Goal: Transaction & Acquisition: Purchase product/service

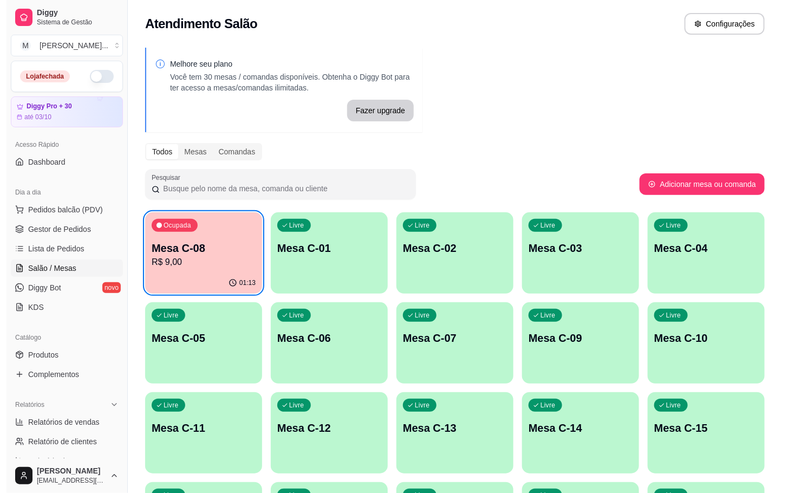
scroll to position [163, 0]
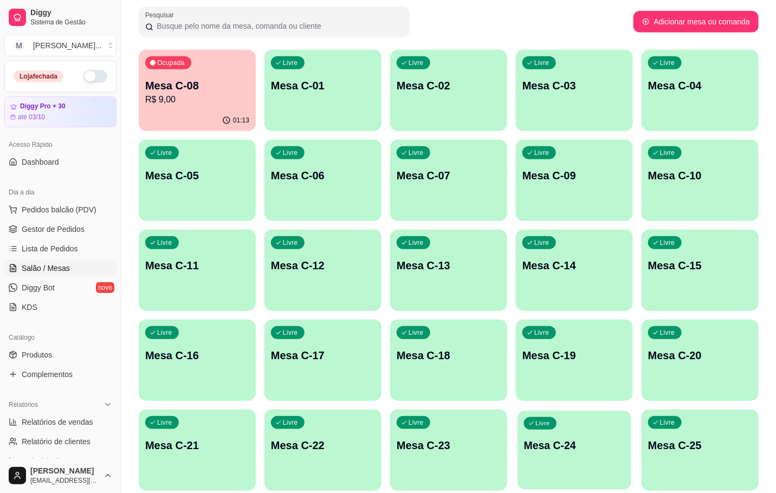
click at [602, 423] on div "Livre Mesa C-24" at bounding box center [574, 444] width 114 height 66
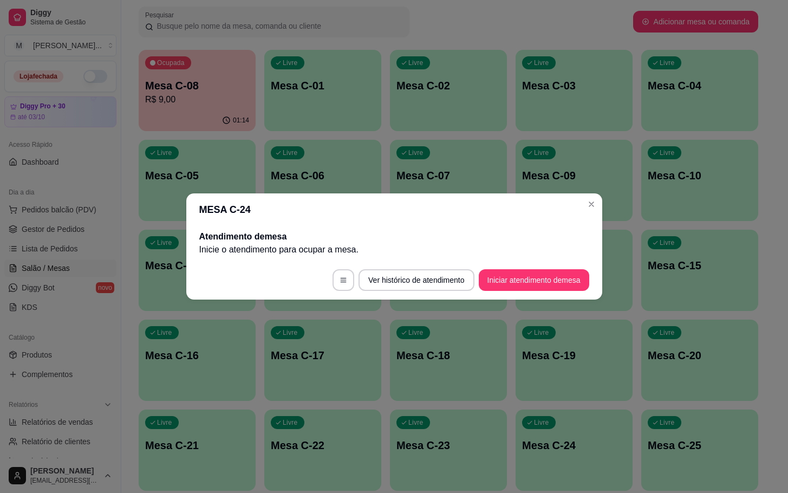
drag, startPoint x: 575, startPoint y: 257, endPoint x: 569, endPoint y: 269, distance: 12.8
click at [575, 259] on div "Atendimento de mesa Inicie o atendimento para ocupar a mesa ." at bounding box center [394, 243] width 416 height 35
click at [569, 270] on button "Iniciar atendimento de mesa" at bounding box center [534, 280] width 107 height 21
click at [555, 294] on footer "Ver histórico de atendimento Iniciar atendimento de mesa" at bounding box center [394, 280] width 416 height 39
click at [566, 283] on button "Iniciar atendimento de mesa" at bounding box center [534, 280] width 111 height 22
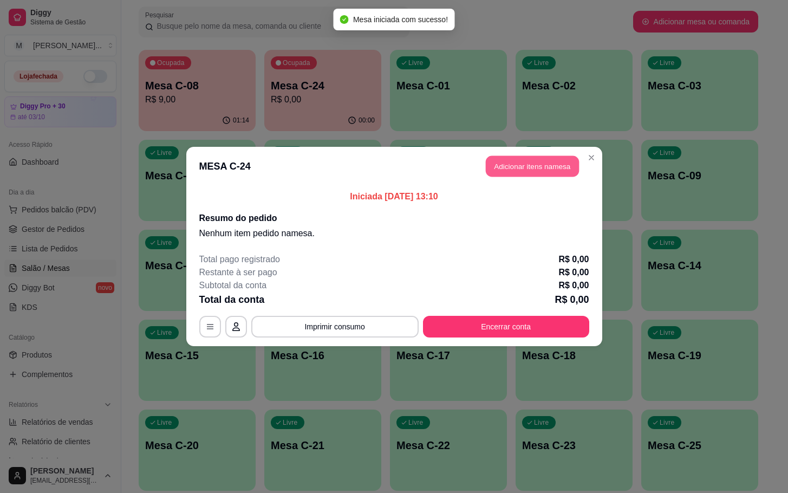
click at [521, 173] on button "Adicionar itens na mesa" at bounding box center [532, 166] width 93 height 21
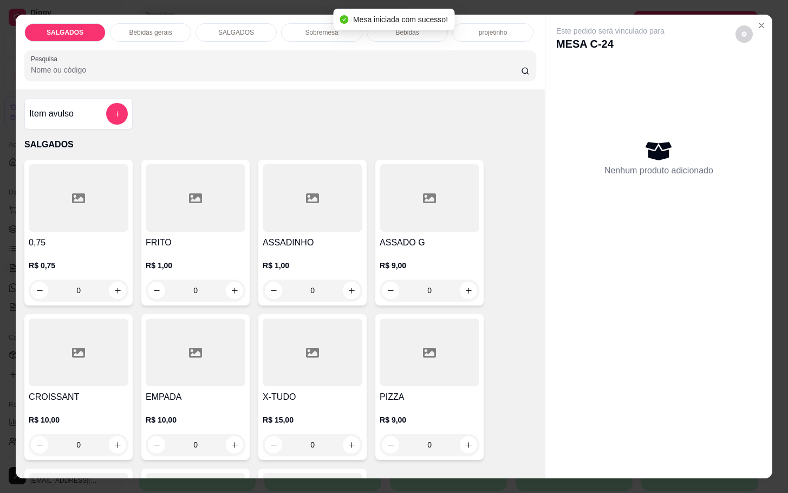
click at [437, 326] on div at bounding box center [430, 353] width 100 height 68
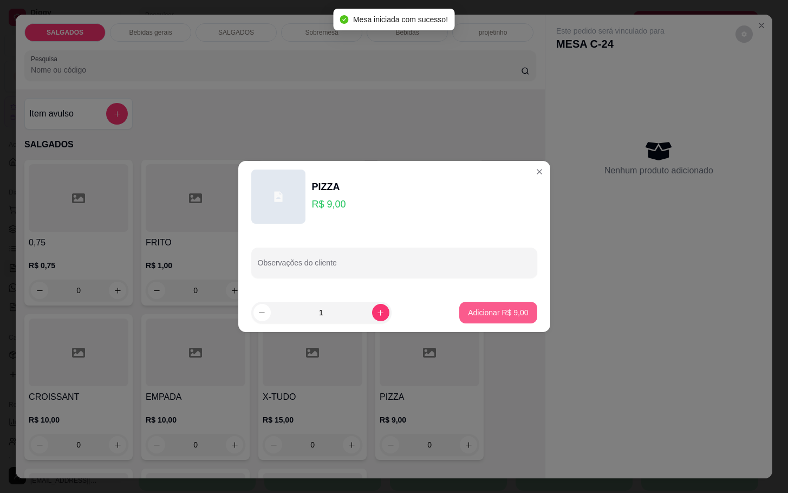
click at [480, 320] on button "Adicionar R$ 9,00" at bounding box center [497, 313] width 77 height 22
type input "1"
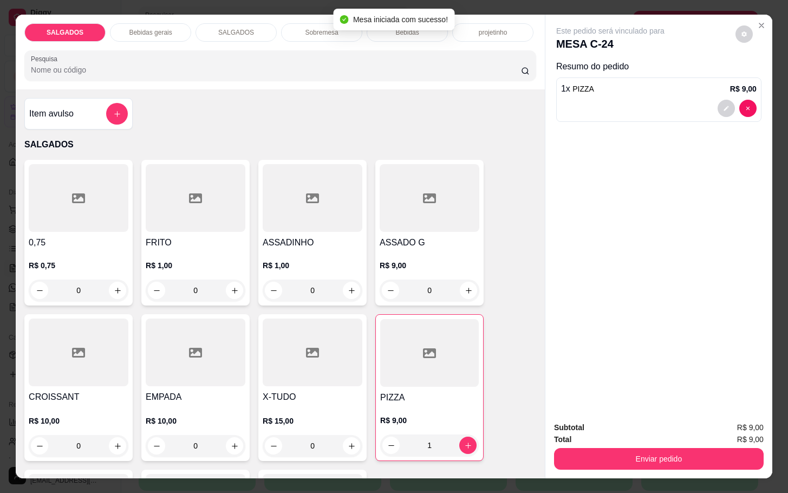
click at [174, 405] on div "R$ 10,00 0" at bounding box center [196, 431] width 100 height 52
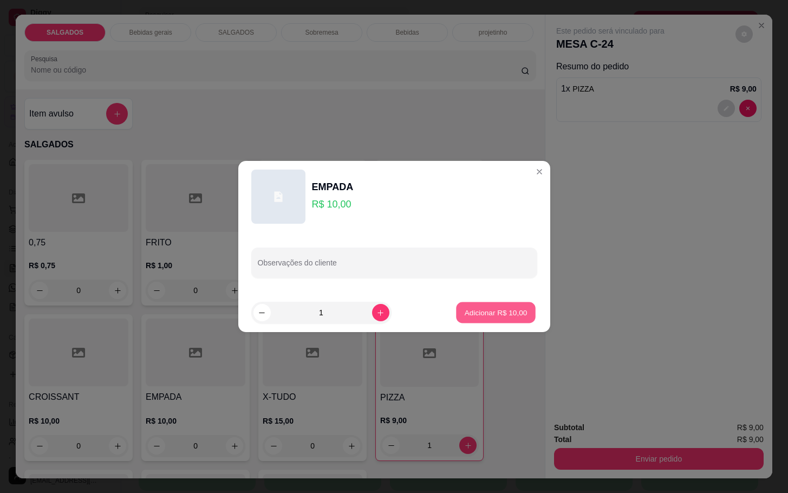
click at [519, 310] on button "Adicionar R$ 10,00" at bounding box center [497, 312] width 80 height 21
type input "1"
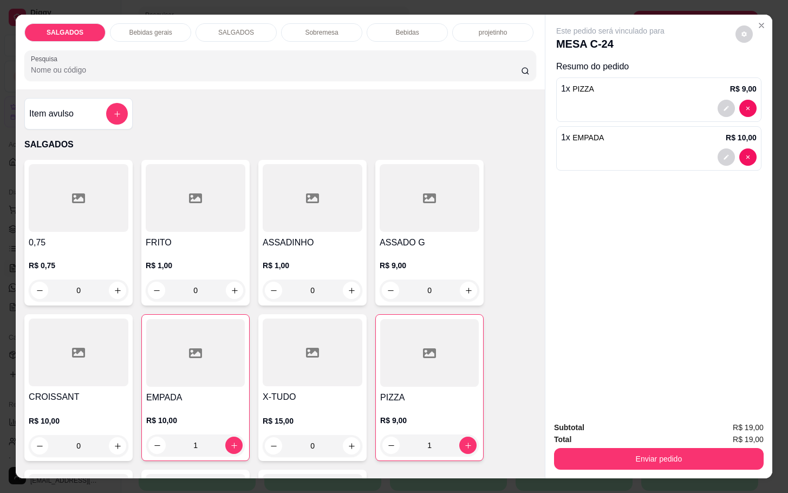
click at [120, 33] on div "Bebidas gerais" at bounding box center [150, 32] width 81 height 18
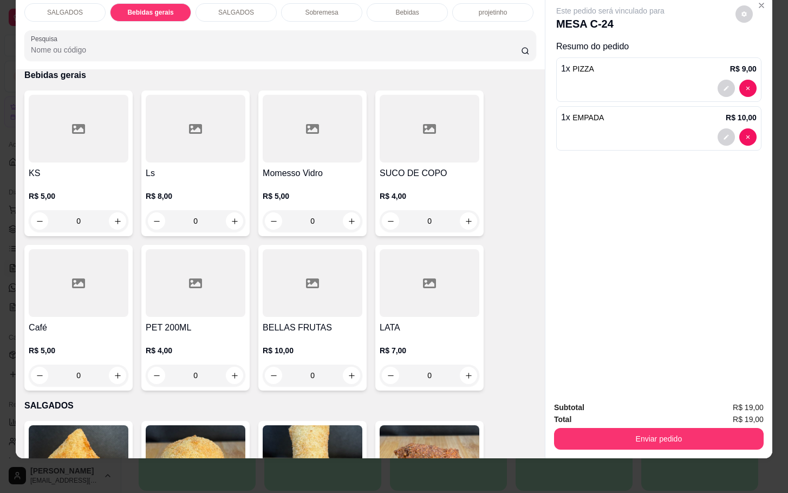
drag, startPoint x: 398, startPoint y: 5, endPoint x: 347, endPoint y: 59, distance: 74.0
click at [392, 11] on div "Bebidas" at bounding box center [407, 12] width 81 height 18
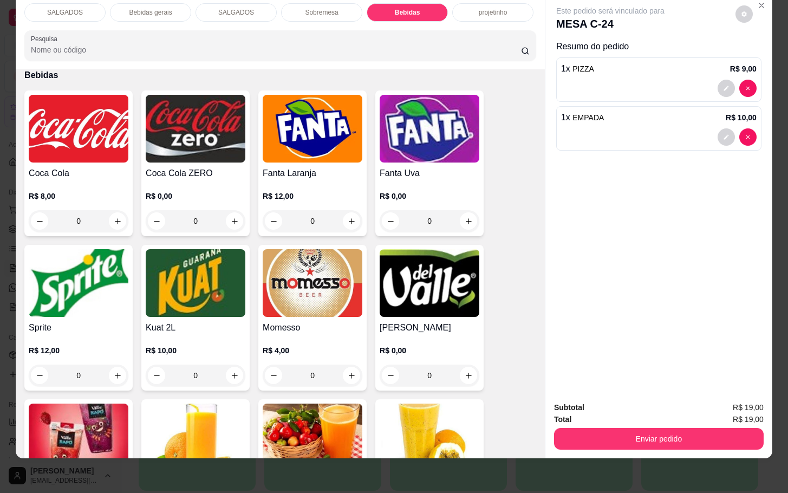
click at [353, 255] on div "Momesso R$ 4,00 0" at bounding box center [312, 318] width 108 height 146
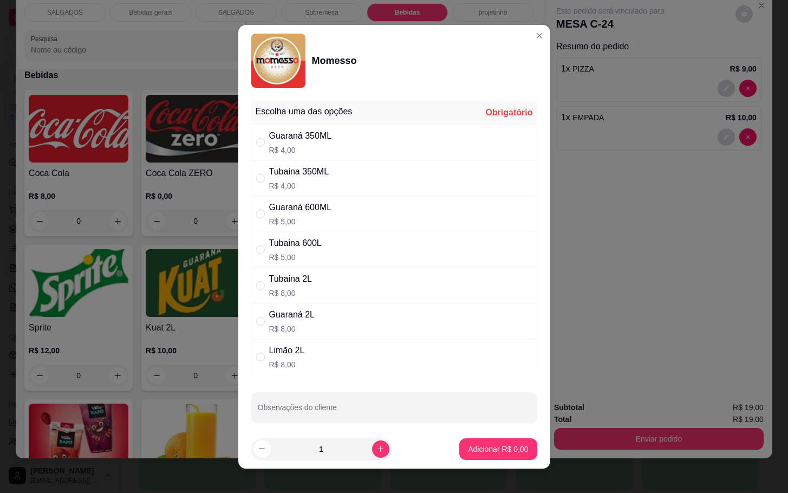
drag, startPoint x: 443, startPoint y: 306, endPoint x: 461, endPoint y: 296, distance: 20.4
click at [443, 301] on div "Escolha uma das opções Obrigatório Guaraná 350ML R$ 4,00 Tubaina 350ML R$ 4,00 …" at bounding box center [394, 238] width 286 height 274
click at [458, 239] on div "Tubaina 600L R$ 5,00" at bounding box center [394, 250] width 286 height 36
radio input "true"
click at [478, 453] on p "Adicionar R$ 5,00" at bounding box center [498, 449] width 60 height 11
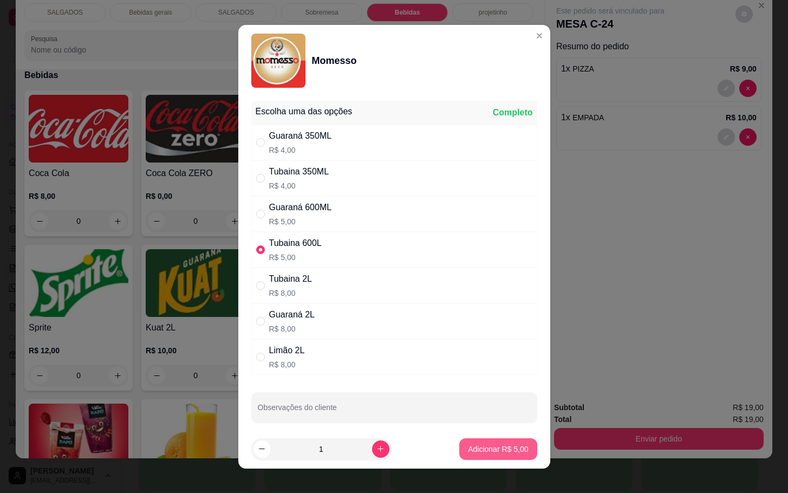
type input "1"
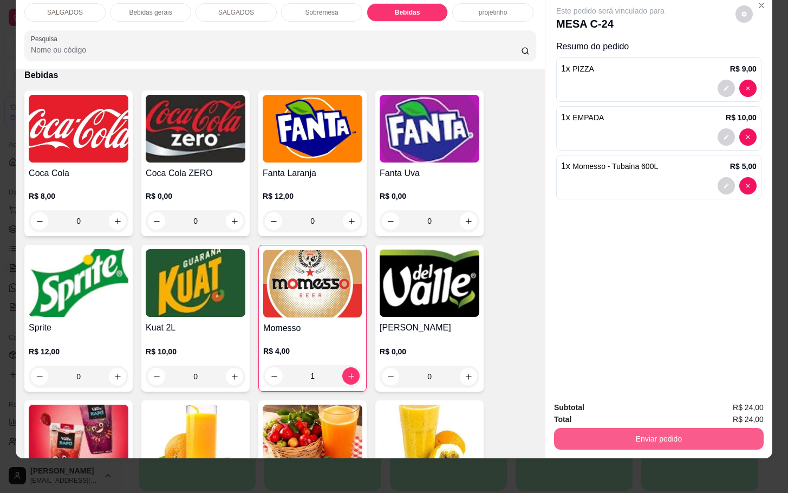
click at [668, 428] on button "Enviar pedido" at bounding box center [659, 439] width 210 height 22
click at [733, 401] on button "Enviar pedido" at bounding box center [733, 400] width 61 height 21
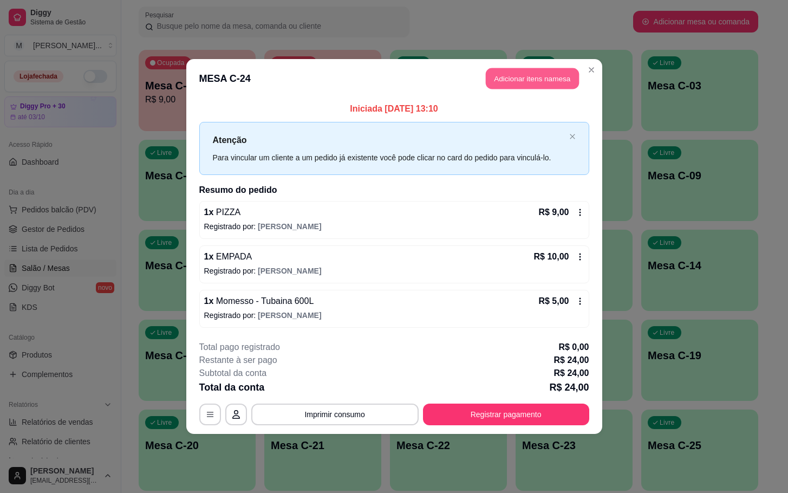
click at [527, 77] on button "Adicionar itens na mesa" at bounding box center [532, 78] width 93 height 21
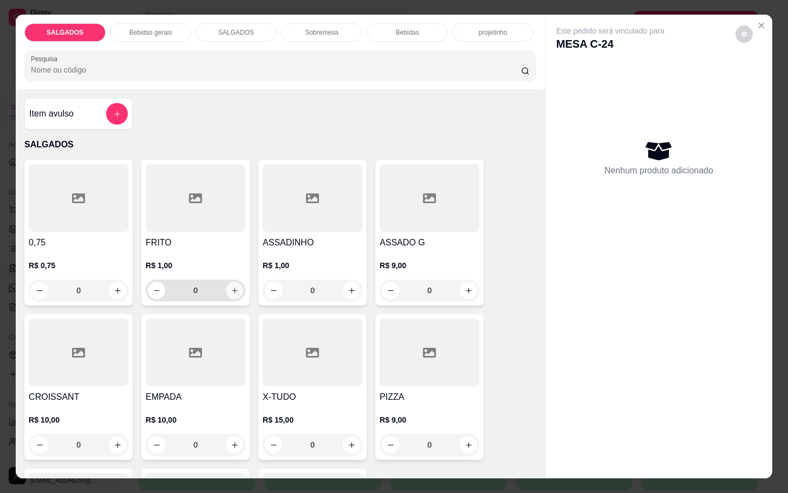
click at [231, 287] on icon "increase-product-quantity" at bounding box center [235, 291] width 8 height 8
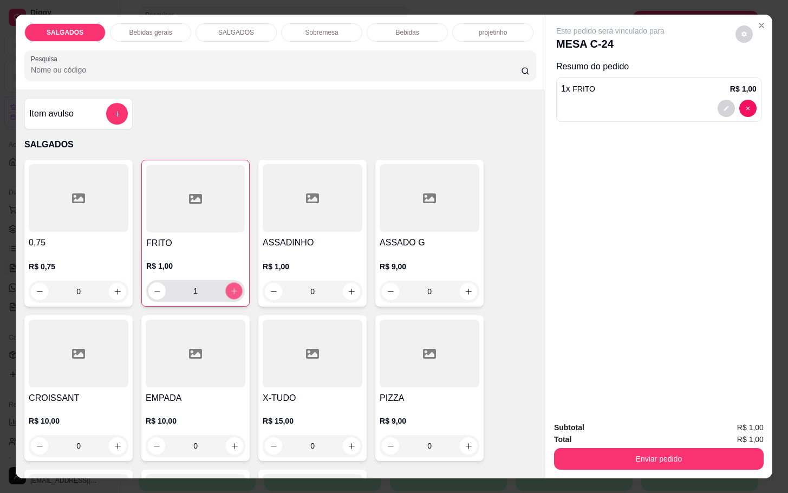
click at [231, 287] on icon "increase-product-quantity" at bounding box center [234, 291] width 8 height 8
type input "4"
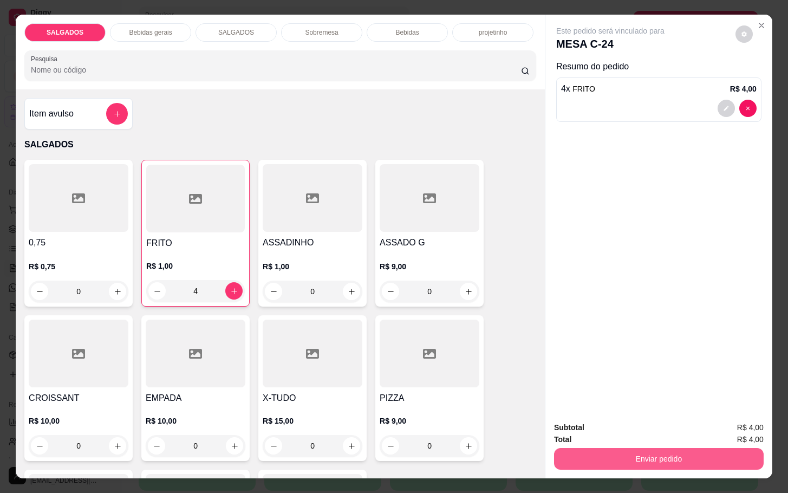
click at [678, 448] on button "Enviar pedido" at bounding box center [659, 459] width 210 height 22
click at [723, 420] on button "Enviar pedido" at bounding box center [734, 426] width 60 height 20
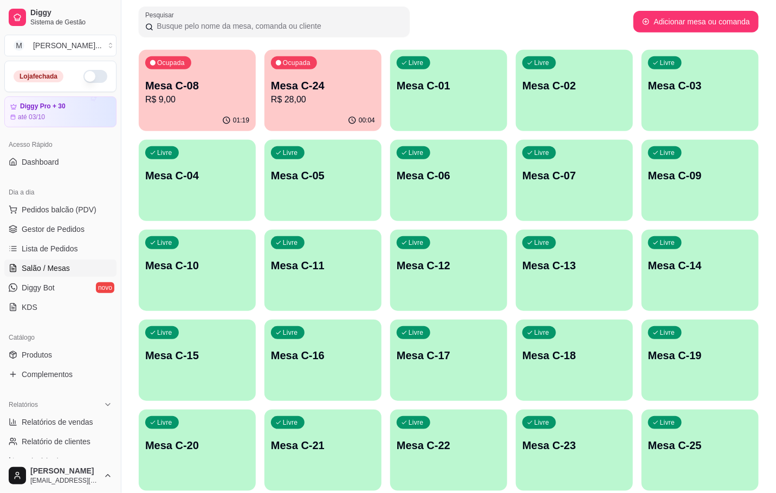
click at [485, 463] on div "Livre Mesa C-22" at bounding box center [448, 444] width 117 height 68
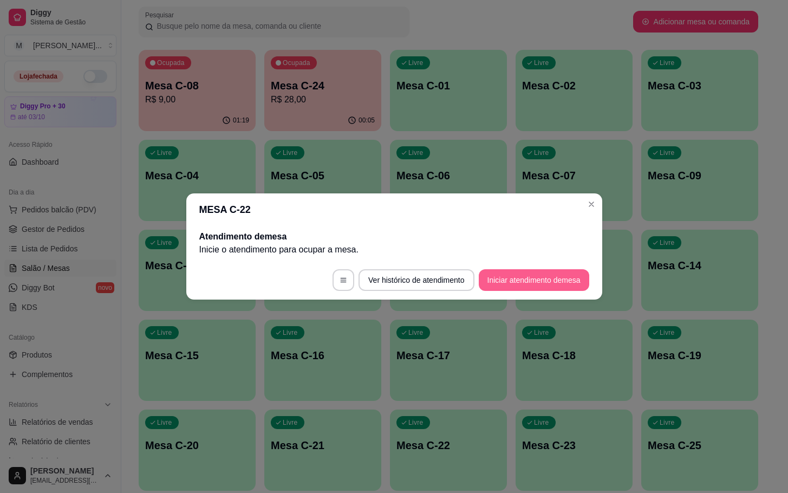
click at [527, 284] on button "Iniciar atendimento de mesa" at bounding box center [534, 280] width 111 height 22
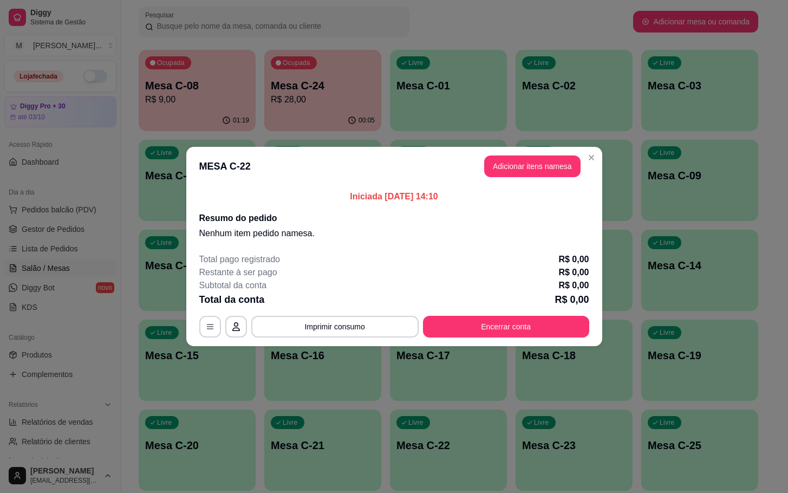
click at [558, 176] on button "Adicionar itens na mesa" at bounding box center [532, 166] width 96 height 22
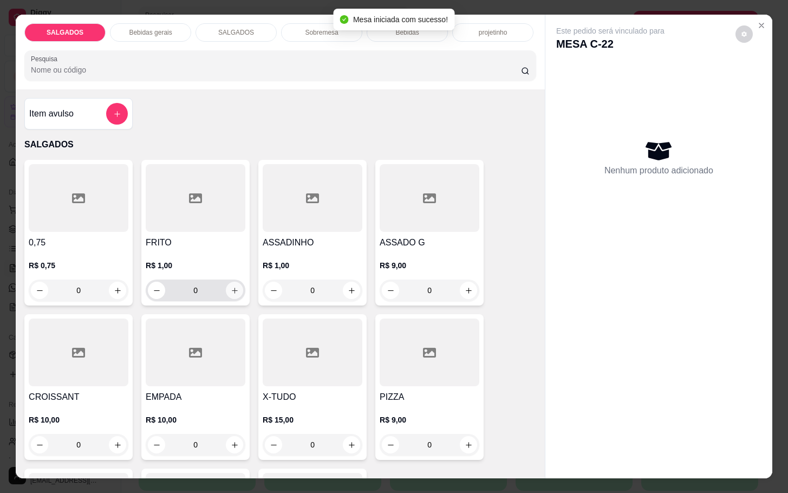
click at [231, 288] on icon "increase-product-quantity" at bounding box center [235, 291] width 8 height 8
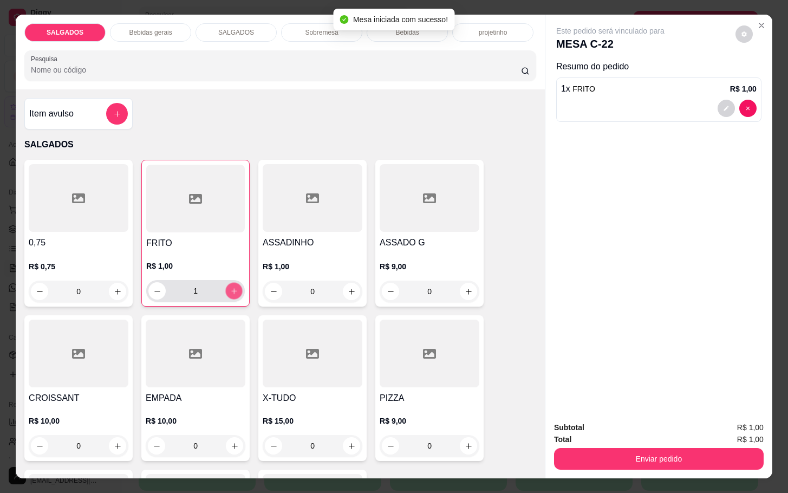
click at [230, 288] on icon "increase-product-quantity" at bounding box center [234, 291] width 8 height 8
click at [230, 290] on icon "increase-product-quantity" at bounding box center [234, 291] width 8 height 8
click at [231, 290] on icon "increase-product-quantity" at bounding box center [234, 291] width 8 height 8
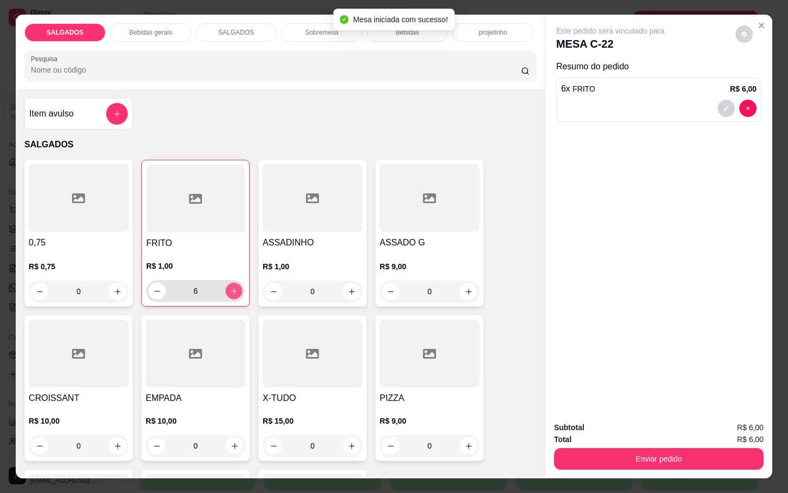
click at [231, 290] on icon "increase-product-quantity" at bounding box center [234, 291] width 8 height 8
type input "9"
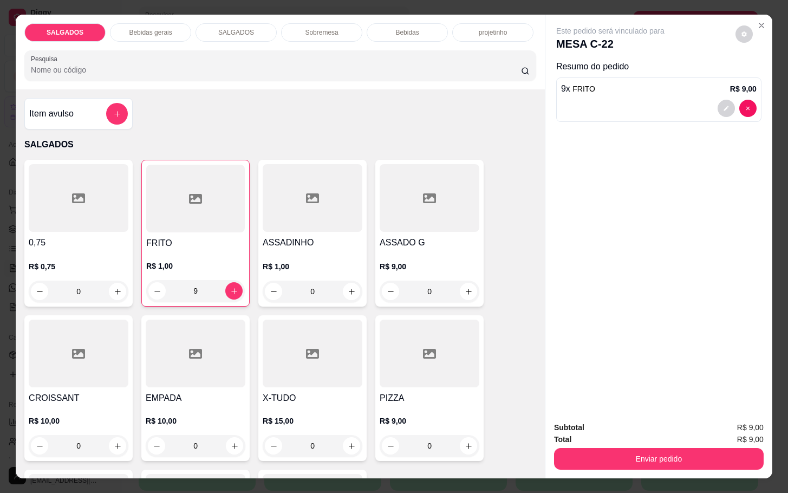
click at [404, 237] on div "ASSADO G R$ 9,00 0" at bounding box center [429, 233] width 108 height 147
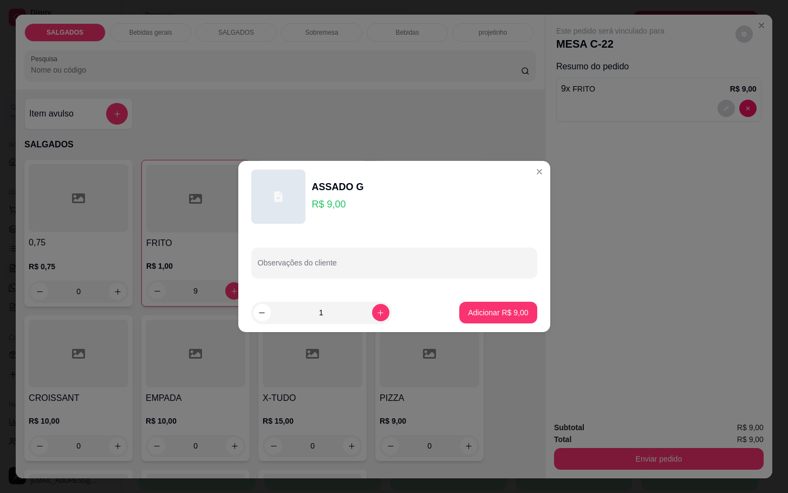
click at [484, 306] on button "Adicionar R$ 9,00" at bounding box center [497, 313] width 77 height 22
type input "1"
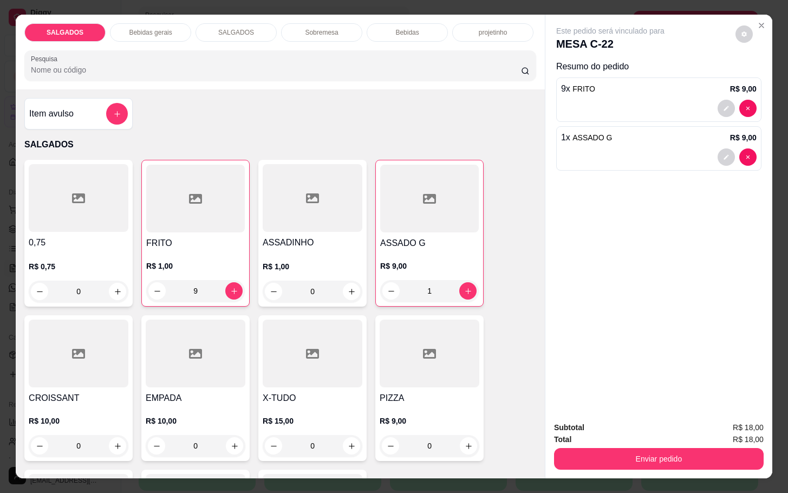
click at [143, 15] on div "SALGADOS Bebidas gerais SALGADOS Sobremesa Bebidas projetinho Pesquisa" at bounding box center [280, 52] width 529 height 75
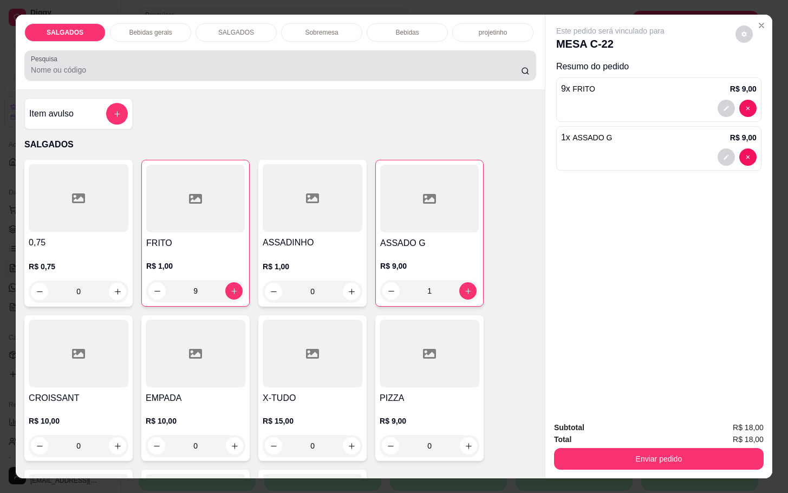
click at [144, 55] on div at bounding box center [280, 66] width 499 height 22
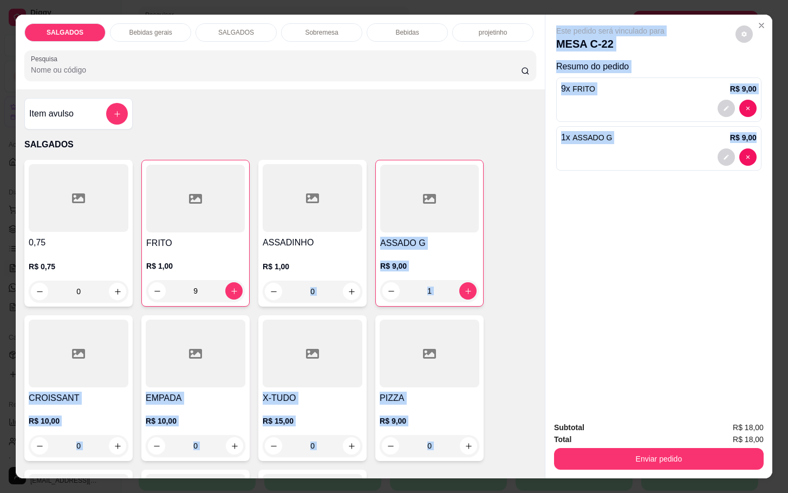
drag, startPoint x: 664, startPoint y: 237, endPoint x: 314, endPoint y: 278, distance: 352.4
click at [472, 0] on html "Diggy Sistema de Gestão M Mila Salgados ... Loja fechada Diggy Pro + 30 até 03/…" at bounding box center [394, 83] width 788 height 493
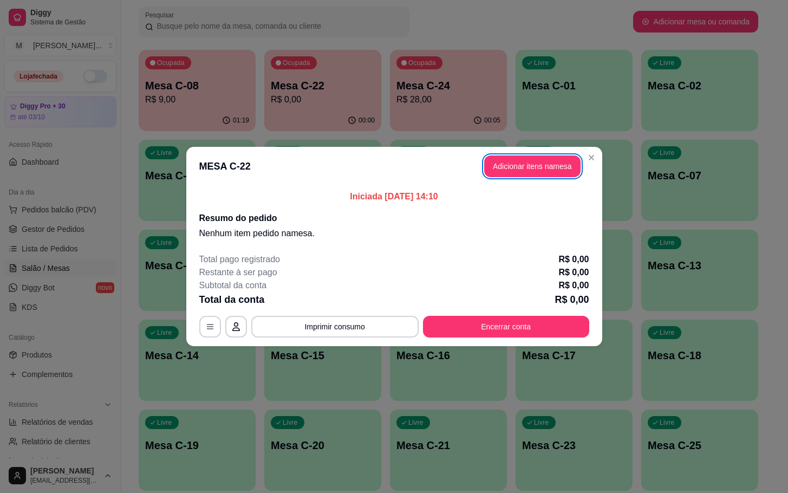
click at [573, 157] on button "Adicionar itens na mesa" at bounding box center [532, 166] width 96 height 22
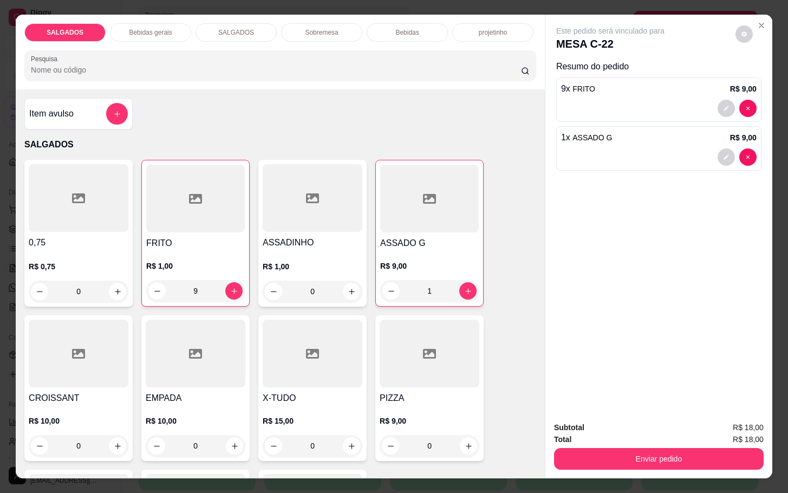
click at [140, 23] on div "Bebidas gerais" at bounding box center [150, 32] width 81 height 18
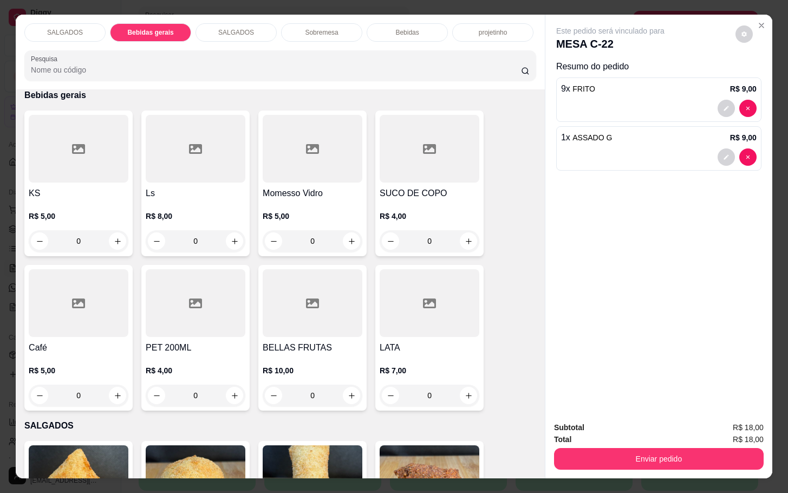
scroll to position [26, 0]
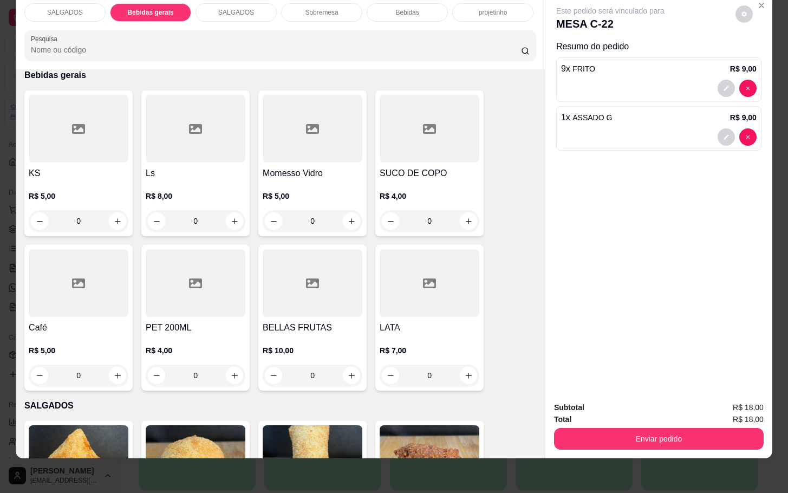
click at [211, 167] on h4 "Ls" at bounding box center [196, 173] width 100 height 13
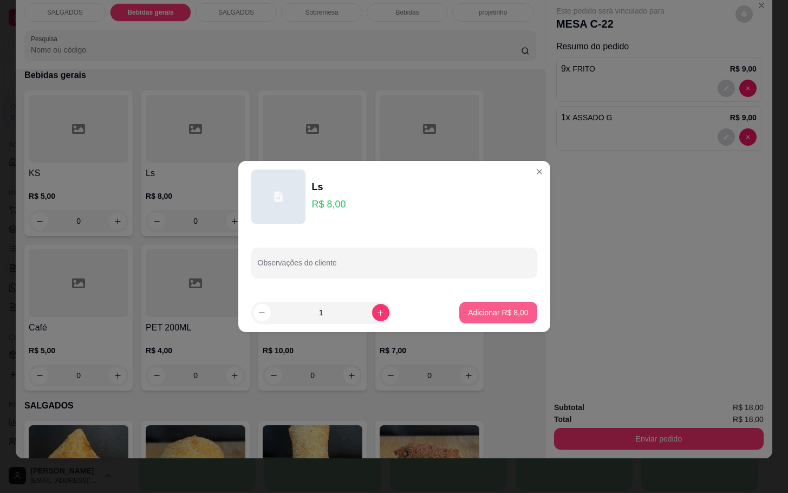
click at [489, 309] on p "Adicionar R$ 8,00" at bounding box center [498, 312] width 60 height 11
type input "1"
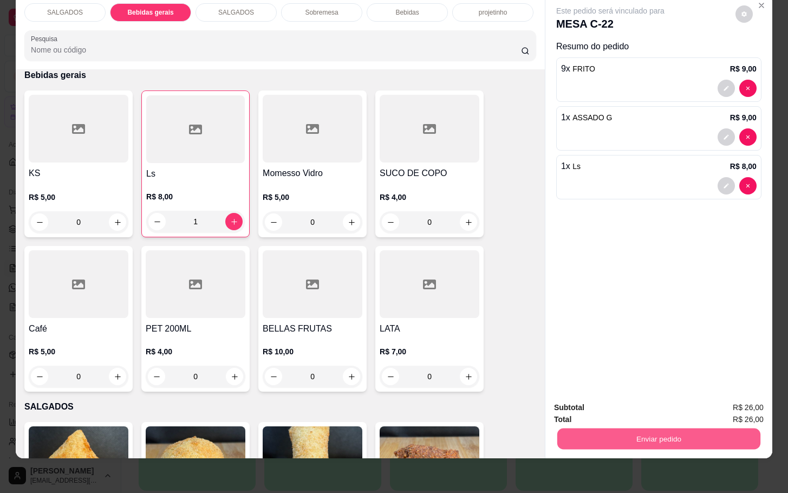
click at [709, 430] on button "Enviar pedido" at bounding box center [659, 438] width 203 height 21
click at [748, 398] on button "Enviar pedido" at bounding box center [734, 400] width 60 height 20
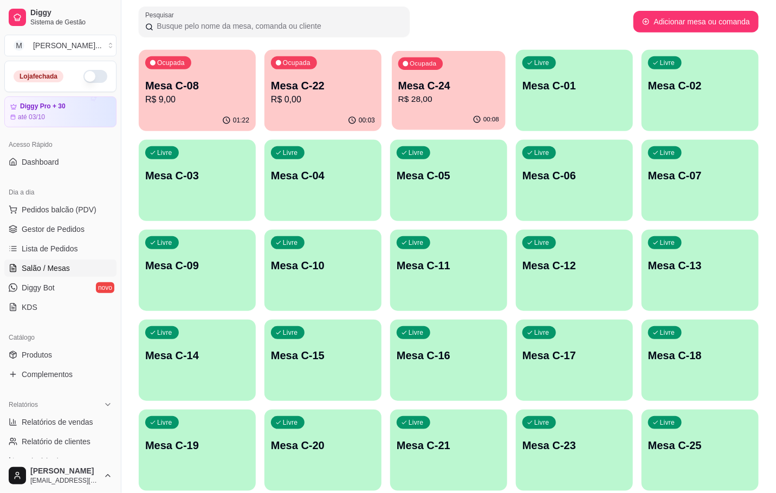
click at [415, 93] on p "R$ 28,00" at bounding box center [448, 99] width 101 height 12
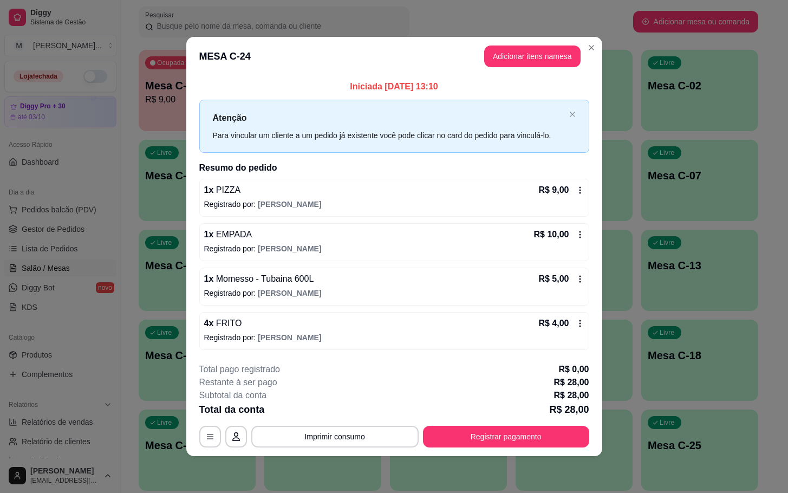
click at [530, 74] on header "MESA C-24 Adicionar itens na mesa" at bounding box center [394, 56] width 416 height 39
click at [519, 63] on button "Adicionar itens na mesa" at bounding box center [532, 57] width 96 height 22
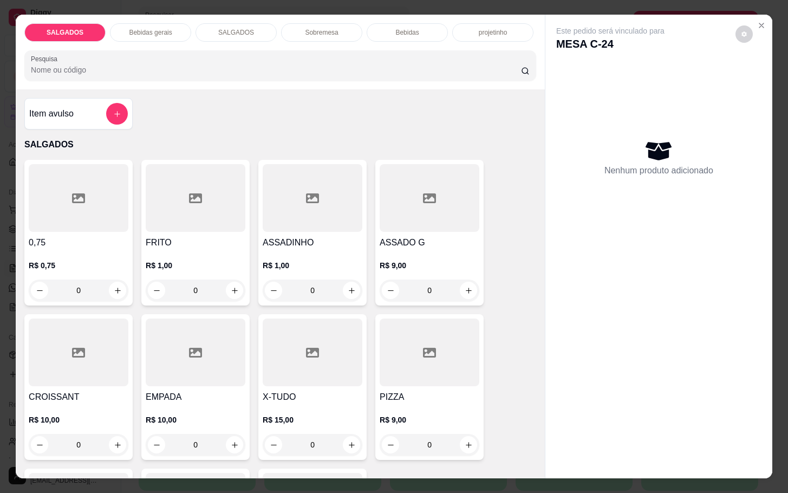
click at [223, 260] on p "R$ 1,00" at bounding box center [196, 265] width 100 height 11
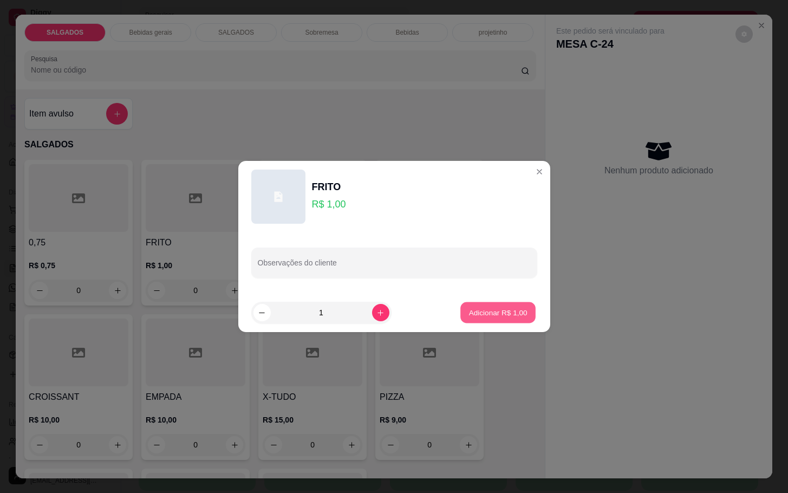
click at [469, 310] on p "Adicionar R$ 1,00" at bounding box center [498, 312] width 59 height 10
type input "1"
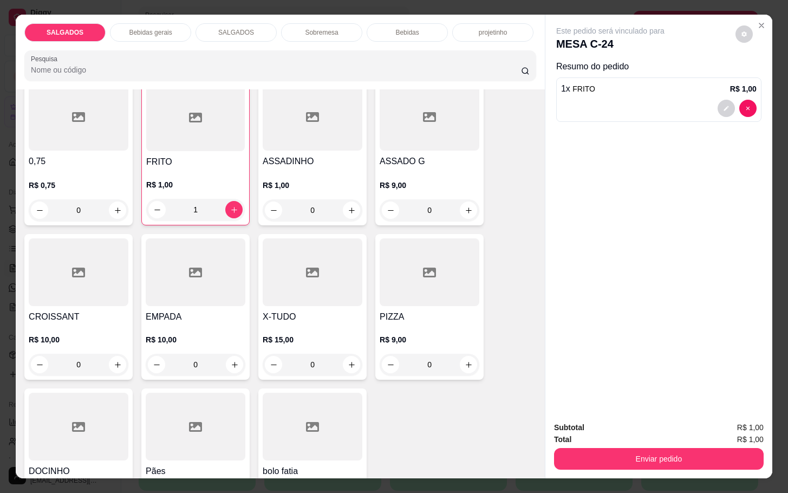
scroll to position [0, 0]
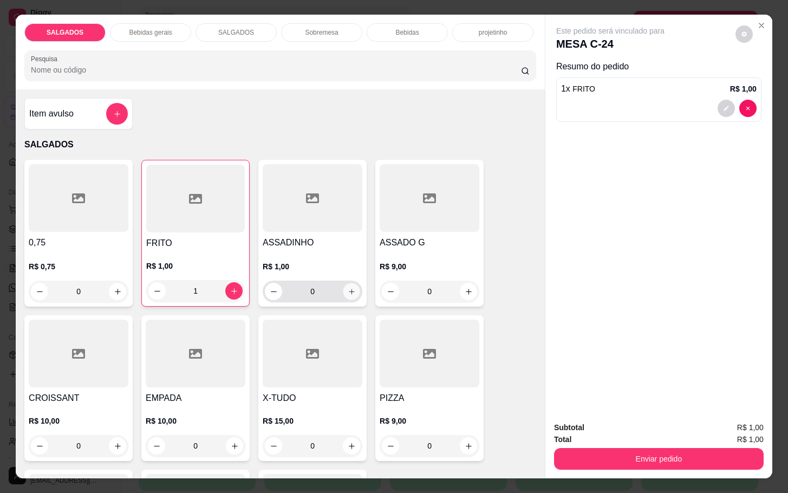
click at [348, 290] on icon "increase-product-quantity" at bounding box center [352, 292] width 8 height 8
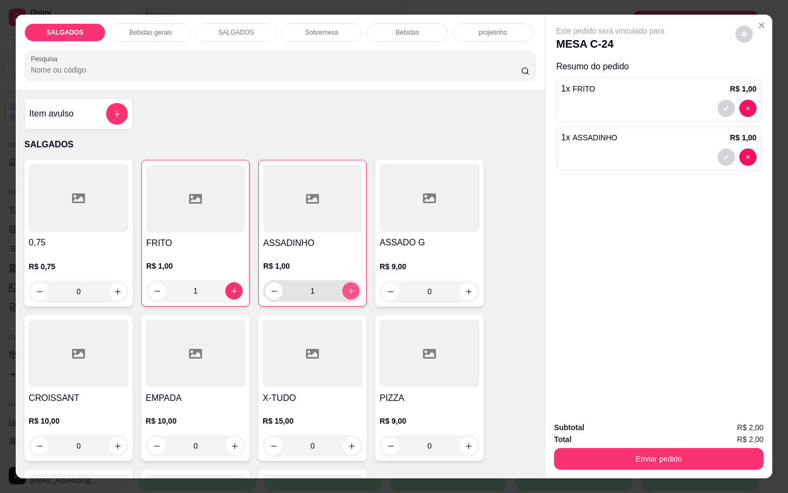
click at [348, 290] on icon "increase-product-quantity" at bounding box center [351, 291] width 8 height 8
type input "5"
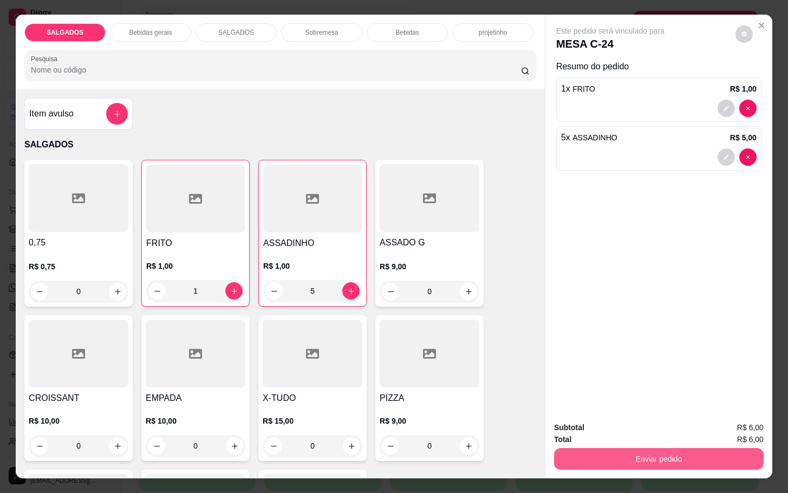
click at [675, 452] on button "Enviar pedido" at bounding box center [659, 459] width 210 height 22
click at [754, 431] on button "Enviar pedido" at bounding box center [733, 426] width 61 height 21
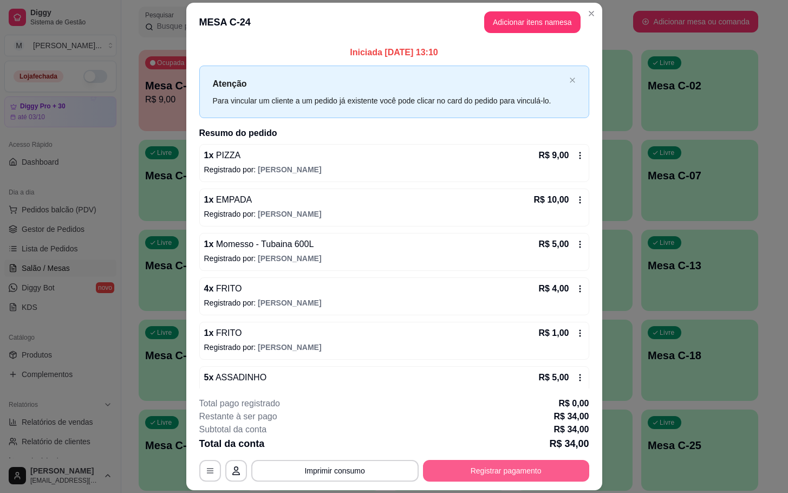
click at [514, 477] on button "Registrar pagamento" at bounding box center [506, 471] width 166 height 22
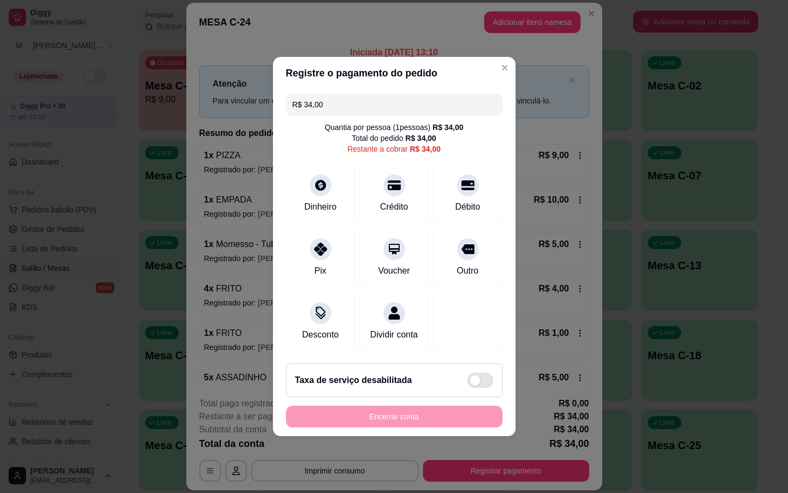
click at [493, 174] on div "R$ 34,00 Quantia por pessoa ( 1 pessoas) R$ 34,00 Total do pedido R$ 34,00 Rest…" at bounding box center [394, 221] width 243 height 265
click at [488, 172] on div "Débito" at bounding box center [468, 191] width 76 height 63
type input "R$ 0,00"
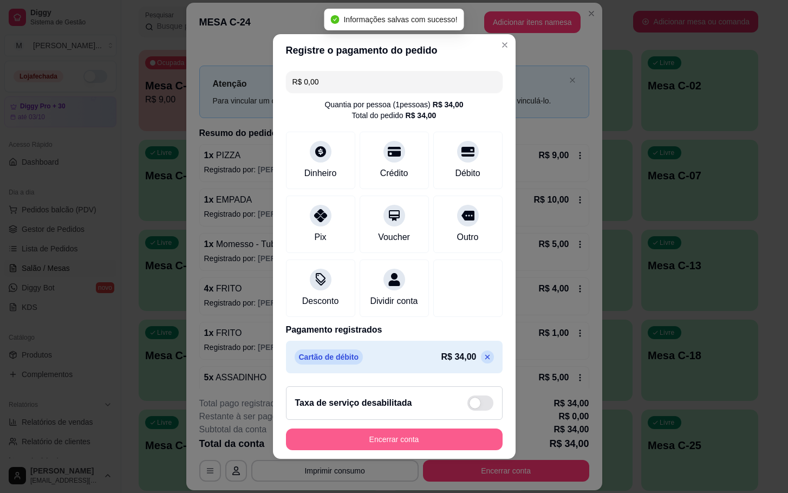
click at [418, 444] on button "Encerrar conta" at bounding box center [394, 440] width 217 height 22
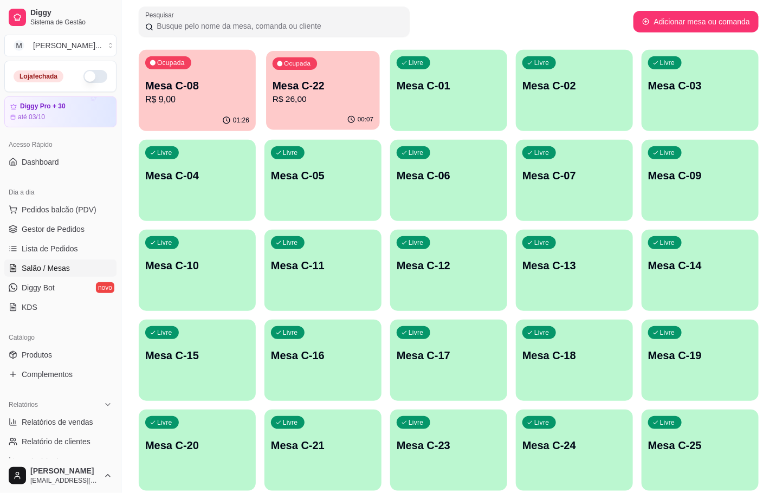
click at [307, 73] on div "Ocupada Mesa C-22 R$ 26,00" at bounding box center [323, 80] width 114 height 59
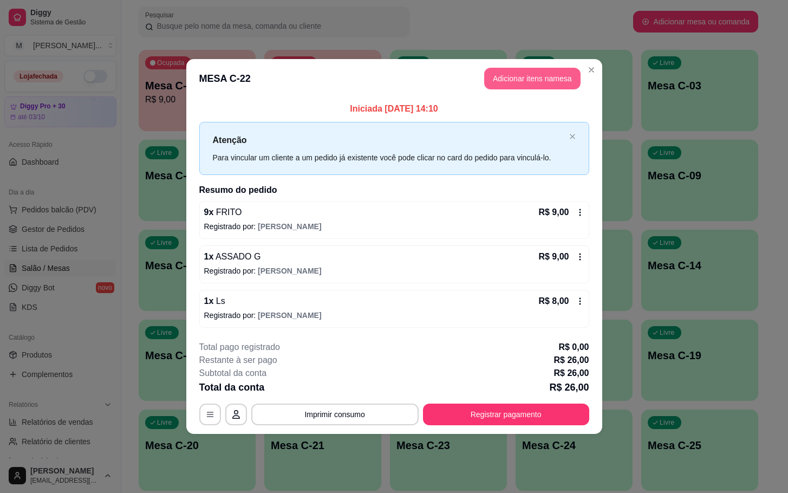
click at [552, 79] on button "Adicionar itens na mesa" at bounding box center [532, 79] width 96 height 22
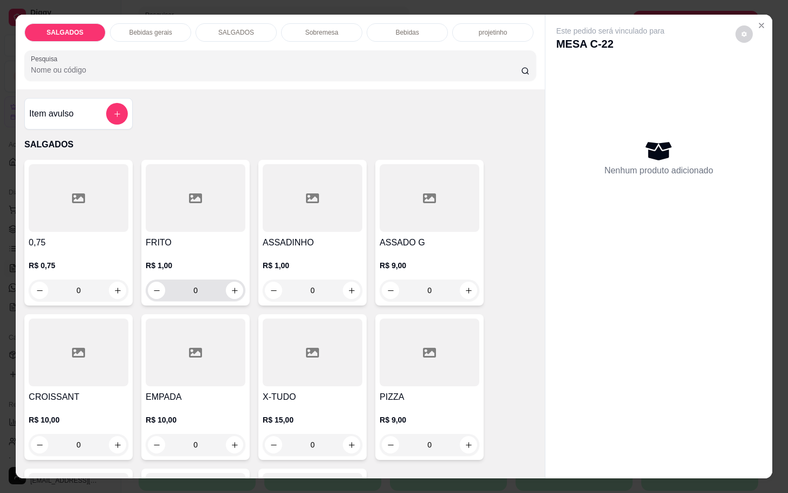
click at [232, 280] on div "0" at bounding box center [195, 291] width 95 height 22
click at [231, 287] on icon "increase-product-quantity" at bounding box center [235, 291] width 8 height 8
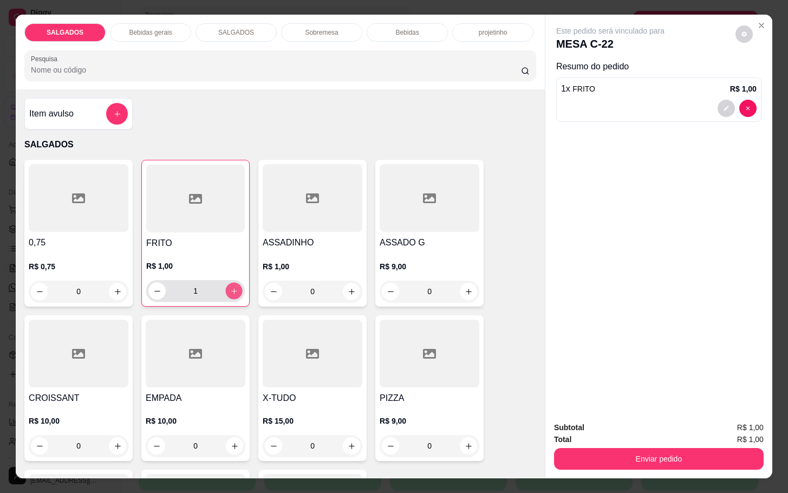
click at [231, 287] on icon "increase-product-quantity" at bounding box center [234, 291] width 8 height 8
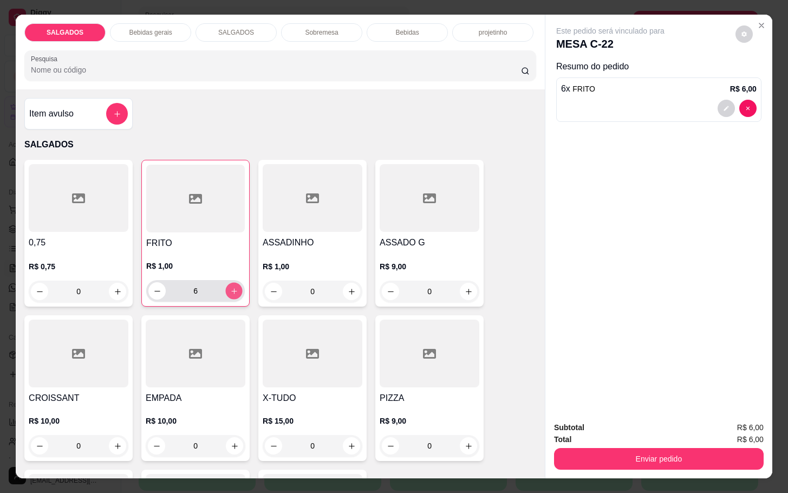
click at [231, 287] on icon "increase-product-quantity" at bounding box center [234, 291] width 8 height 8
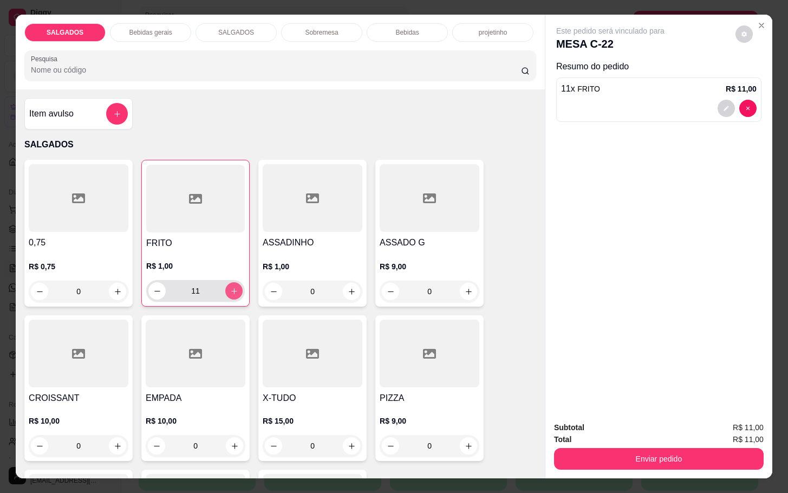
click at [231, 287] on icon "increase-product-quantity" at bounding box center [234, 291] width 8 height 8
type input "12"
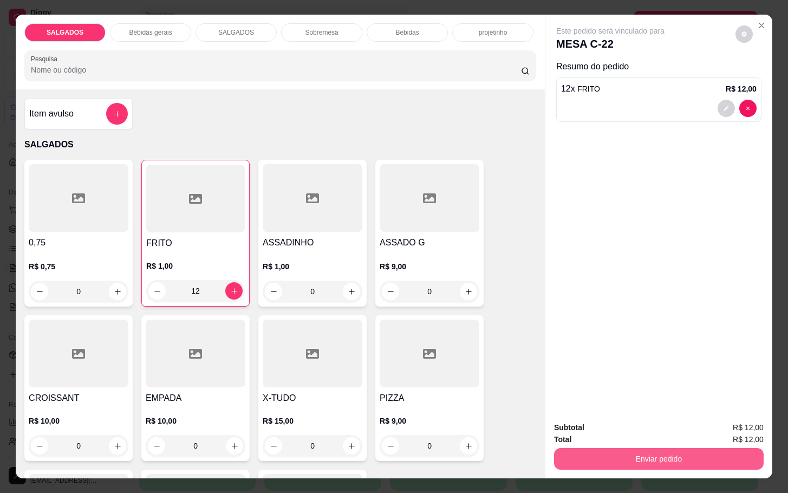
click at [586, 454] on button "Enviar pedido" at bounding box center [659, 459] width 210 height 22
click at [748, 420] on button "Enviar pedido" at bounding box center [733, 426] width 61 height 21
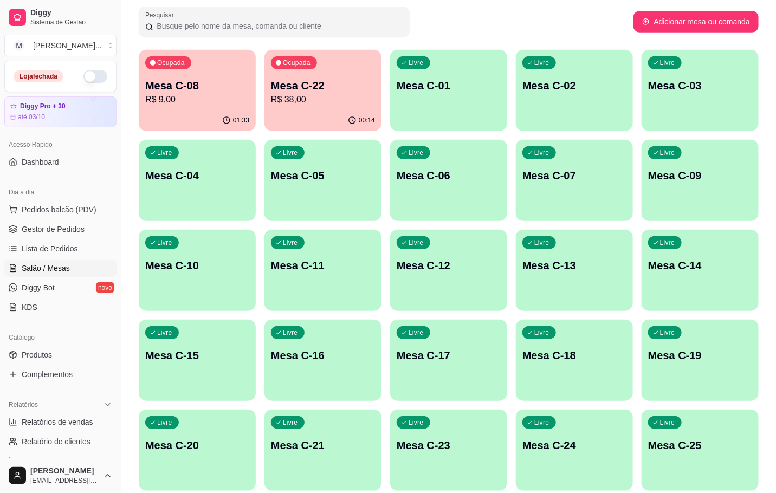
click at [366, 111] on div "00:14" at bounding box center [322, 120] width 117 height 21
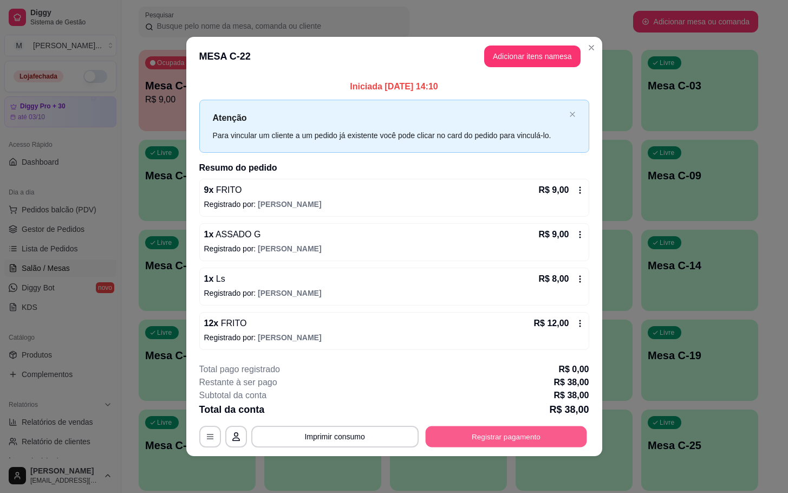
click at [509, 429] on button "Registrar pagamento" at bounding box center [505, 436] width 161 height 21
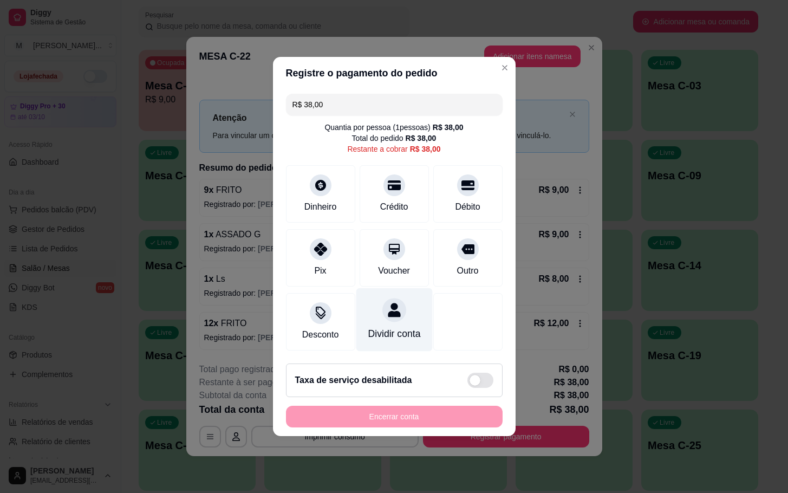
click at [391, 311] on div at bounding box center [395, 310] width 24 height 24
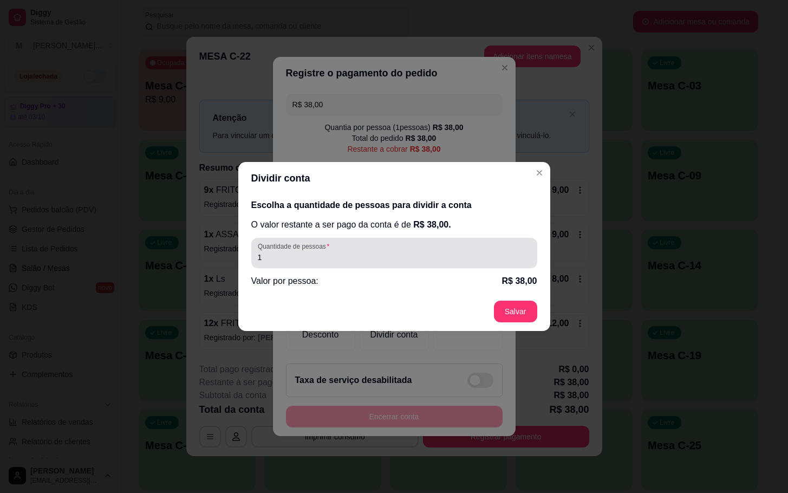
drag, startPoint x: 301, startPoint y: 263, endPoint x: 407, endPoint y: 76, distance: 215.0
click at [301, 262] on div "1" at bounding box center [394, 253] width 273 height 22
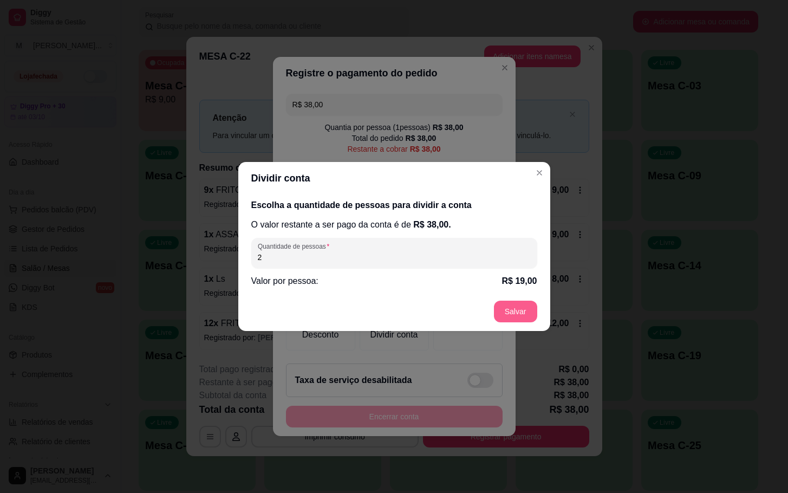
type input "2"
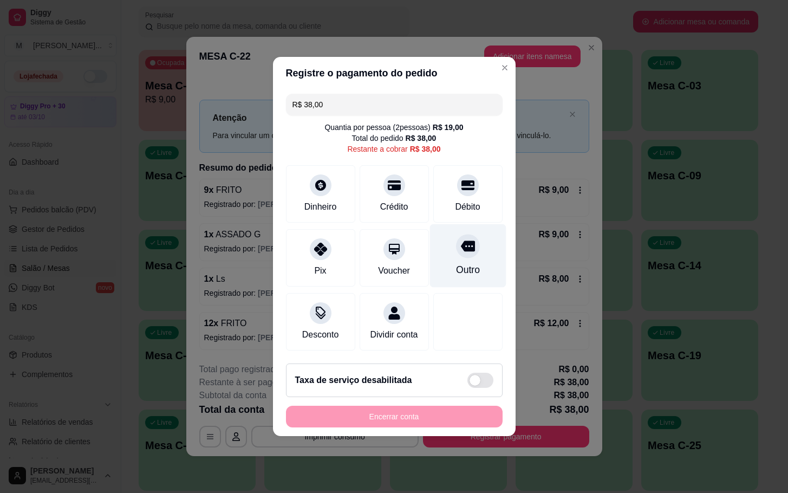
click at [461, 239] on icon at bounding box center [468, 246] width 14 height 14
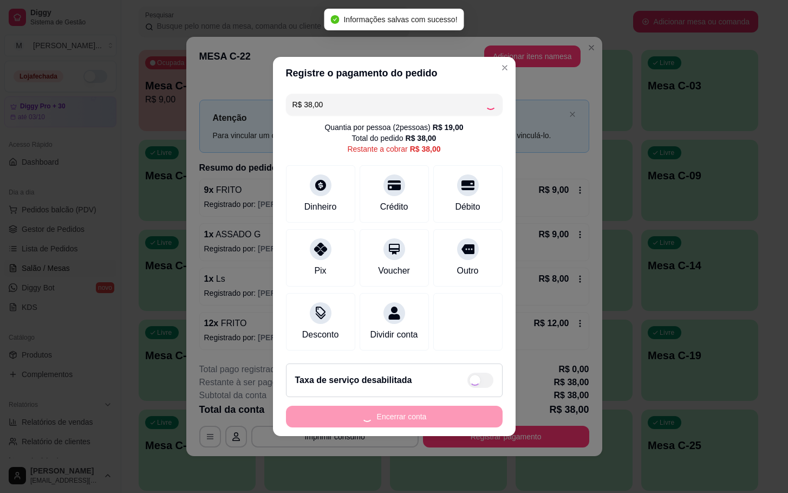
type input "R$ 0,00"
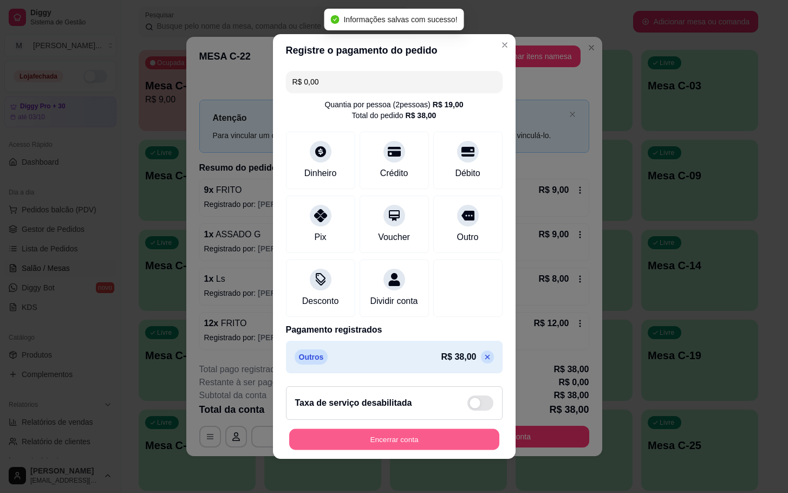
click at [444, 442] on button "Encerrar conta" at bounding box center [394, 439] width 210 height 21
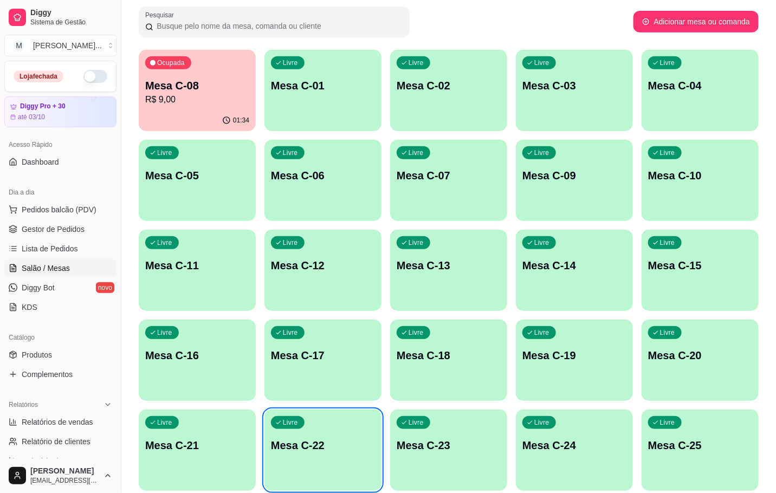
click at [147, 118] on div "01:34" at bounding box center [197, 120] width 117 height 21
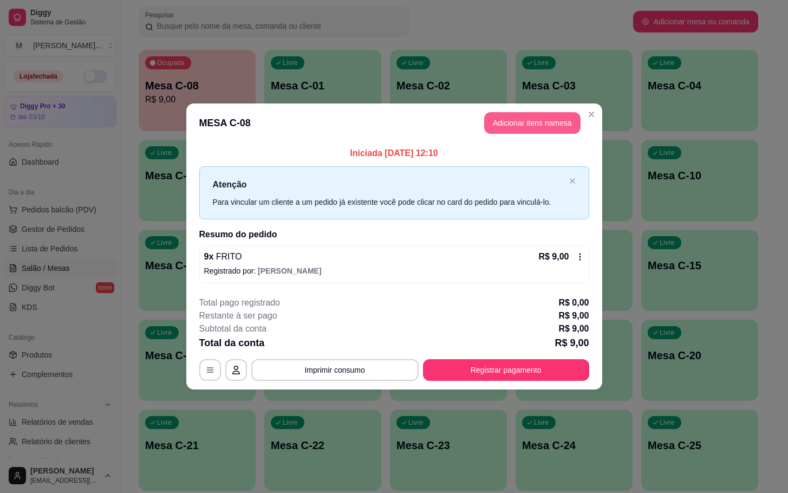
click at [541, 121] on button "Adicionar itens na mesa" at bounding box center [532, 123] width 96 height 22
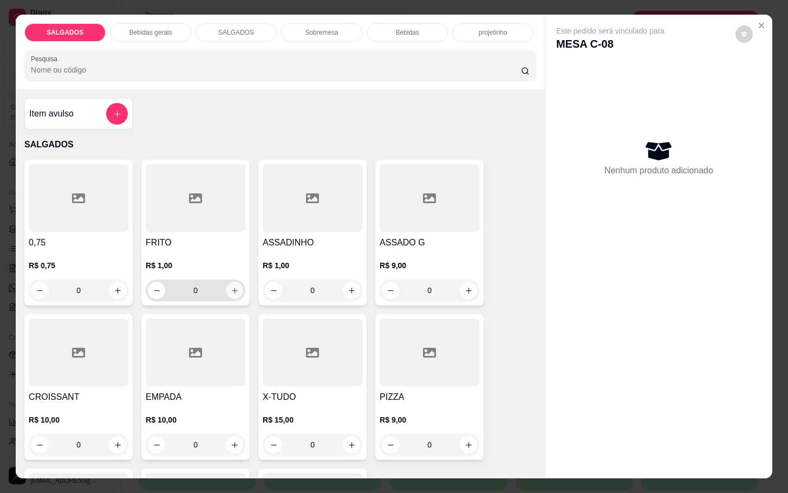
click at [231, 293] on button "increase-product-quantity" at bounding box center [234, 290] width 17 height 17
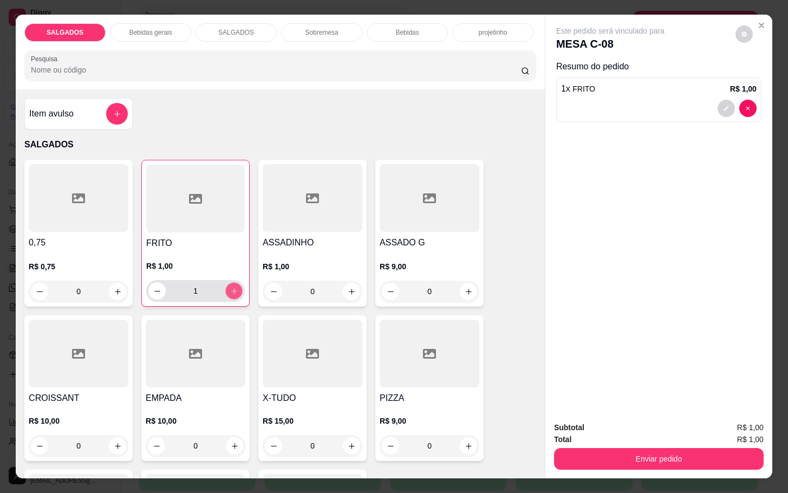
click at [231, 293] on button "increase-product-quantity" at bounding box center [234, 291] width 17 height 17
click at [231, 291] on button "increase-product-quantity" at bounding box center [233, 290] width 17 height 17
type input "4"
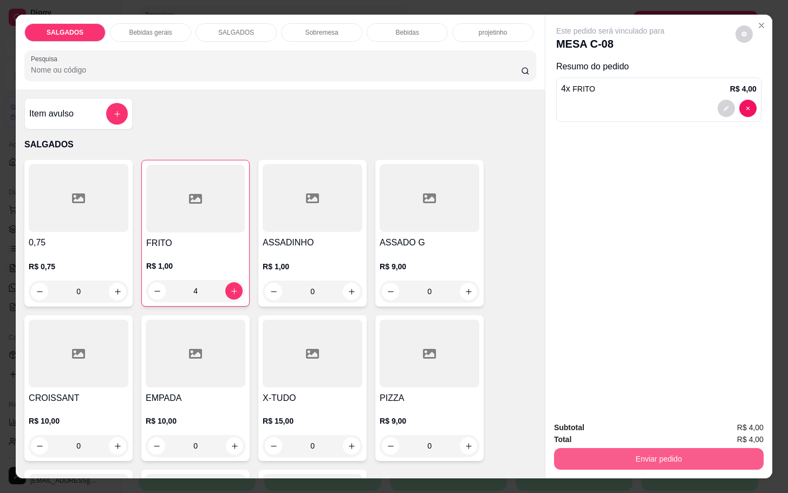
click at [677, 448] on button "Enviar pedido" at bounding box center [659, 459] width 210 height 22
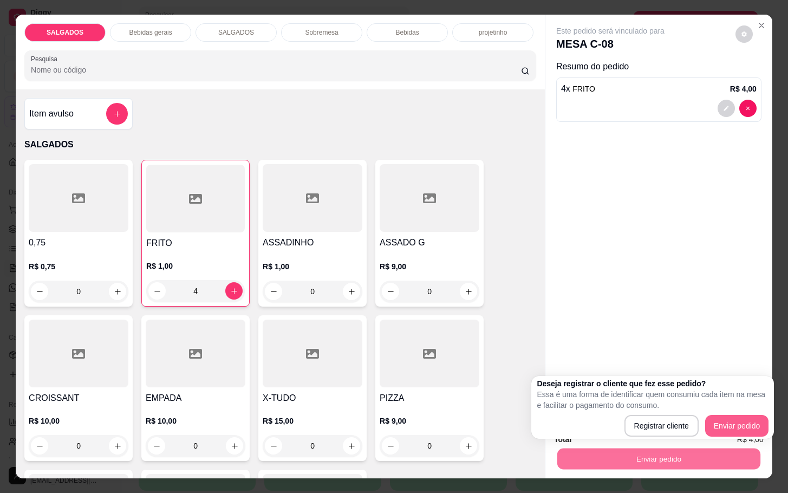
click at [732, 413] on div "Deseja registrar o cliente que fez esse pedido? Essa é uma forma de identificar…" at bounding box center [653, 407] width 232 height 59
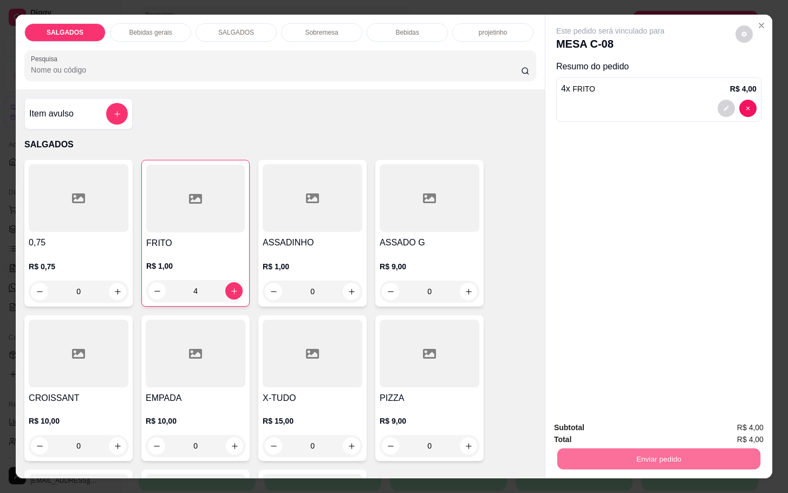
click at [732, 418] on button "Enviar pedido" at bounding box center [734, 426] width 60 height 20
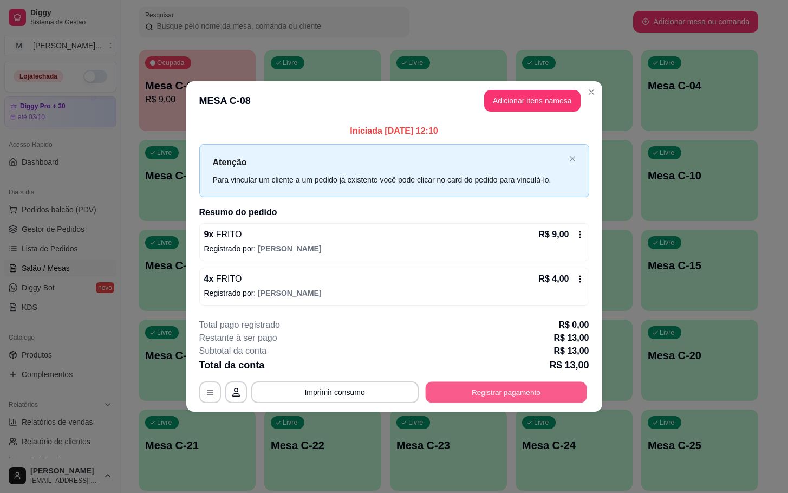
click at [476, 386] on button "Registrar pagamento" at bounding box center [505, 391] width 161 height 21
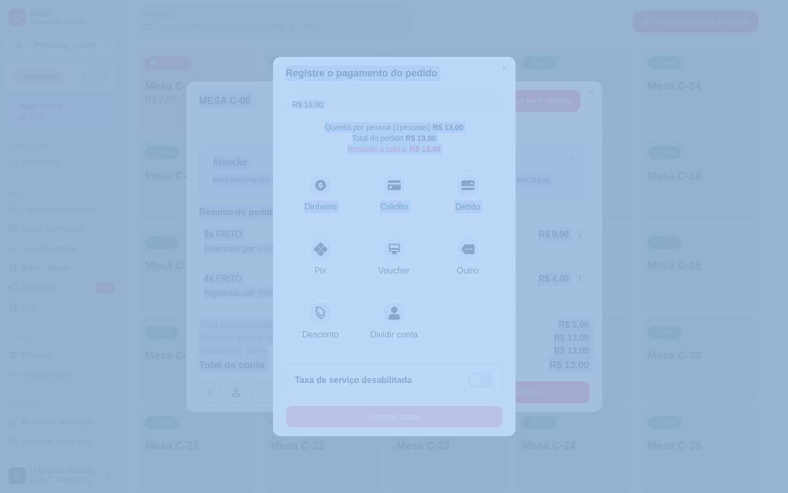
drag, startPoint x: 485, startPoint y: 526, endPoint x: 491, endPoint y: 467, distance: 58.8
click at [488, 331] on html "Diggy Sistema de Gestão M Mila Salgados ... Loja fechada Diggy Pro + 30 até 03/…" at bounding box center [394, 83] width 788 height 493
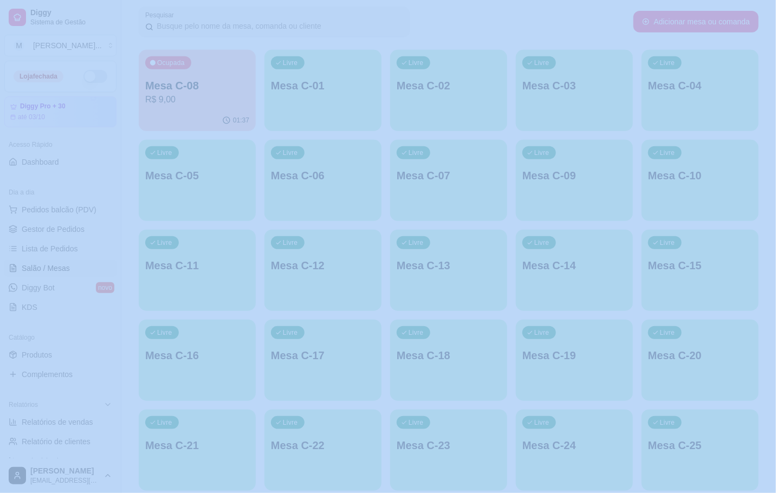
click at [747, 187] on div "Livre Mesa C-10" at bounding box center [700, 174] width 117 height 68
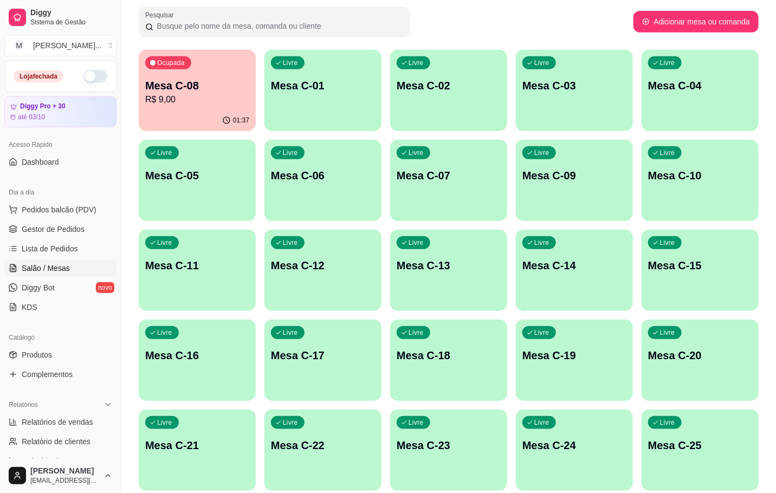
drag, startPoint x: 772, startPoint y: 190, endPoint x: 740, endPoint y: 198, distance: 33.0
click at [740, 198] on div "Melhore seu plano Você tem 30 mesas / comandas disponíveis. Obtenha o Diggy Bot…" at bounding box center [448, 236] width 655 height 715
click at [205, 113] on button "Ocupada Mesa C-08 R$ 9,00 01:37" at bounding box center [197, 90] width 117 height 81
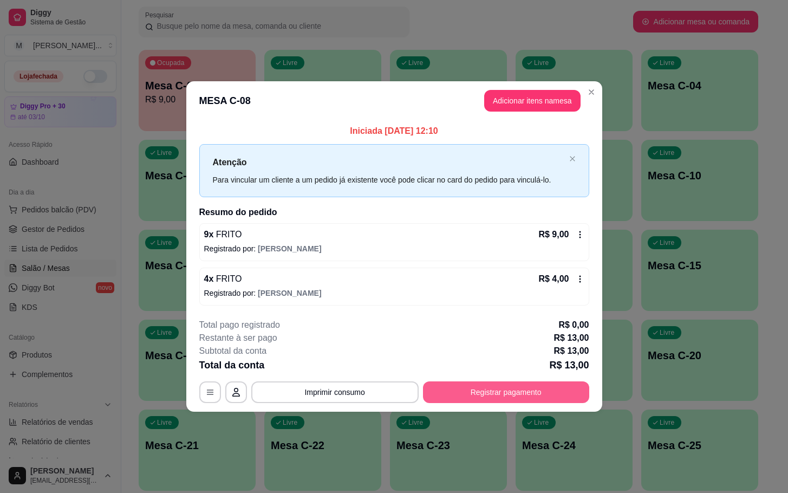
click at [558, 400] on button "Registrar pagamento" at bounding box center [506, 392] width 166 height 22
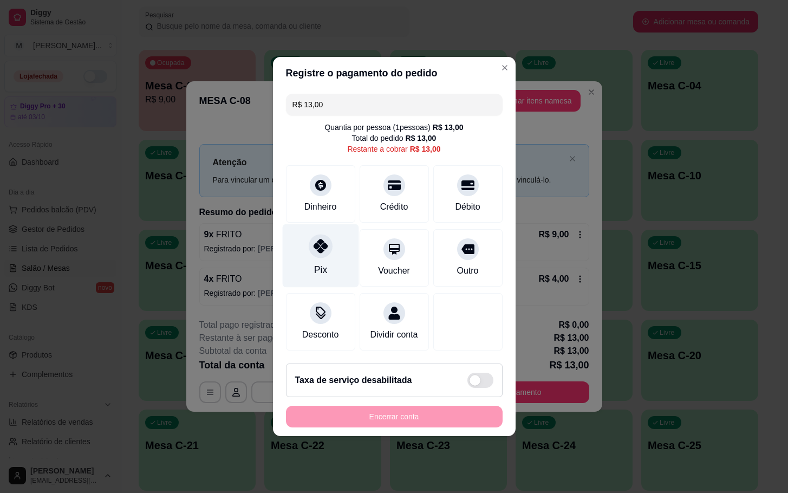
click at [309, 239] on div at bounding box center [321, 246] width 24 height 24
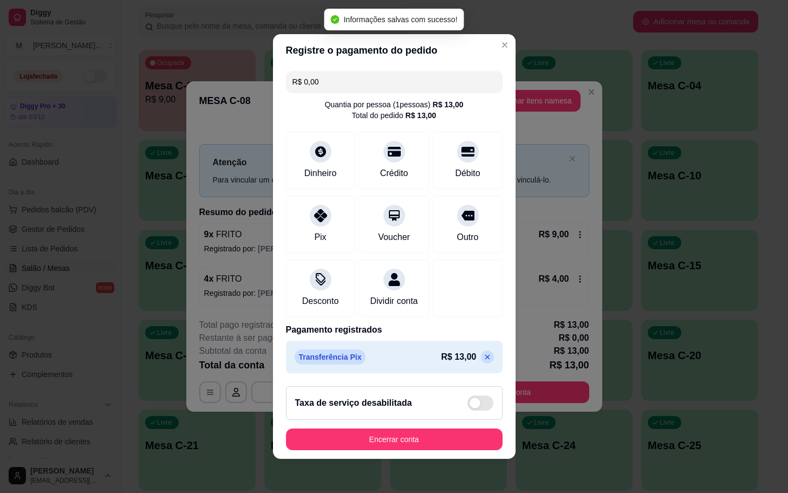
type input "R$ 0,00"
click at [471, 446] on button "Encerrar conta" at bounding box center [394, 440] width 217 height 22
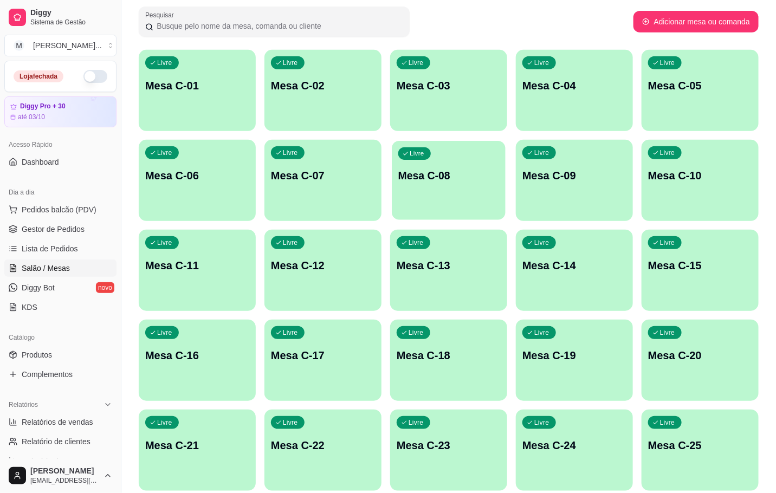
click at [421, 155] on p "Livre" at bounding box center [417, 154] width 15 height 9
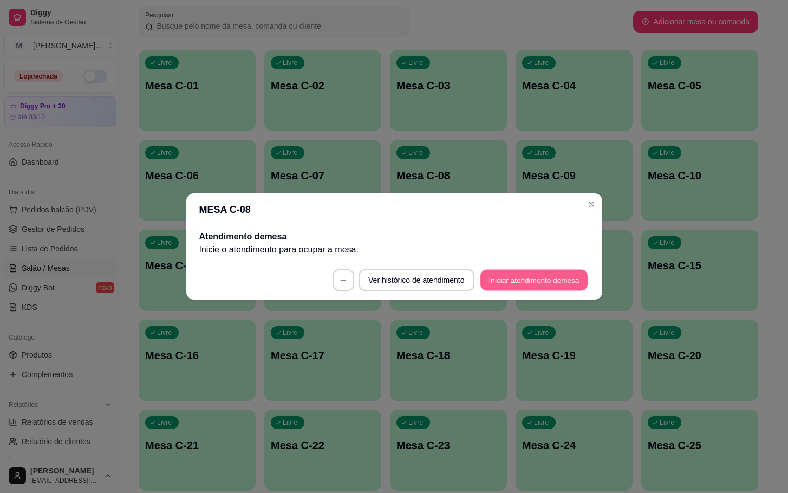
click at [534, 288] on button "Iniciar atendimento de mesa" at bounding box center [534, 280] width 107 height 21
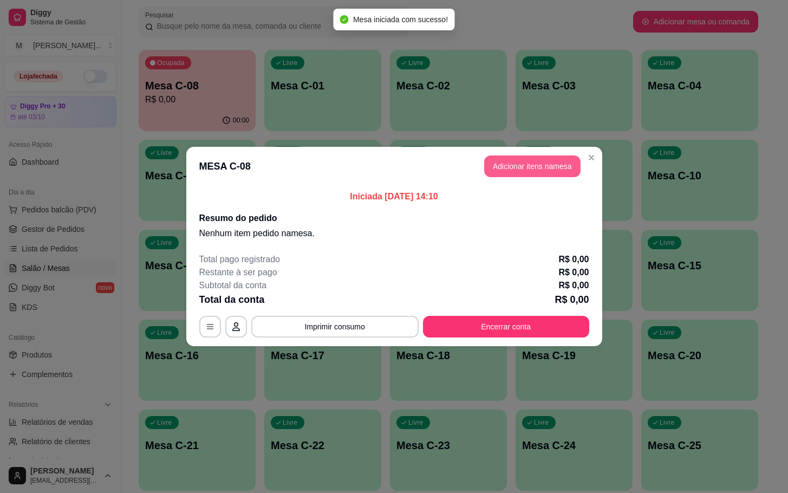
click at [513, 174] on button "Adicionar itens na mesa" at bounding box center [532, 166] width 96 height 22
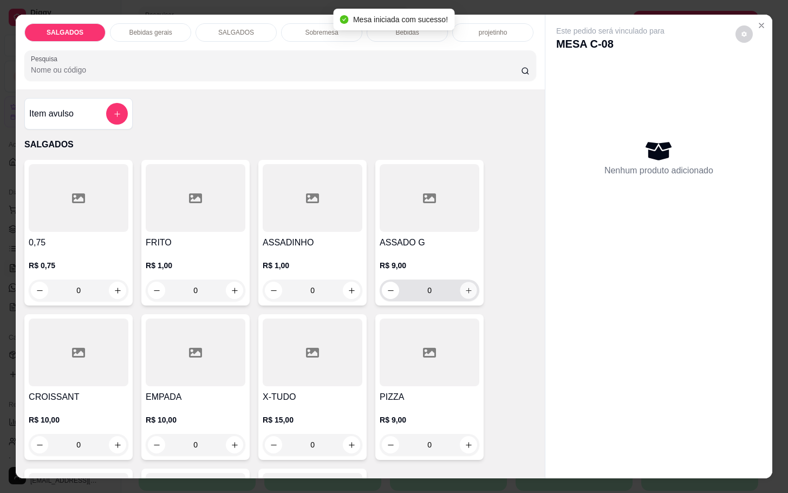
click at [465, 287] on icon "increase-product-quantity" at bounding box center [469, 291] width 8 height 8
type input "2"
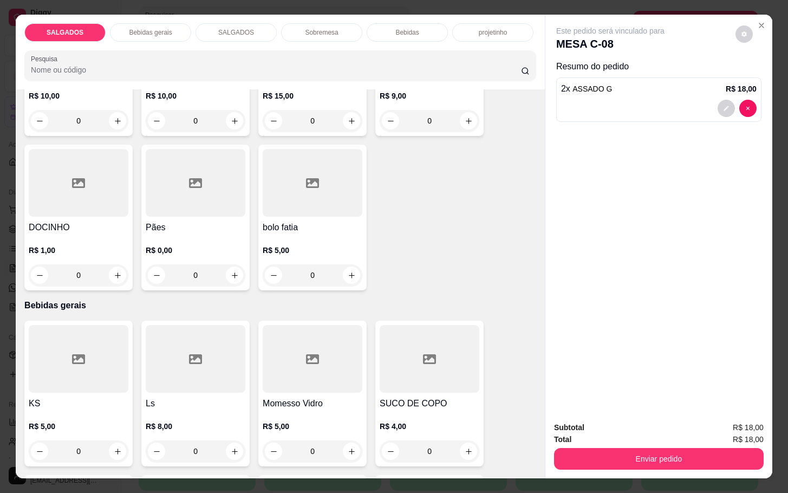
scroll to position [406, 0]
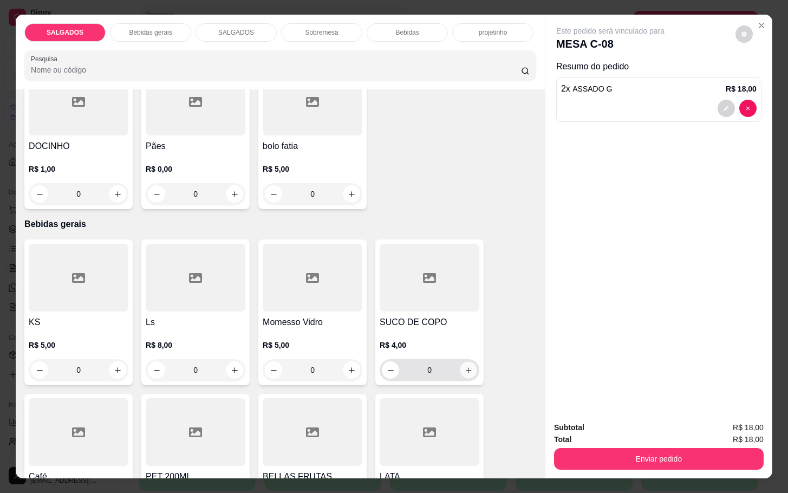
click at [465, 366] on icon "increase-product-quantity" at bounding box center [469, 370] width 8 height 8
click at [464, 362] on button "increase-product-quantity" at bounding box center [469, 370] width 17 height 17
type input "2"
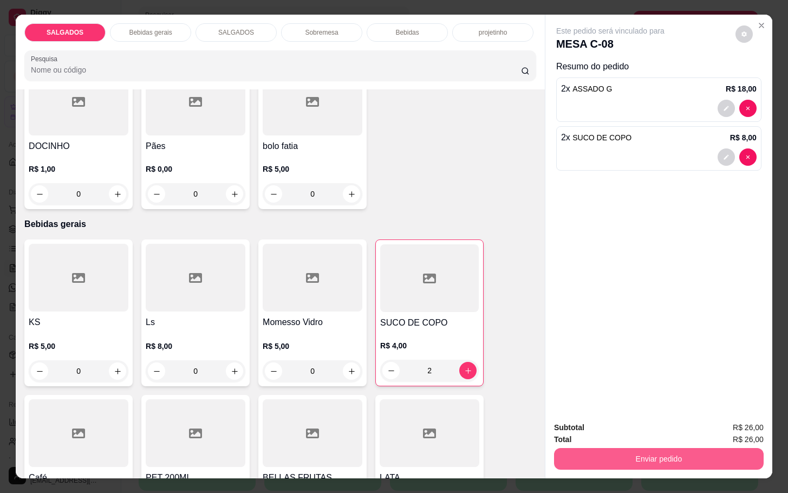
click at [673, 455] on button "Enviar pedido" at bounding box center [659, 459] width 210 height 22
click at [727, 418] on button "Enviar pedido" at bounding box center [734, 426] width 60 height 20
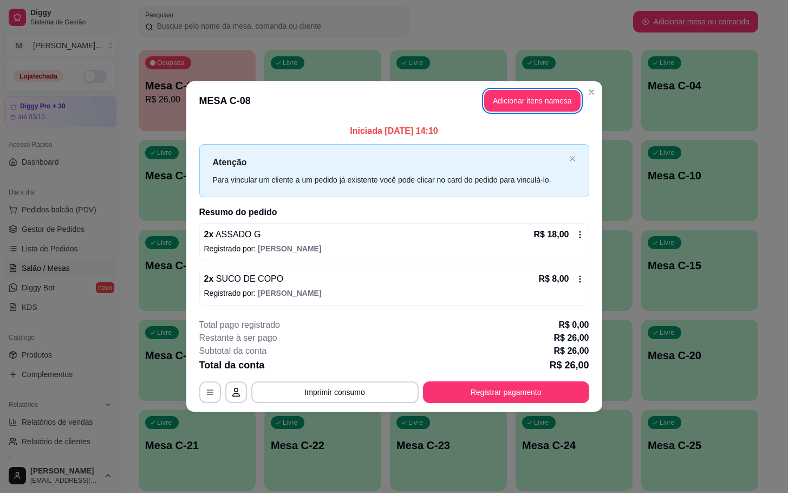
click at [324, 171] on div "Atenção Para vincular um cliente a um pedido já existente você pode clicar no c…" at bounding box center [389, 170] width 352 height 30
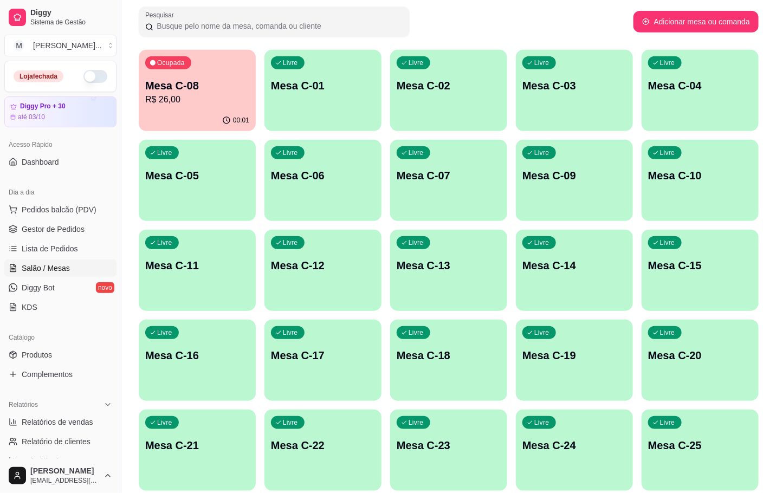
click at [476, 210] on button "Livre Mesa C-07" at bounding box center [448, 180] width 117 height 81
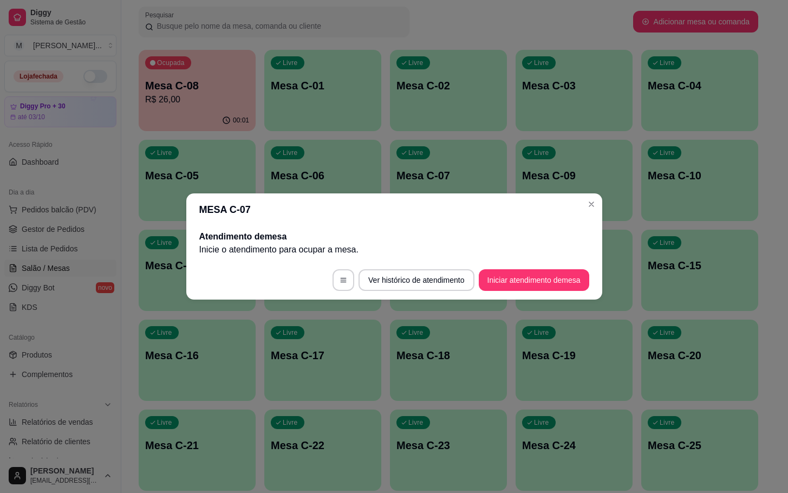
drag, startPoint x: 600, startPoint y: 278, endPoint x: 587, endPoint y: 283, distance: 13.4
click at [598, 278] on footer "Ver histórico de atendimento Iniciar atendimento de mesa" at bounding box center [394, 280] width 416 height 39
click at [587, 283] on footer "Ver histórico de atendimento Iniciar atendimento de mesa" at bounding box center [394, 280] width 416 height 39
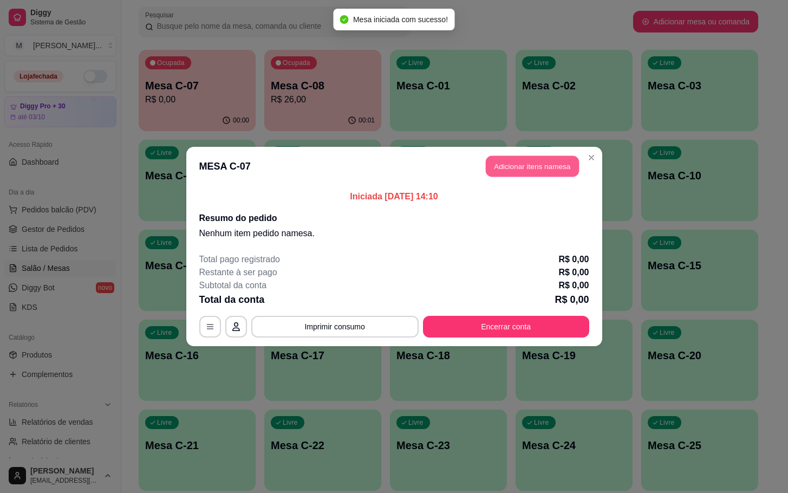
click at [510, 159] on button "Adicionar itens na mesa" at bounding box center [532, 166] width 93 height 21
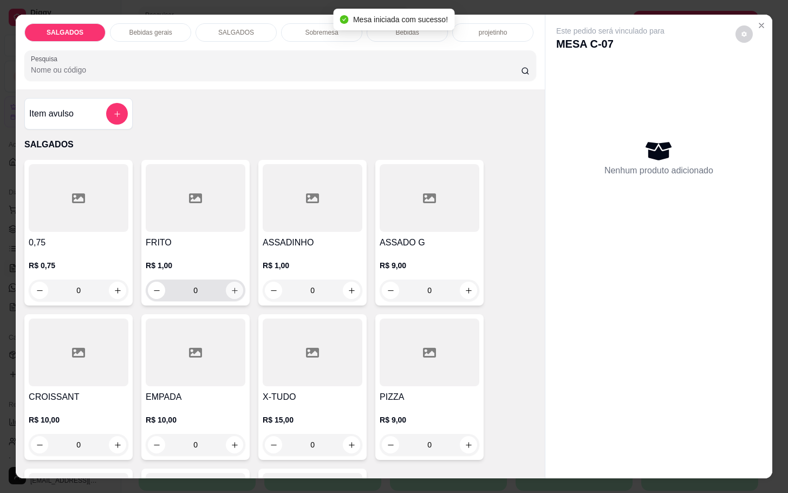
click at [231, 289] on icon "increase-product-quantity" at bounding box center [235, 291] width 8 height 8
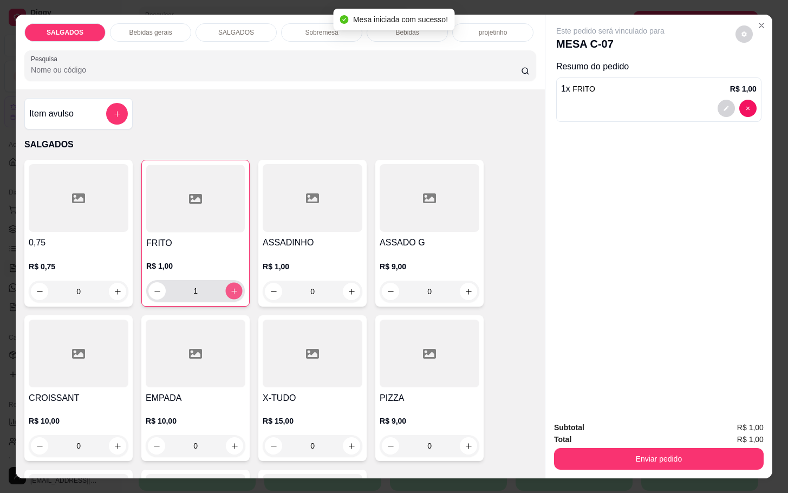
click at [230, 289] on icon "increase-product-quantity" at bounding box center [234, 291] width 8 height 8
type input "4"
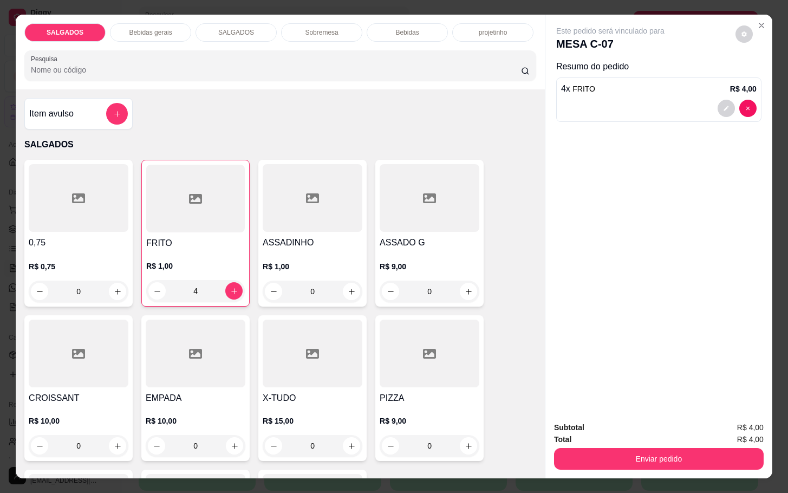
click at [387, 35] on div "Bebidas" at bounding box center [407, 32] width 81 height 18
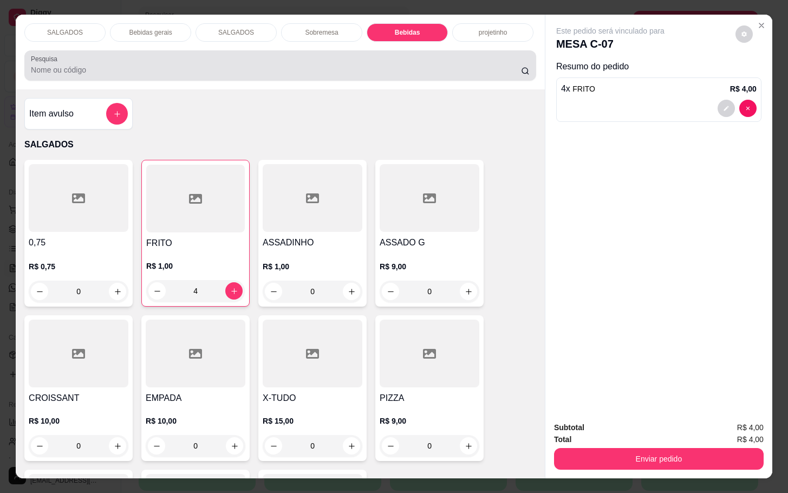
scroll to position [26, 0]
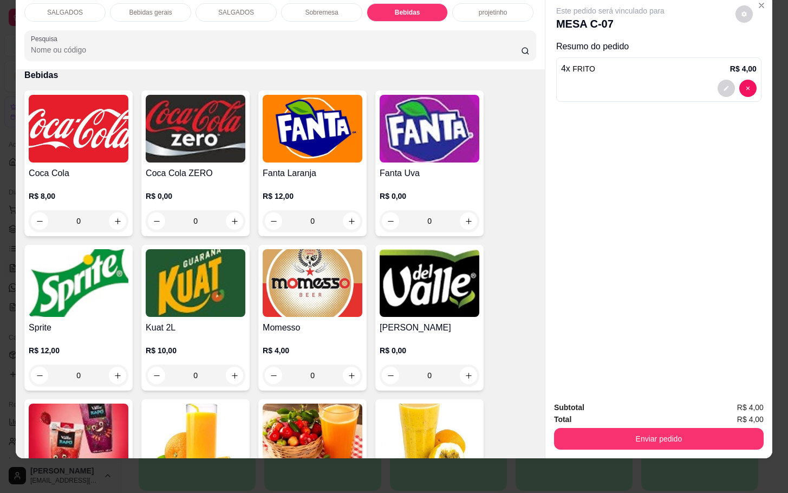
click at [33, 125] on img at bounding box center [79, 129] width 100 height 68
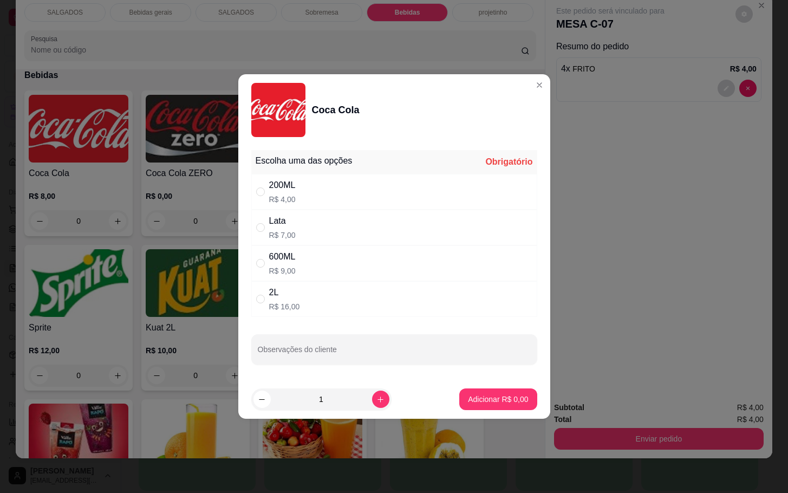
click at [390, 220] on div "Lata R$ 7,00" at bounding box center [394, 228] width 286 height 36
radio input "true"
click at [511, 403] on p "Adicionar R$ 7,00" at bounding box center [498, 399] width 60 height 11
type input "1"
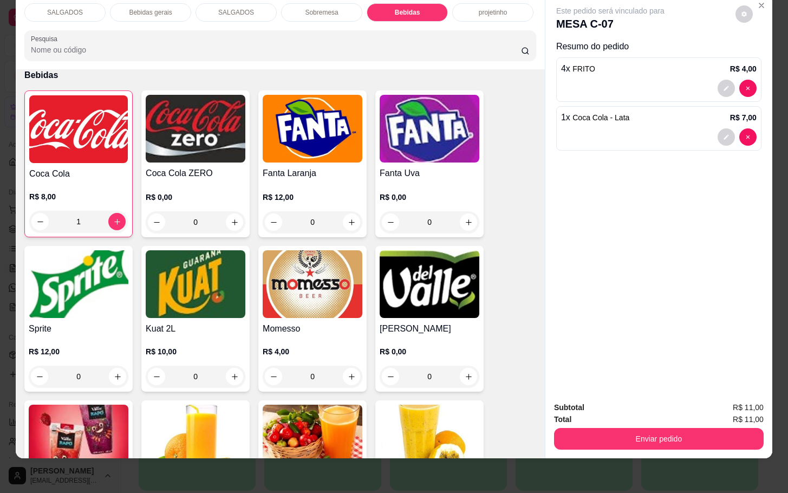
click at [554, 428] on button "Enviar pedido" at bounding box center [659, 439] width 210 height 22
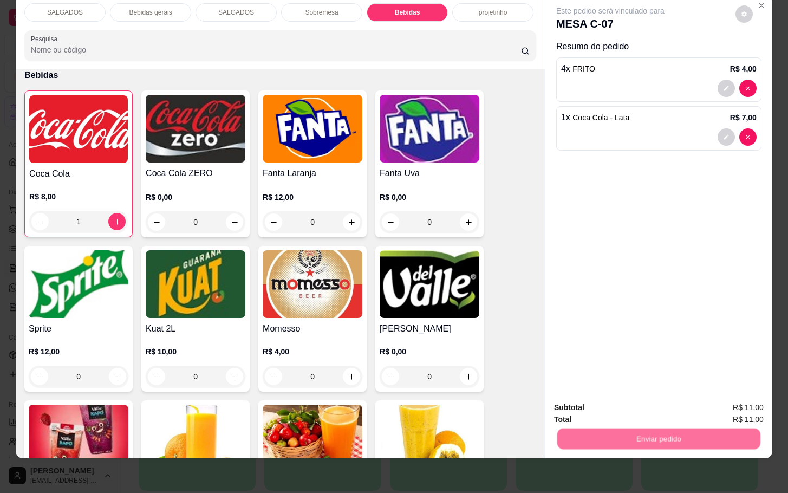
click at [747, 397] on button "Enviar pedido" at bounding box center [733, 400] width 61 height 21
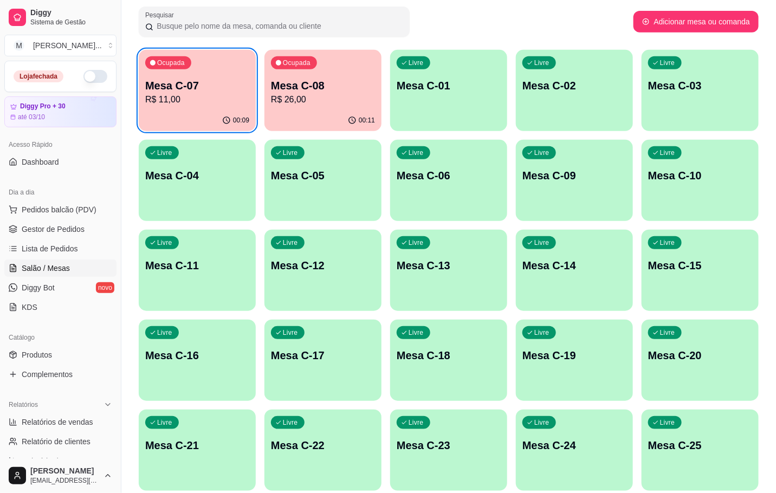
click at [303, 115] on div "00:11" at bounding box center [322, 120] width 117 height 21
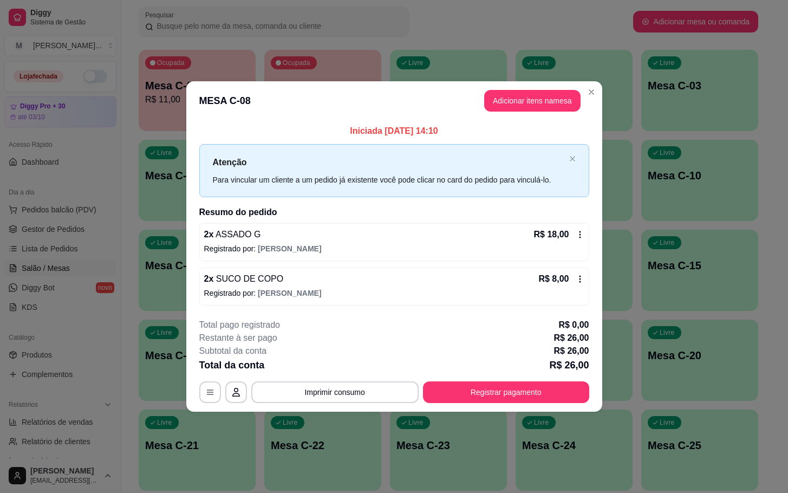
click at [532, 82] on header "MESA C-08 Adicionar itens na mesa" at bounding box center [394, 100] width 416 height 39
click at [511, 99] on button "Adicionar itens na mesa" at bounding box center [532, 100] width 93 height 21
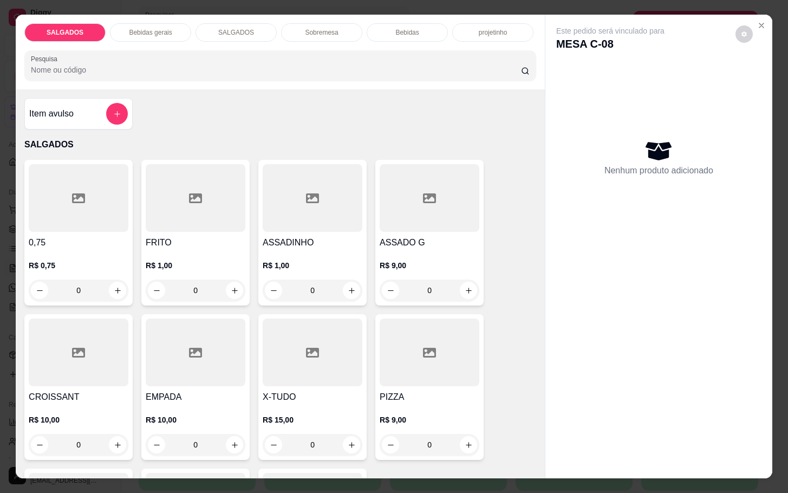
click at [210, 285] on input "0" at bounding box center [195, 291] width 61 height 22
click at [425, 198] on icon at bounding box center [429, 198] width 13 height 13
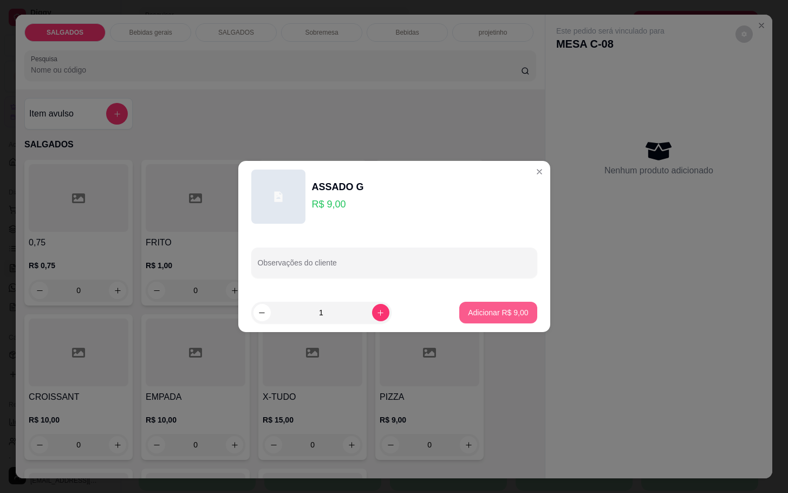
click at [496, 302] on button "Adicionar R$ 9,00" at bounding box center [497, 313] width 77 height 22
type input "1"
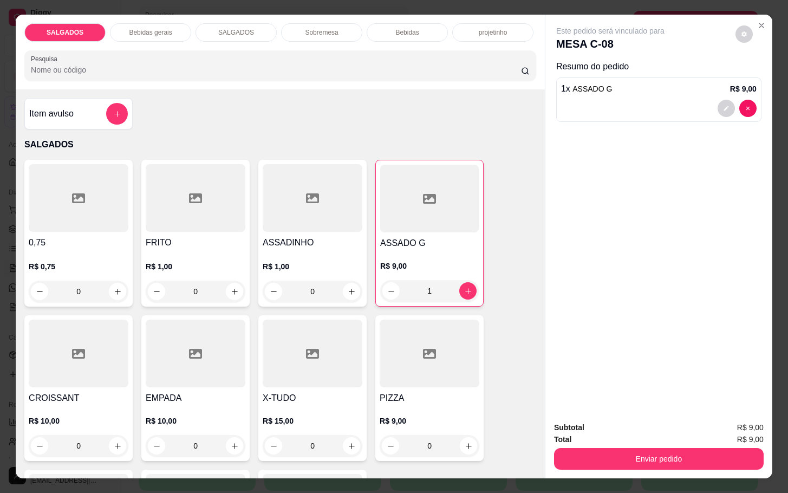
click at [140, 33] on div "Bebidas gerais" at bounding box center [150, 32] width 81 height 18
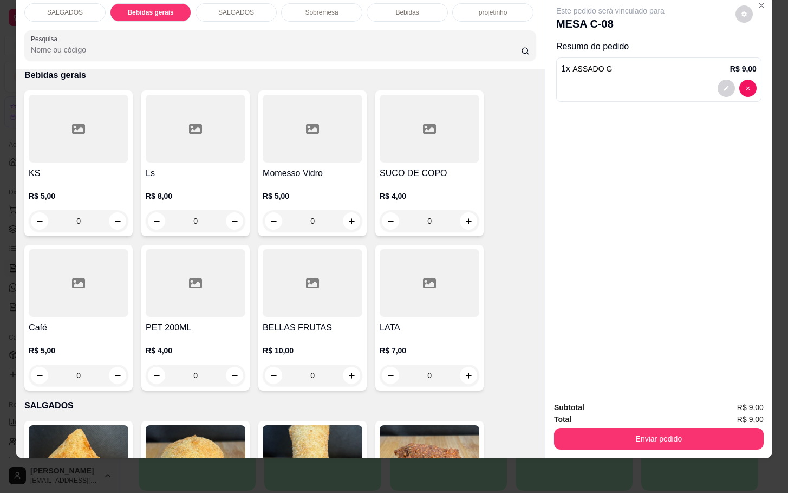
click at [409, 167] on h4 "SUCO DE COPO" at bounding box center [430, 173] width 100 height 13
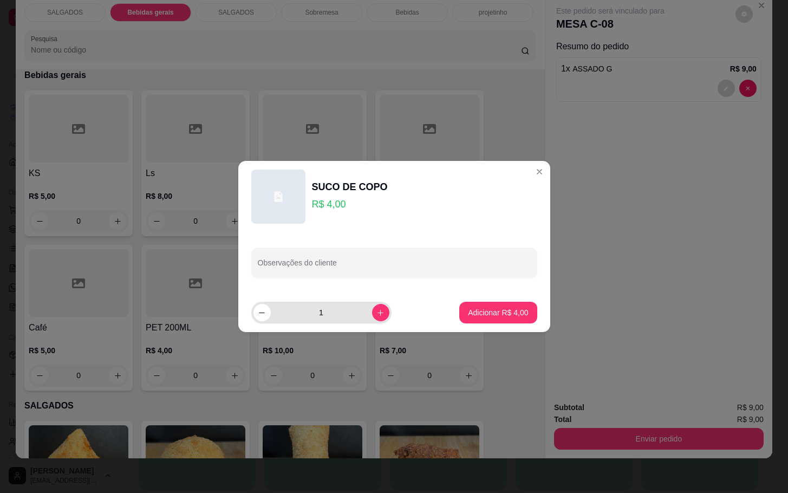
click at [380, 314] on div "1" at bounding box center [322, 313] width 136 height 22
click at [365, 319] on div "1" at bounding box center [322, 313] width 136 height 22
click at [374, 319] on button "increase-product-quantity" at bounding box center [380, 312] width 17 height 17
type input "2"
click at [478, 317] on p "Adicionar R$ 8,00" at bounding box center [498, 312] width 60 height 11
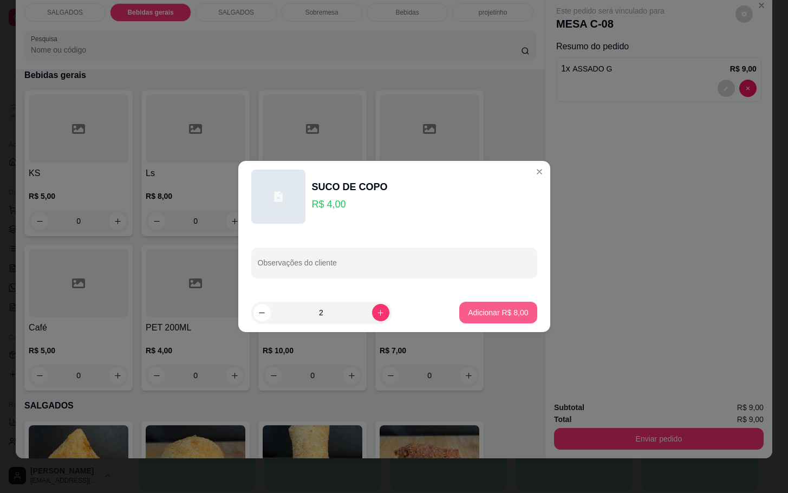
type input "2"
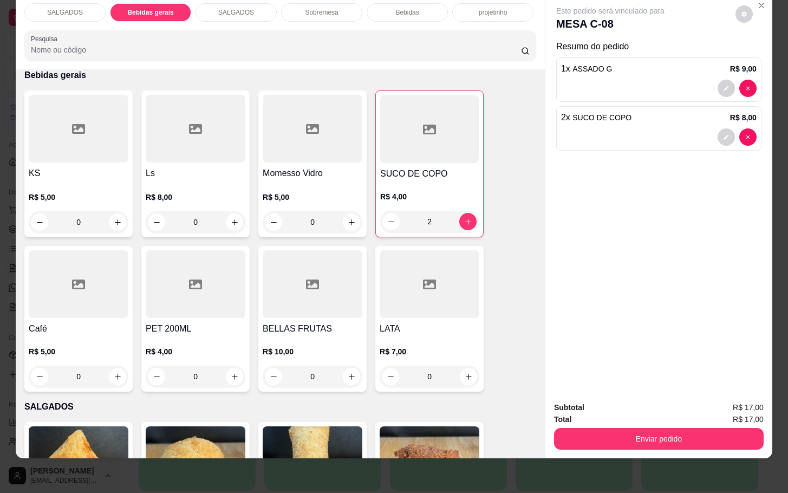
drag, startPoint x: 579, startPoint y: 397, endPoint x: 584, endPoint y: 402, distance: 6.9
click at [579, 401] on div "Subtotal R$ 17,00" at bounding box center [659, 407] width 210 height 12
click at [646, 433] on button "Enviar pedido" at bounding box center [659, 438] width 203 height 21
click at [716, 404] on button "Enviar pedido" at bounding box center [734, 400] width 60 height 20
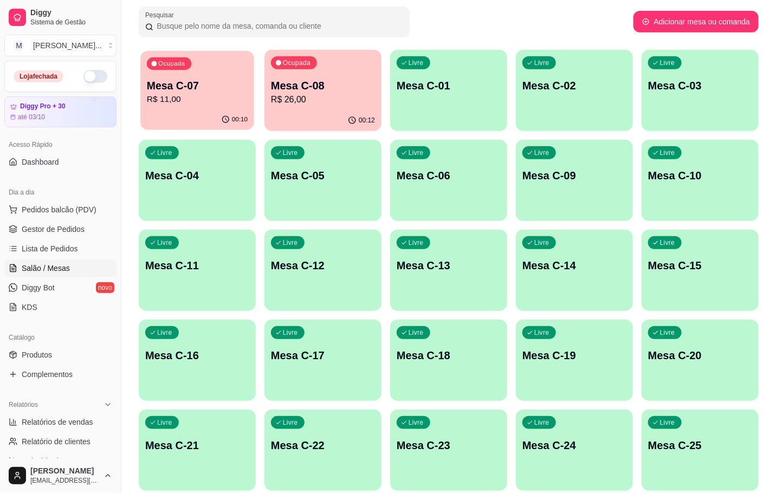
click at [163, 62] on p "Ocupada" at bounding box center [171, 64] width 27 height 9
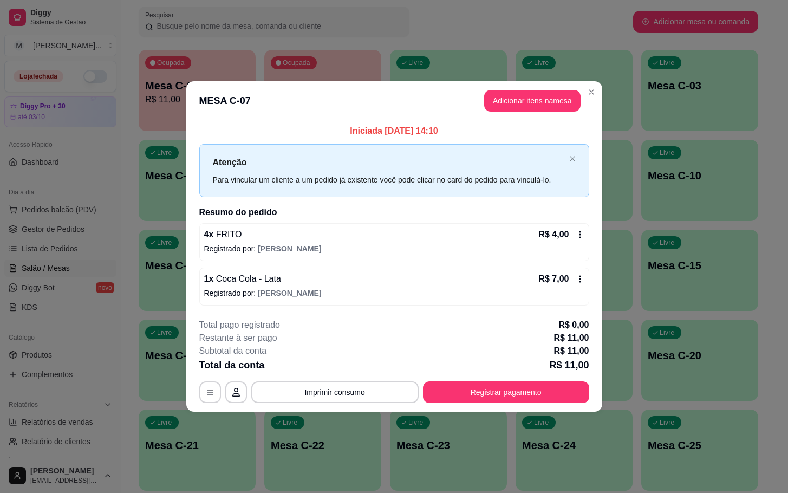
click at [525, 387] on button "Registrar pagamento" at bounding box center [506, 392] width 166 height 22
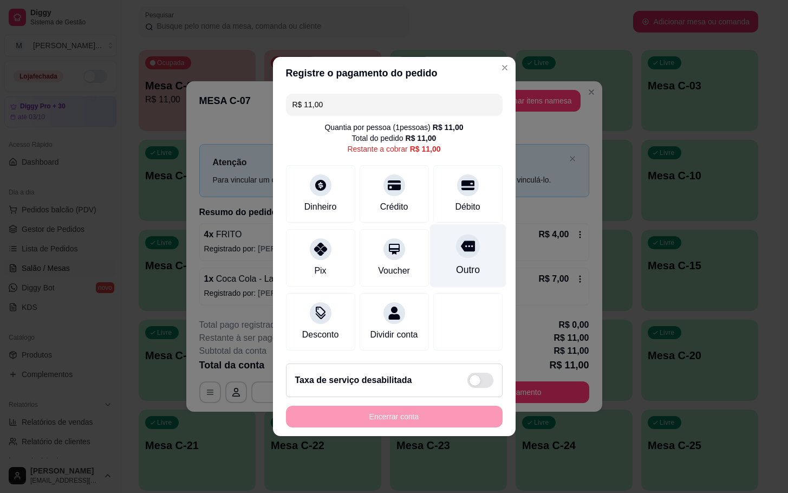
click at [461, 241] on icon at bounding box center [468, 246] width 14 height 11
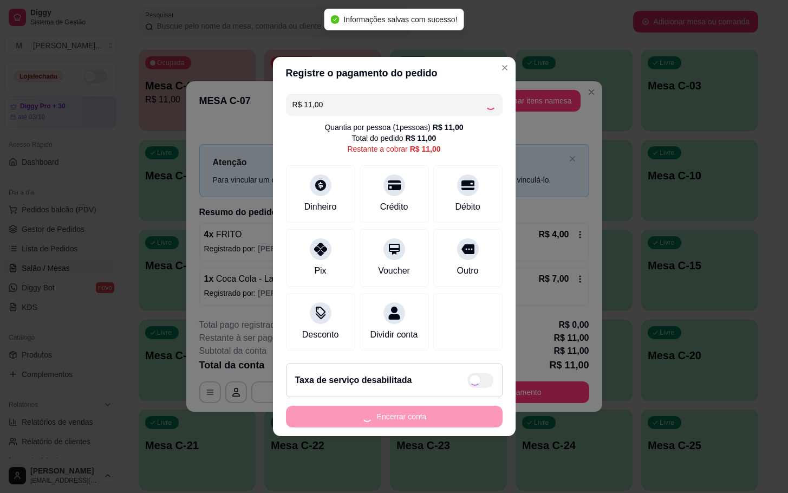
type input "R$ 0,00"
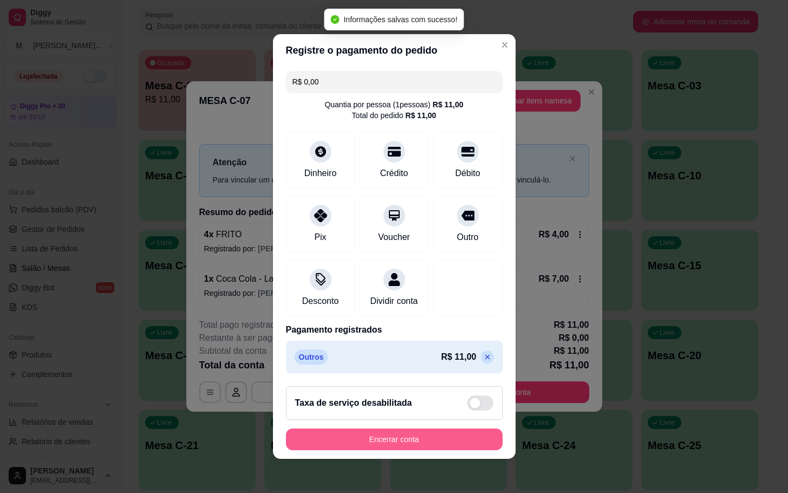
click at [449, 439] on button "Encerrar conta" at bounding box center [394, 440] width 217 height 22
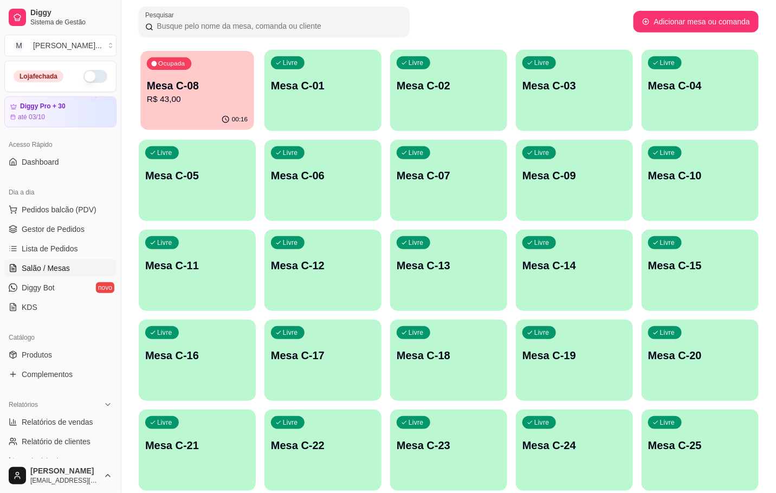
click at [228, 105] on p "R$ 43,00" at bounding box center [197, 99] width 101 height 12
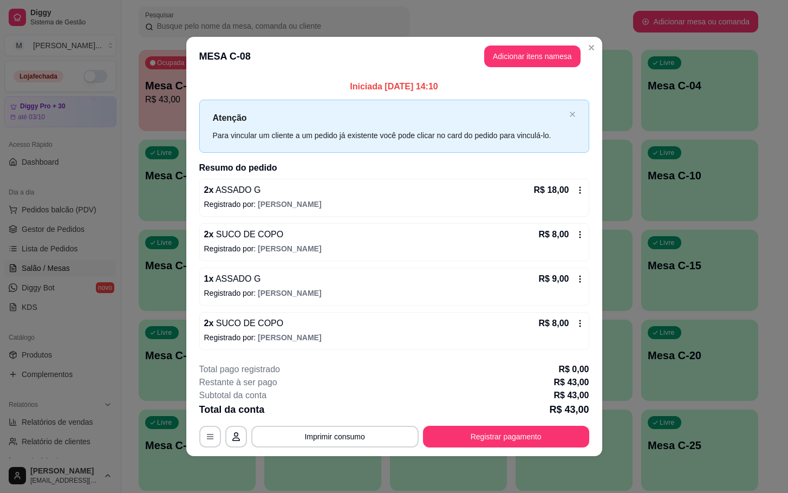
click at [480, 345] on div "2 x SUCO DE COPO R$ 8,00 Registrado por: [PERSON_NAME]" at bounding box center [394, 331] width 390 height 38
click at [338, 338] on p "Registrado por: [PERSON_NAME]" at bounding box center [394, 337] width 380 height 11
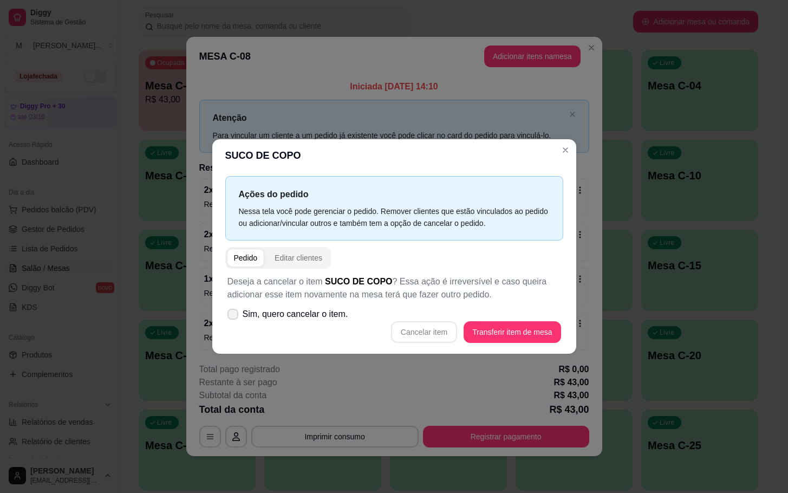
click at [244, 323] on label "Sim, quero cancelar o item." at bounding box center [287, 314] width 129 height 22
click at [234, 323] on input "Sim, quero cancelar o item." at bounding box center [230, 319] width 7 height 7
checkbox input "true"
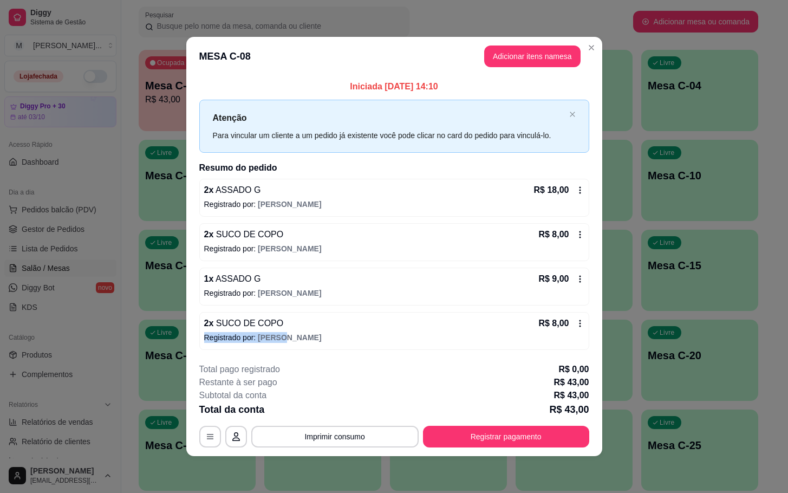
click at [584, 330] on div "2 x SUCO DE COPO R$ 8,00 Registrado por: [PERSON_NAME]" at bounding box center [394, 331] width 390 height 38
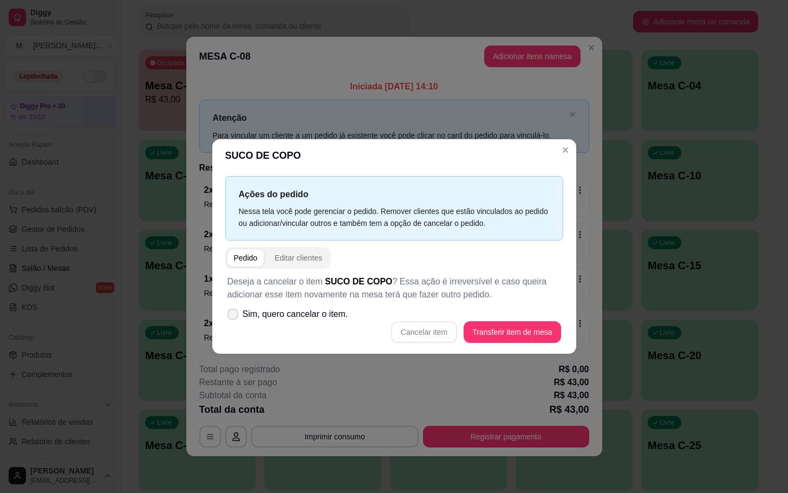
drag, startPoint x: 353, startPoint y: 327, endPoint x: 340, endPoint y: 319, distance: 15.3
click at [342, 320] on div "Deseja a cancelar o item SUCO DE COPO ? Essa ação é irreversível e caso queira …" at bounding box center [394, 309] width 338 height 81
click at [337, 319] on span "Sim, quero cancelar o item." at bounding box center [296, 314] width 106 height 13
click at [234, 319] on input "Sim, quero cancelar o item." at bounding box center [230, 319] width 7 height 7
checkbox input "true"
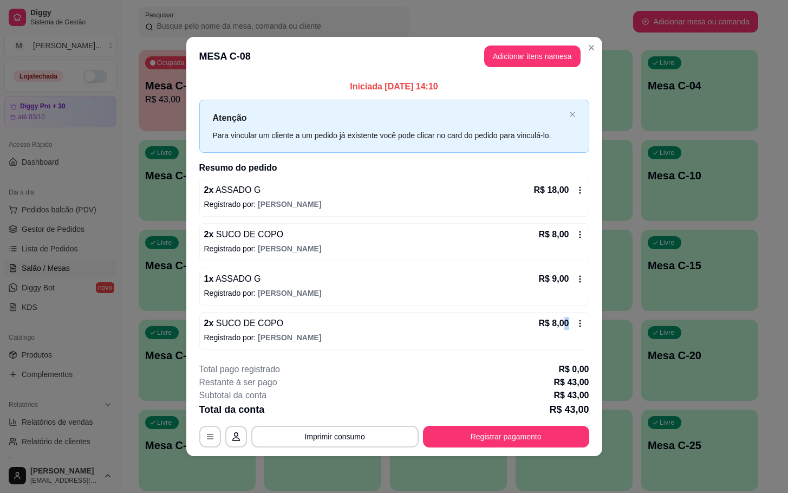
click at [566, 330] on p "R$ 8,00" at bounding box center [554, 323] width 30 height 13
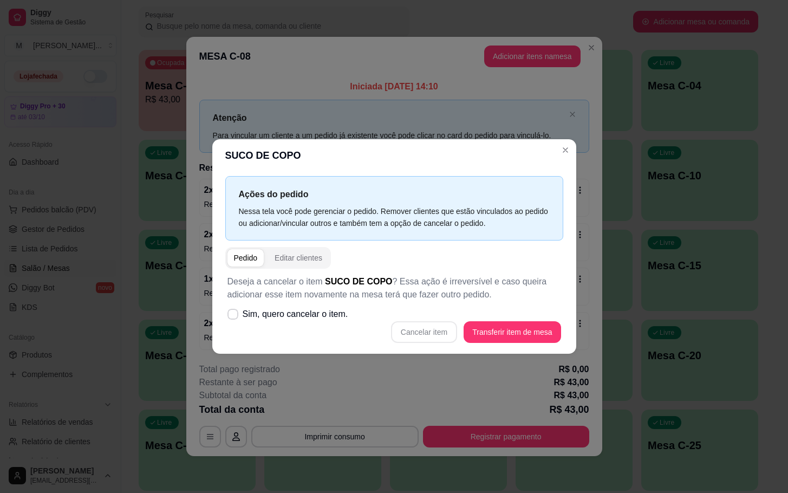
click at [417, 333] on div "Cancelar item Transferir item de mesa" at bounding box center [395, 332] width 334 height 22
click at [300, 318] on span "Sim, quero cancelar o item." at bounding box center [296, 314] width 106 height 13
click at [234, 318] on input "Sim, quero cancelar o item." at bounding box center [230, 319] width 7 height 7
checkbox input "true"
click at [432, 340] on button "Cancelar item" at bounding box center [424, 332] width 66 height 22
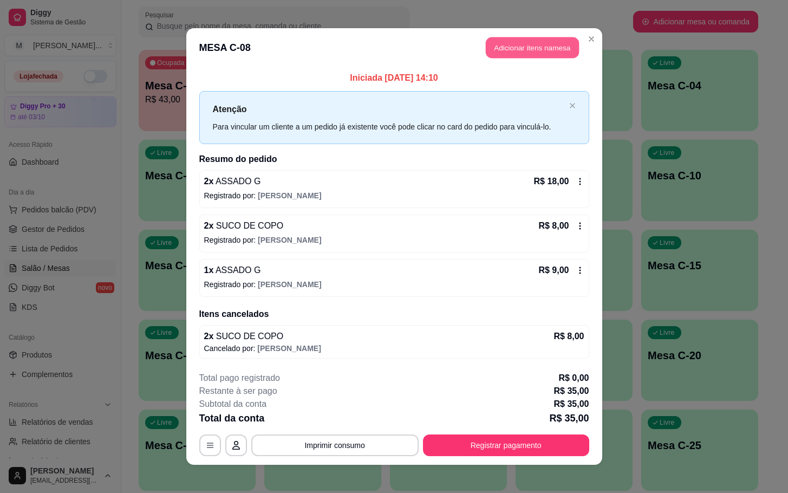
click at [535, 50] on button "Adicionar itens na mesa" at bounding box center [532, 47] width 93 height 21
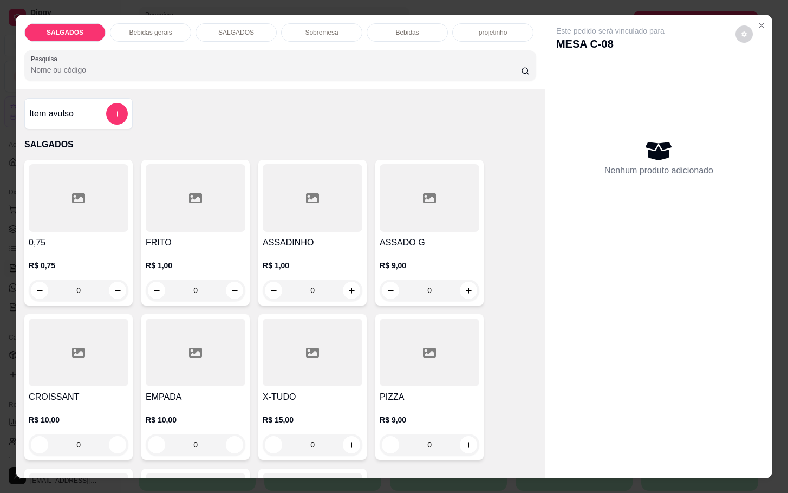
click at [157, 23] on div "Bebidas gerais" at bounding box center [150, 32] width 81 height 18
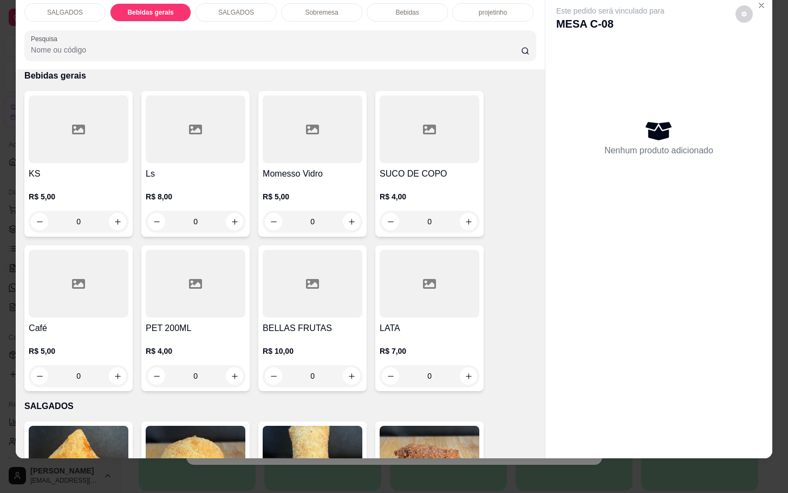
click at [425, 180] on div "R$ 4,00 0" at bounding box center [430, 206] width 100 height 52
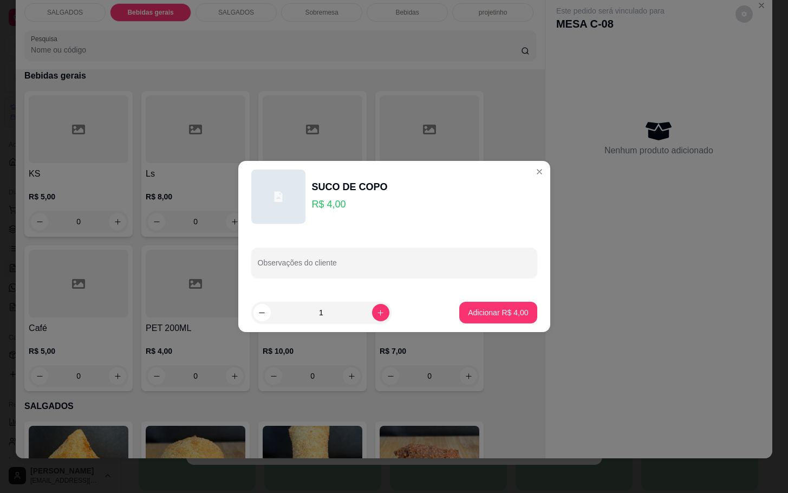
drag, startPoint x: 504, startPoint y: 297, endPoint x: 534, endPoint y: 322, distance: 38.1
click at [504, 298] on footer "1 Adicionar R$ 4,00" at bounding box center [394, 312] width 312 height 39
drag, startPoint x: 516, startPoint y: 322, endPoint x: 506, endPoint y: 316, distance: 11.4
click at [511, 318] on footer "1 Adicionar R$ 4,00" at bounding box center [394, 312] width 312 height 39
click at [506, 312] on p "Adicionar R$ 4,00" at bounding box center [498, 312] width 60 height 11
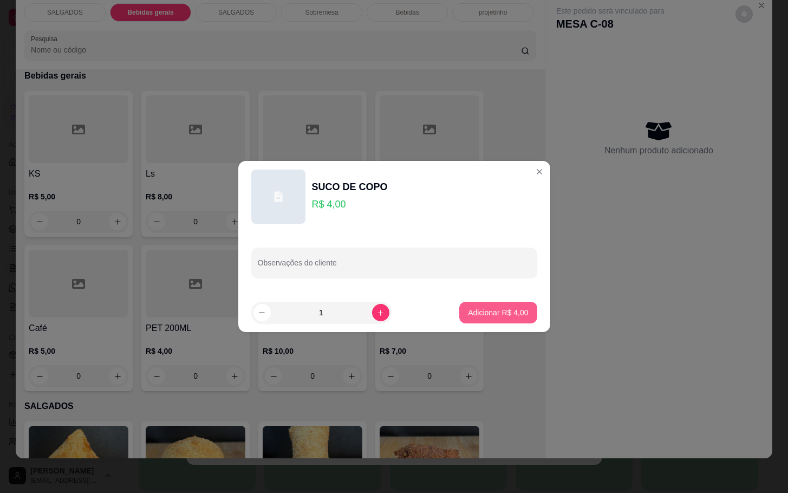
type input "1"
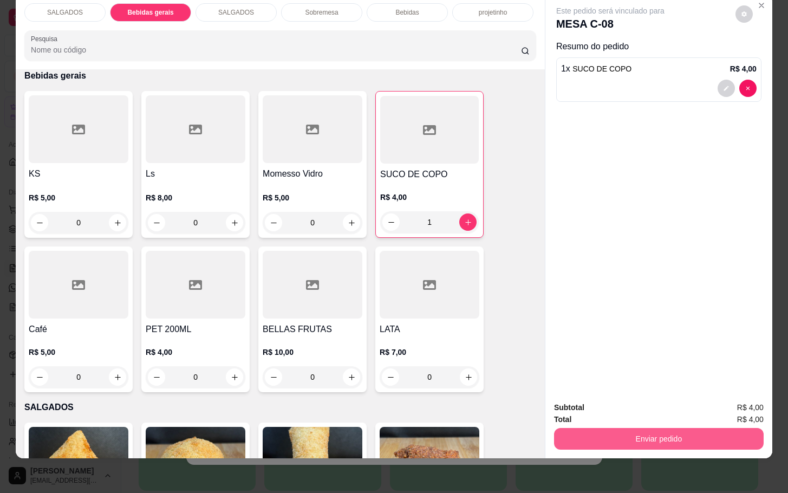
drag, startPoint x: 598, startPoint y: 417, endPoint x: 608, endPoint y: 429, distance: 16.2
click at [603, 425] on div "Enviar pedido" at bounding box center [659, 437] width 210 height 24
click at [608, 429] on button "Enviar pedido" at bounding box center [659, 439] width 210 height 22
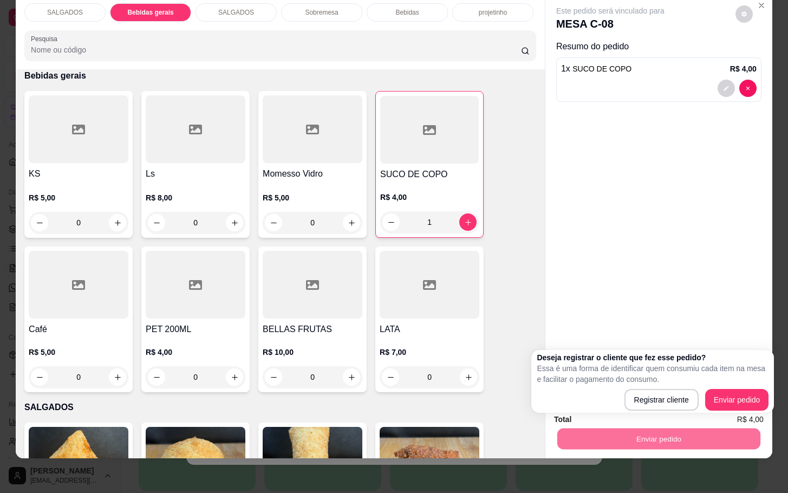
drag, startPoint x: 734, startPoint y: 386, endPoint x: 728, endPoint y: 384, distance: 5.7
click at [732, 384] on div "Deseja registrar o cliente que fez esse pedido? Essa é uma forma de identificar…" at bounding box center [653, 381] width 232 height 59
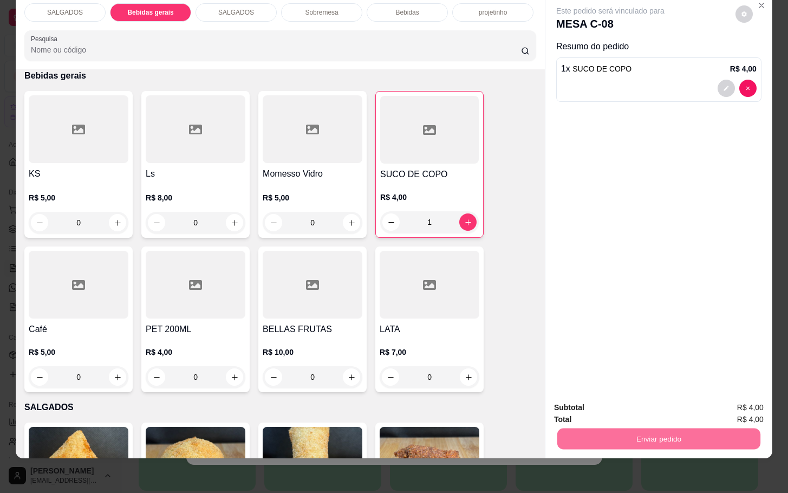
click at [717, 398] on button "Enviar pedido" at bounding box center [733, 400] width 61 height 21
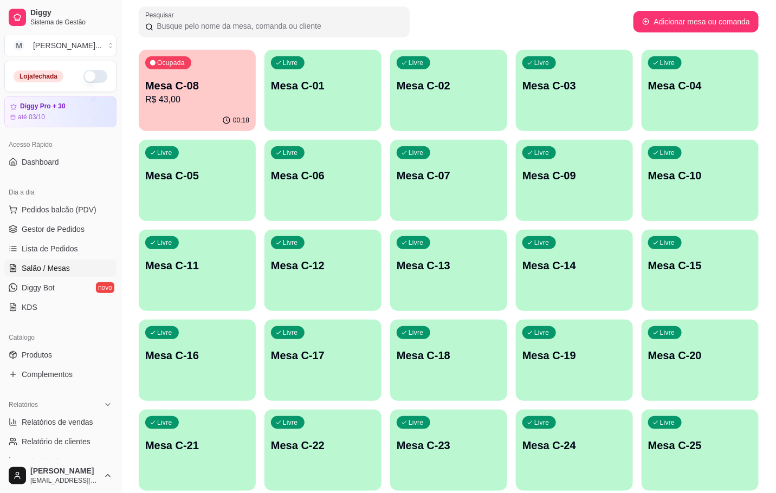
click at [161, 99] on p "R$ 43,00" at bounding box center [197, 99] width 104 height 13
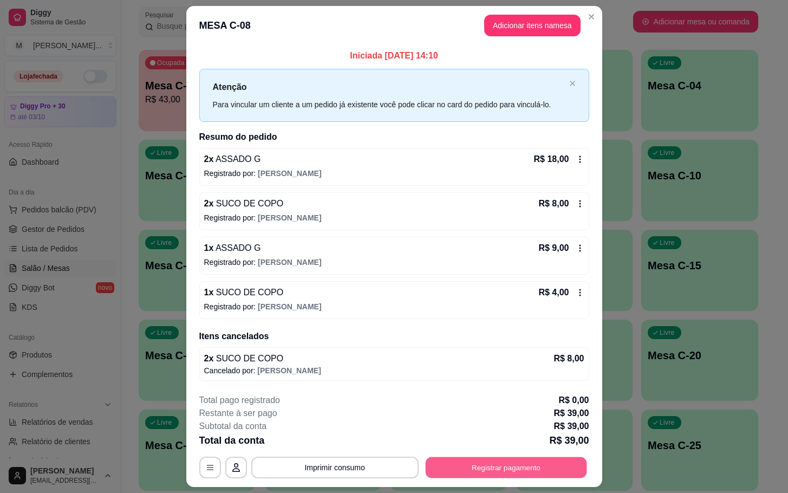
click at [478, 474] on button "Registrar pagamento" at bounding box center [505, 467] width 161 height 21
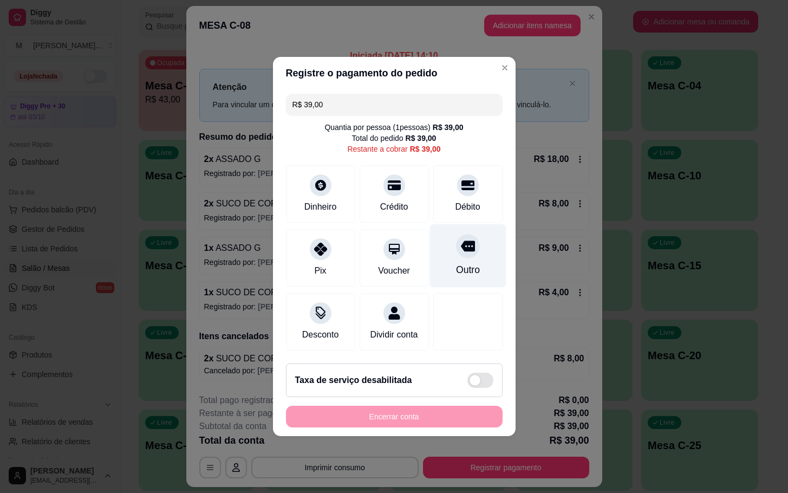
click at [471, 200] on div "Débito" at bounding box center [467, 206] width 25 height 13
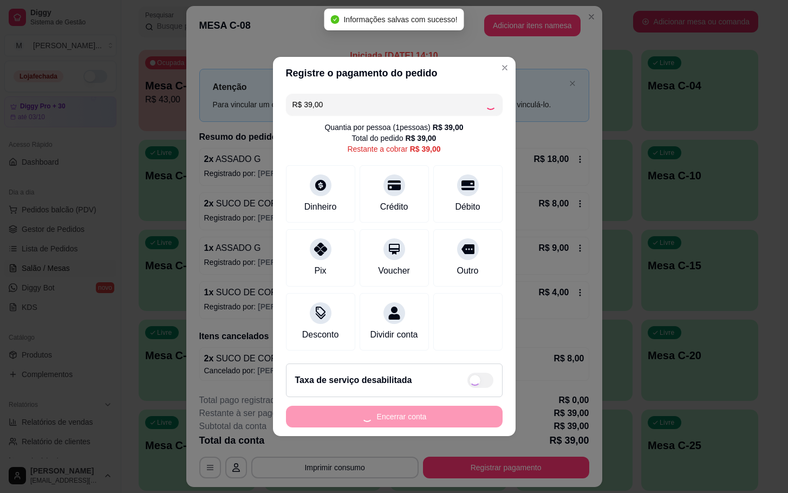
type input "R$ 0,00"
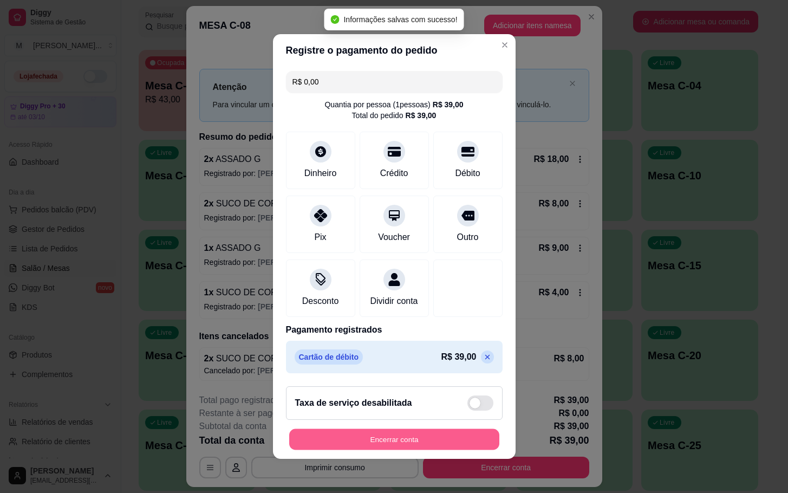
click at [429, 450] on button "Encerrar conta" at bounding box center [394, 439] width 210 height 21
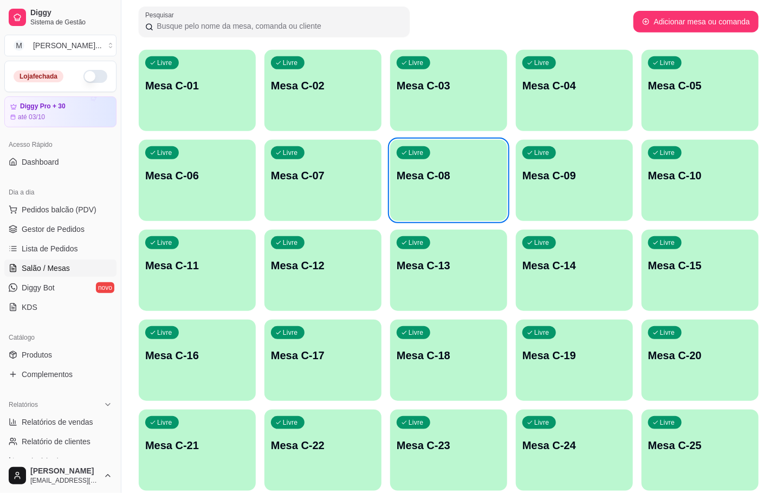
click at [587, 453] on div "Livre Mesa C-24" at bounding box center [574, 444] width 117 height 68
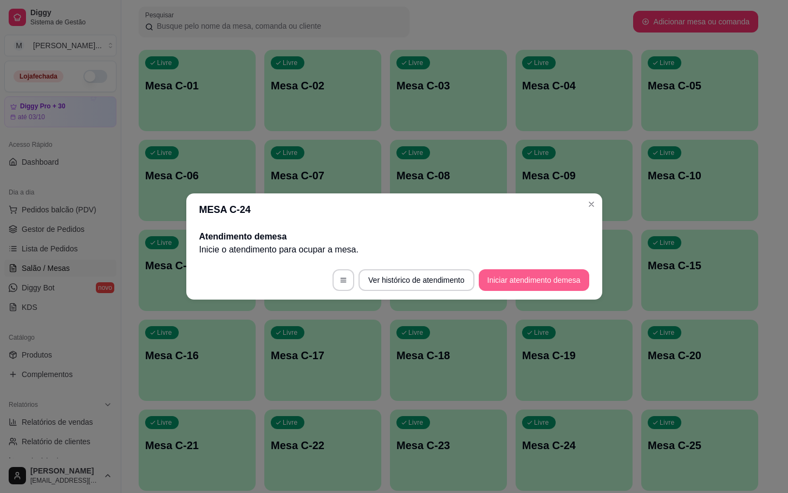
click at [547, 278] on button "Iniciar atendimento de mesa" at bounding box center [534, 280] width 111 height 22
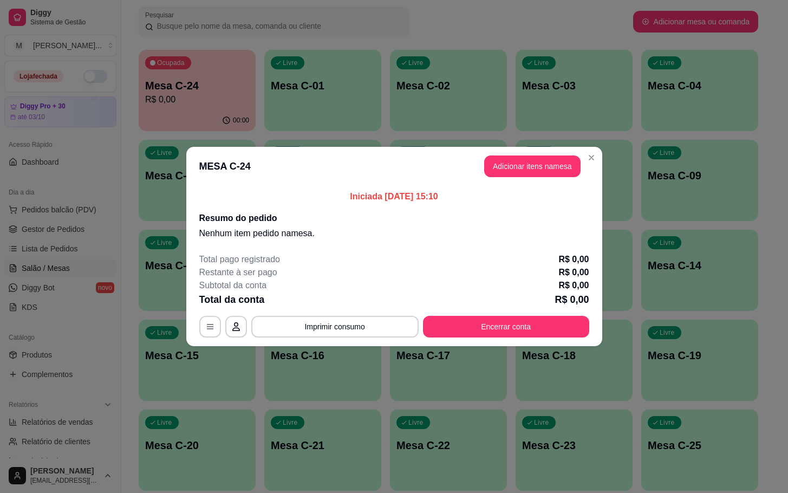
click at [539, 189] on div "Iniciada [DATE] 15:10 Resumo do pedido Nenhum item pedido na mesa ." at bounding box center [394, 215] width 416 height 59
click at [533, 169] on button "Adicionar itens na mesa" at bounding box center [532, 166] width 96 height 22
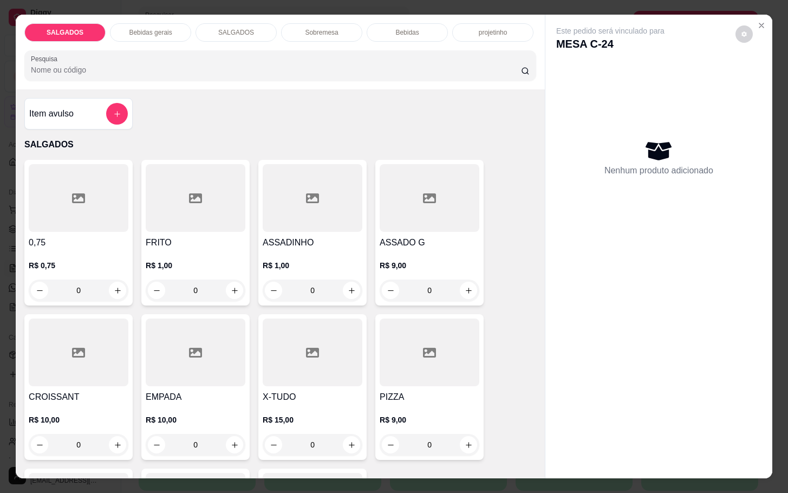
click at [211, 210] on div at bounding box center [196, 198] width 100 height 68
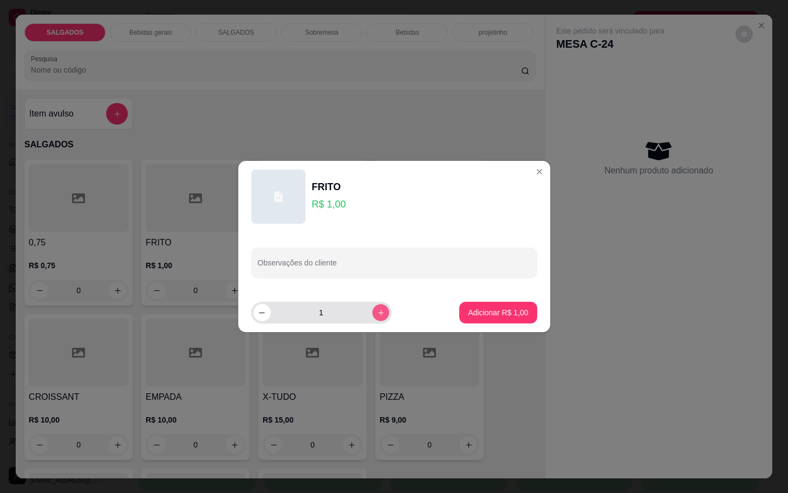
click at [377, 315] on icon "increase-product-quantity" at bounding box center [381, 313] width 8 height 8
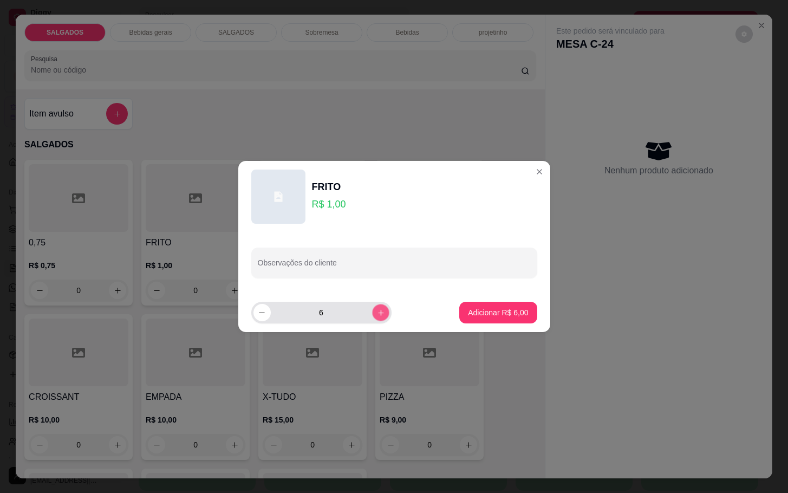
click at [377, 315] on icon "increase-product-quantity" at bounding box center [381, 313] width 8 height 8
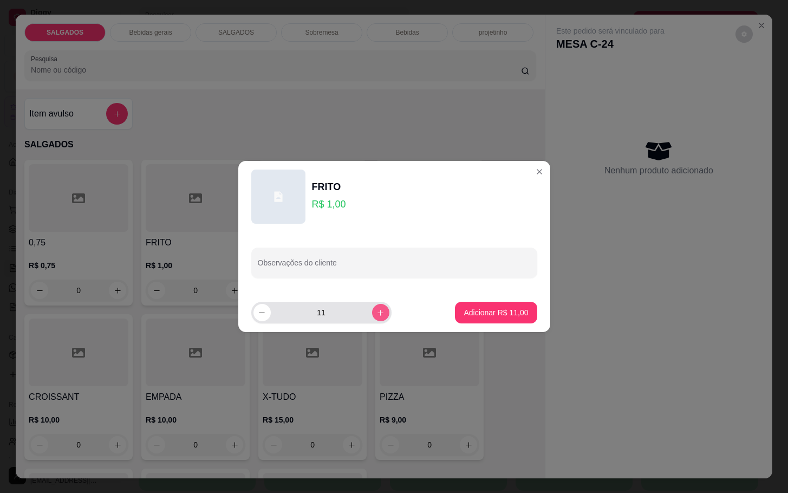
click at [377, 315] on icon "increase-product-quantity" at bounding box center [381, 313] width 8 height 8
type input "15"
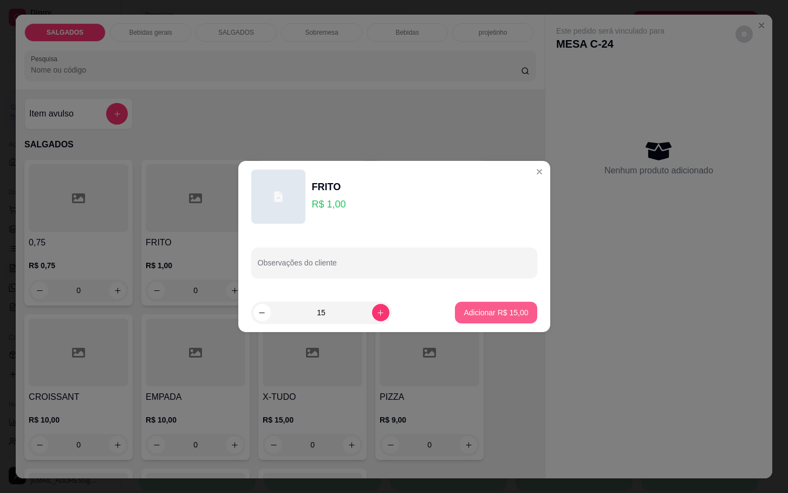
click at [465, 308] on p "Adicionar R$ 15,00" at bounding box center [496, 312] width 64 height 11
type input "15"
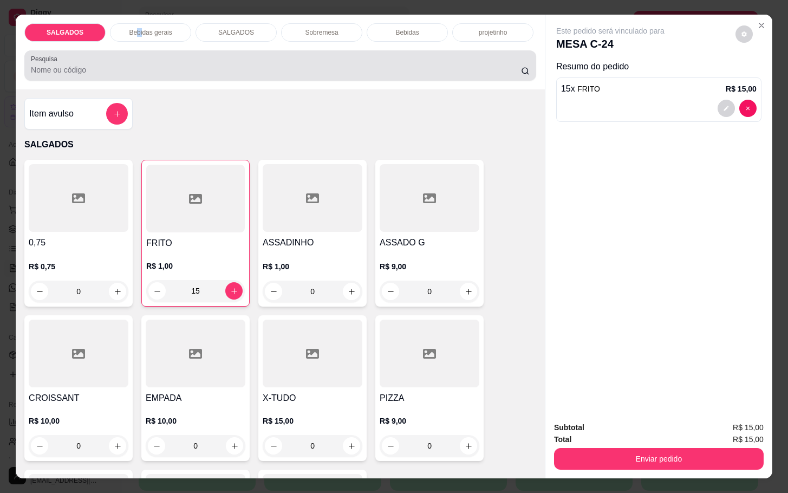
click at [140, 33] on div "Bebidas gerais" at bounding box center [150, 32] width 81 height 18
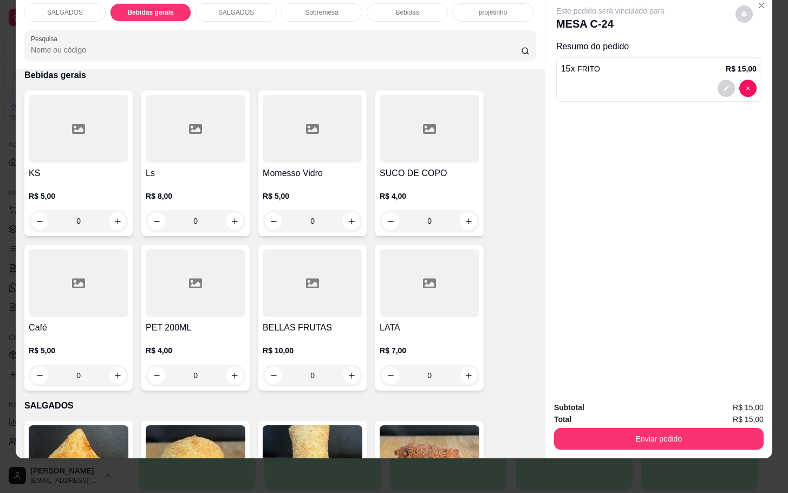
click at [236, 44] on input "Pesquisa" at bounding box center [276, 49] width 490 height 11
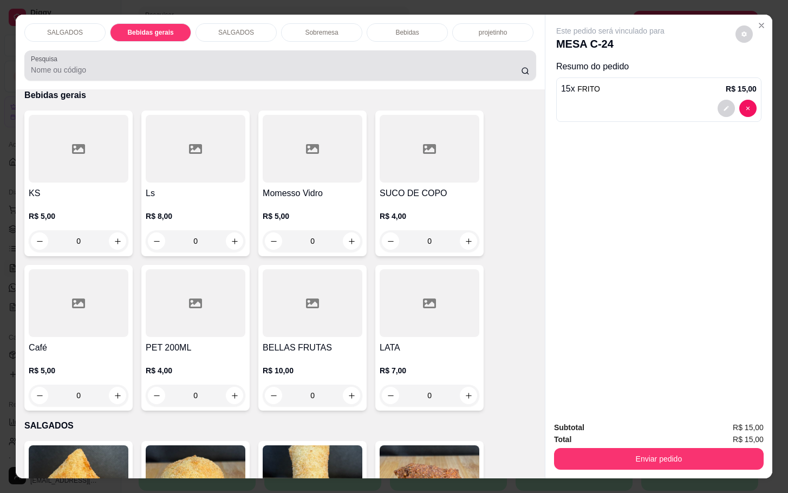
drag, startPoint x: 339, startPoint y: 18, endPoint x: 401, endPoint y: 74, distance: 84.1
click at [401, 74] on div "SALGADOS Bebidas gerais SALGADOS Sobremesa Bebidas projetinho Pesquisa" at bounding box center [280, 52] width 529 height 75
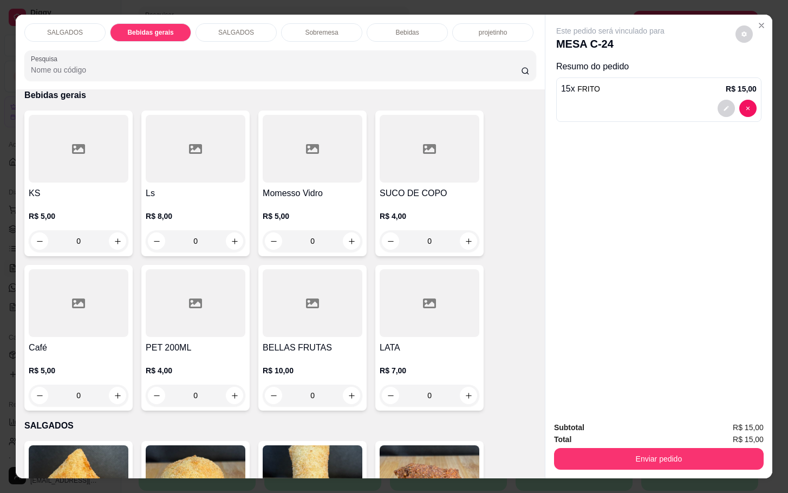
drag, startPoint x: 392, startPoint y: 29, endPoint x: 385, endPoint y: 28, distance: 6.6
click at [396, 28] on p "Bebidas" at bounding box center [407, 32] width 23 height 9
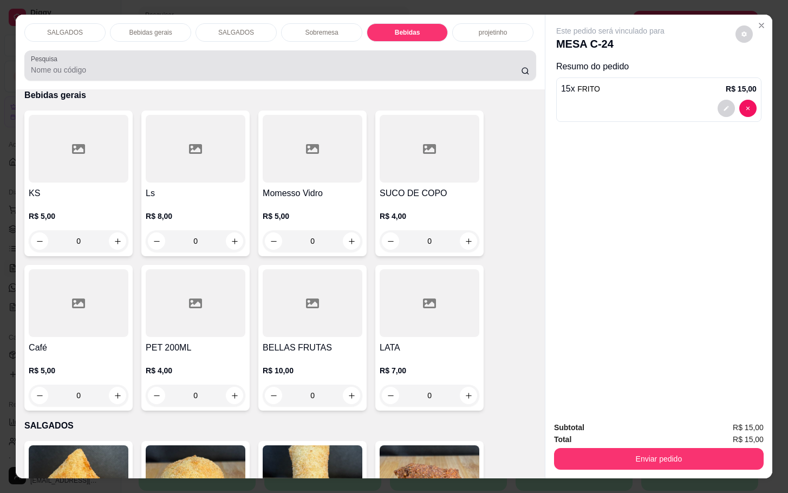
scroll to position [26, 0]
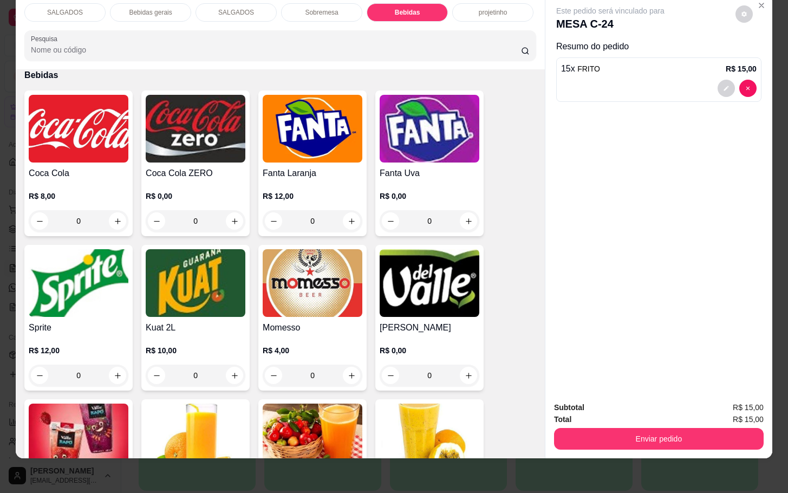
click at [353, 303] on img at bounding box center [313, 283] width 100 height 68
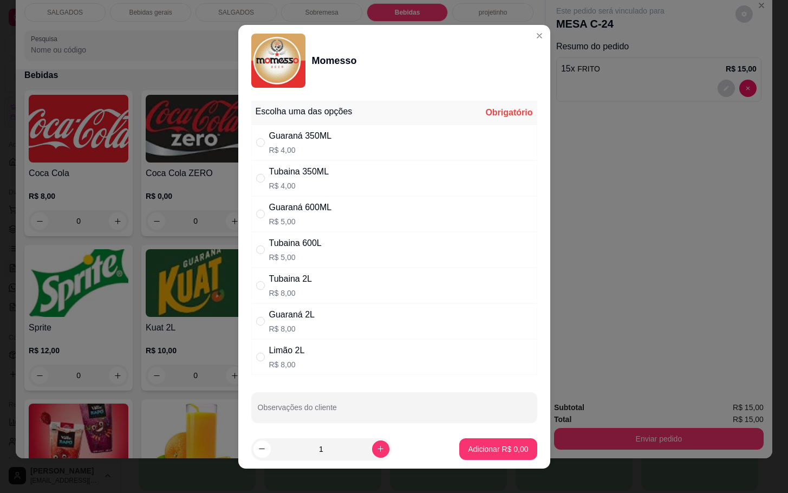
drag, startPoint x: 380, startPoint y: 308, endPoint x: 395, endPoint y: 309, distance: 14.7
click at [384, 307] on div "Guaraná 2L R$ 8,00" at bounding box center [394, 321] width 286 height 36
radio input "true"
click at [398, 252] on div "Tubaina 600L R$ 5,00" at bounding box center [394, 250] width 286 height 36
radio input "true"
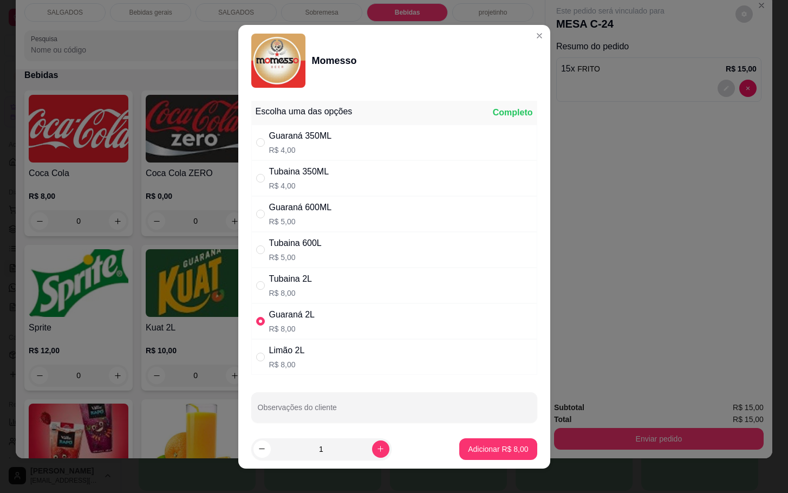
radio input "false"
click at [519, 432] on footer "1 Adicionar R$ 5,00" at bounding box center [394, 449] width 312 height 39
click at [488, 442] on button "Adicionar R$ 5,00" at bounding box center [497, 449] width 77 height 22
type input "1"
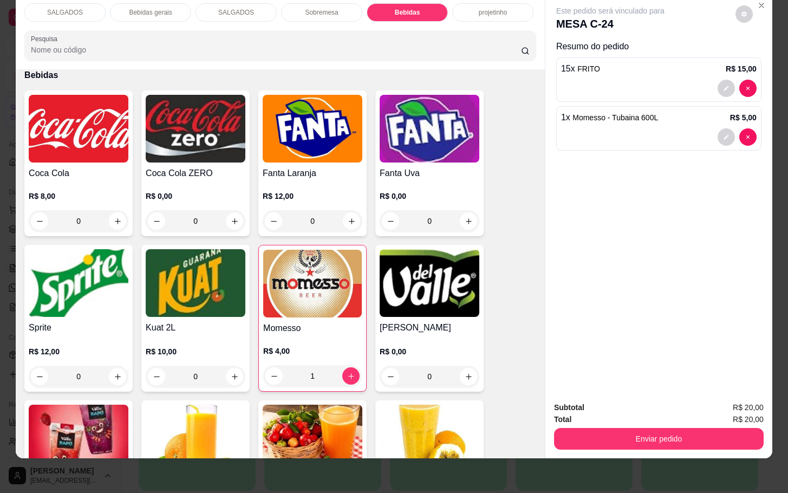
click at [675, 413] on div "Subtotal R$ 20,00 Total R$ 20,00 Enviar pedido" at bounding box center [659, 425] width 210 height 48
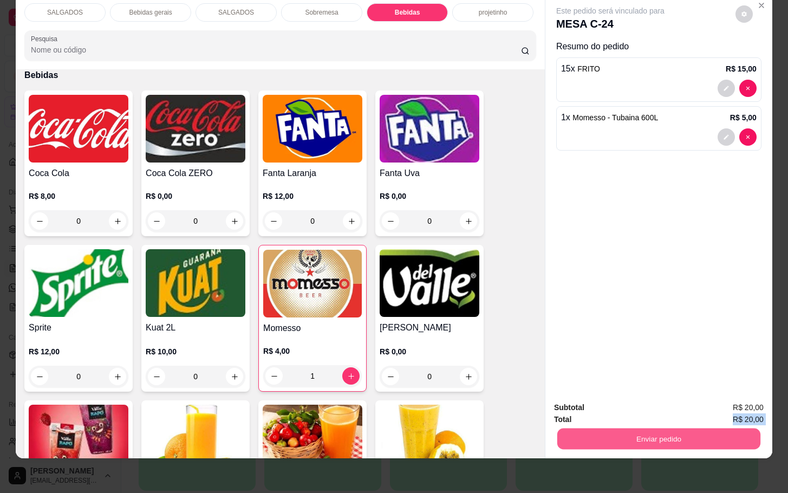
click at [647, 430] on button "Enviar pedido" at bounding box center [659, 438] width 203 height 21
click at [725, 425] on div "Enviar pedido" at bounding box center [659, 437] width 210 height 24
click at [724, 413] on div "Total R$ 20,00" at bounding box center [659, 419] width 210 height 12
click at [721, 436] on button "Enviar pedido" at bounding box center [659, 438] width 203 height 21
click at [748, 408] on button "Enviar pedido" at bounding box center [734, 400] width 60 height 20
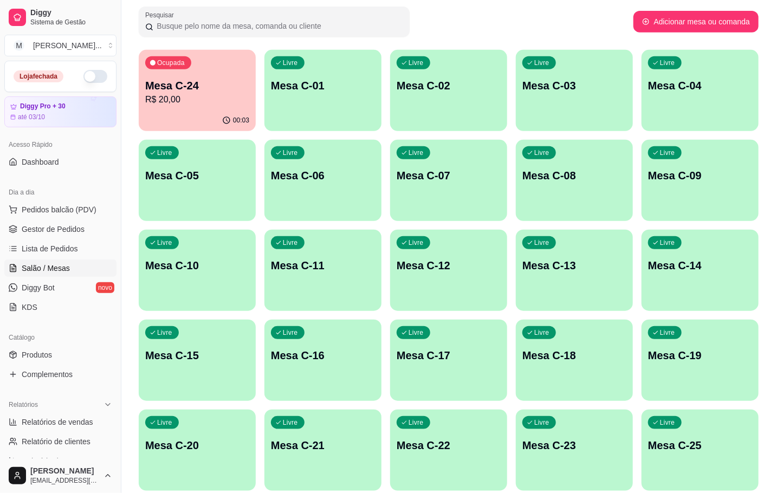
click at [229, 93] on p "R$ 20,00" at bounding box center [197, 99] width 104 height 13
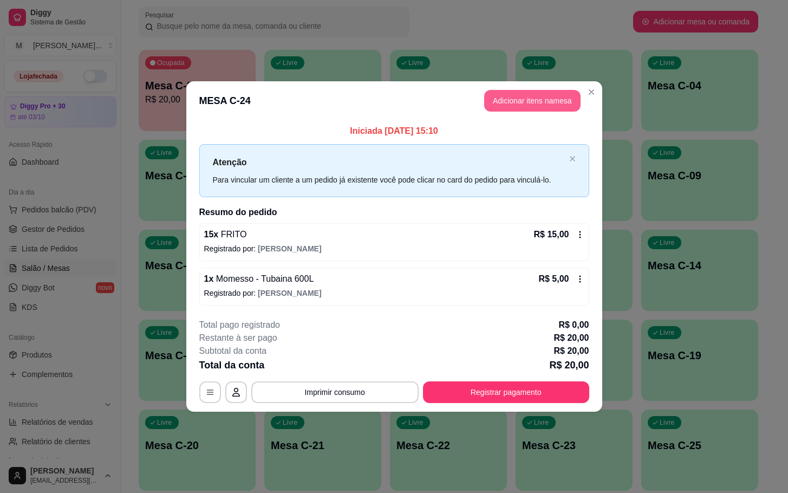
click at [514, 101] on button "Adicionar itens na mesa" at bounding box center [532, 101] width 96 height 22
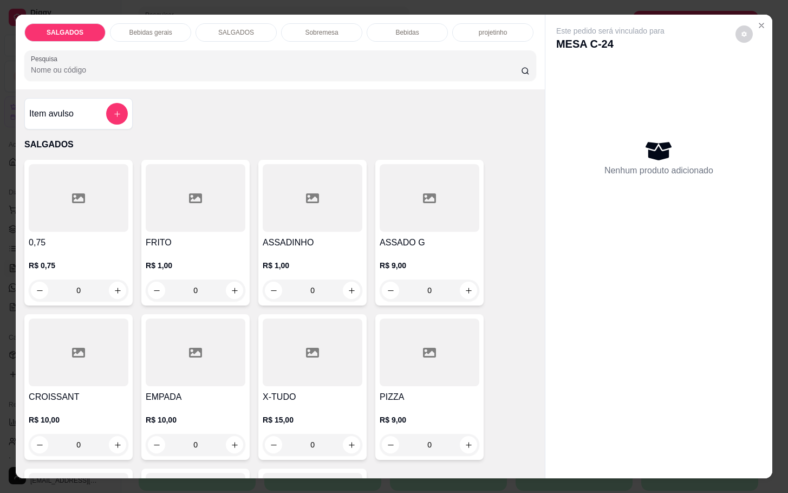
scroll to position [81, 0]
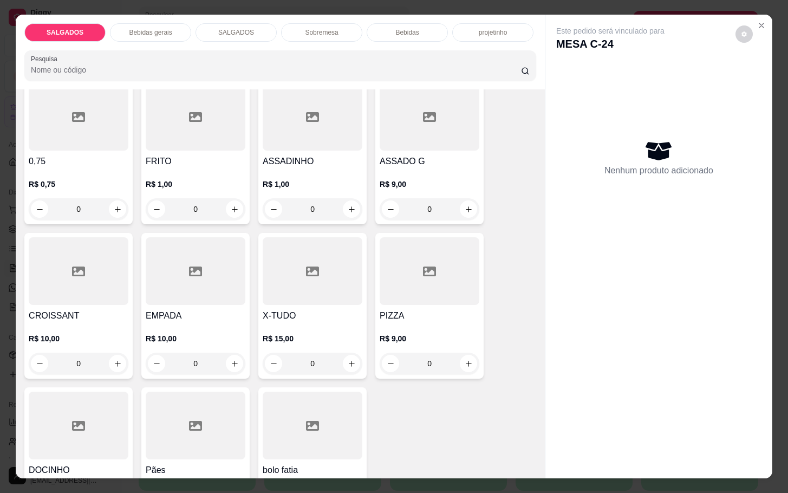
drag, startPoint x: 98, startPoint y: 406, endPoint x: 103, endPoint y: 395, distance: 12.4
click at [103, 395] on div at bounding box center [79, 426] width 100 height 68
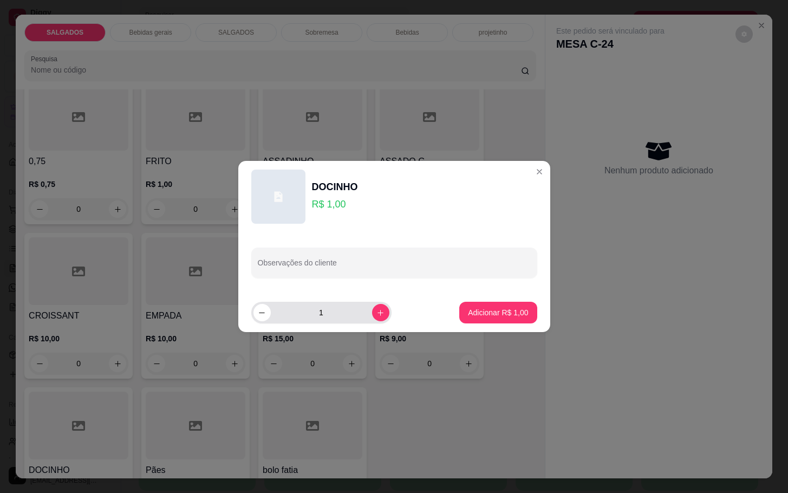
click at [342, 319] on input "1" at bounding box center [321, 313] width 101 height 22
type input "8"
drag, startPoint x: 478, startPoint y: 327, endPoint x: 494, endPoint y: 319, distance: 18.4
click at [478, 327] on footer "8 Adicionar R$ 8,00" at bounding box center [394, 312] width 312 height 39
click at [500, 318] on button "Adicionar R$ 8,00" at bounding box center [497, 313] width 77 height 22
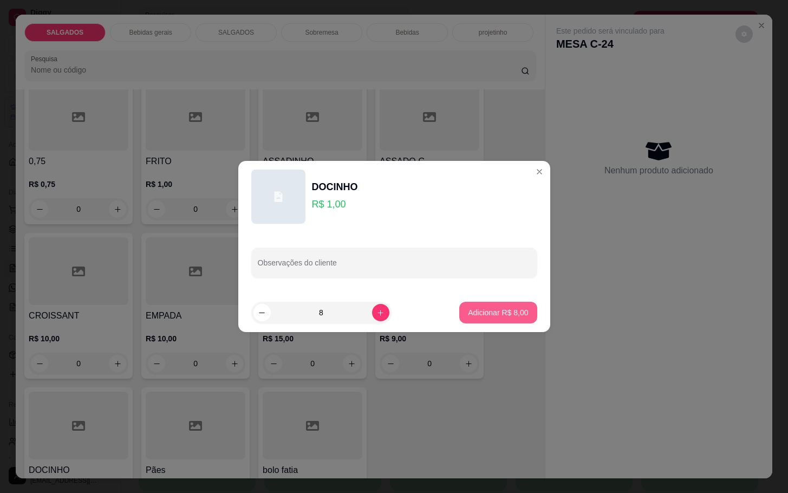
type input "8"
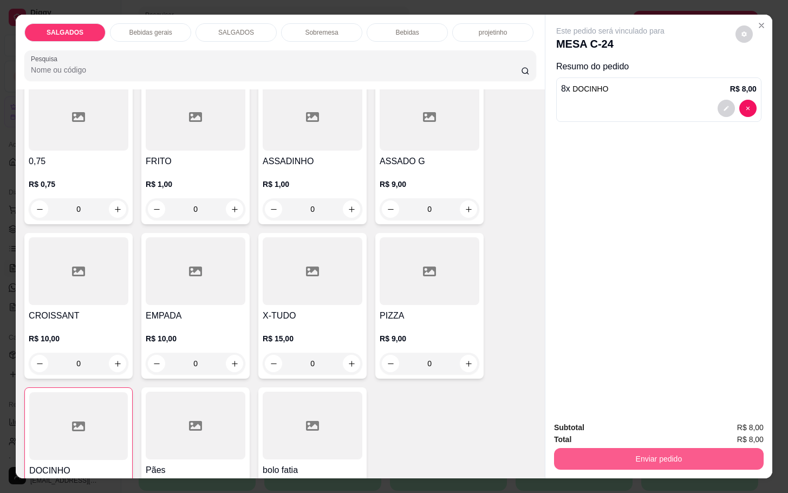
click at [684, 458] on button "Enviar pedido" at bounding box center [659, 459] width 210 height 22
click at [727, 419] on button "Enviar pedido" at bounding box center [733, 426] width 61 height 21
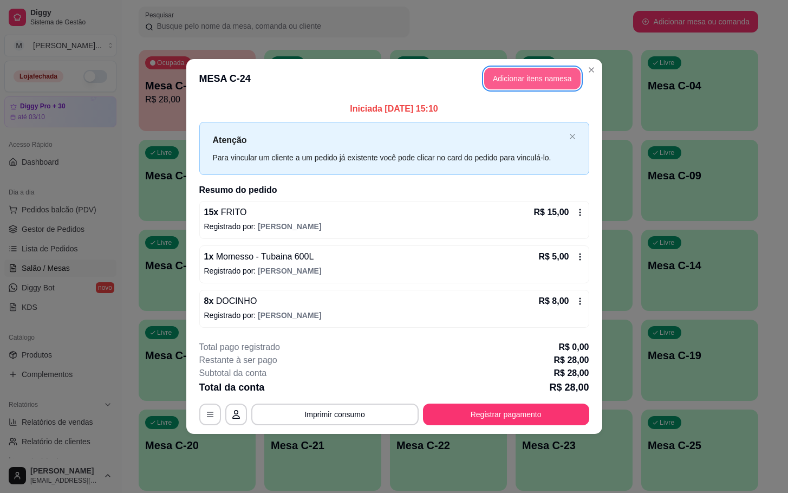
click at [519, 80] on button "Adicionar itens na mesa" at bounding box center [532, 79] width 96 height 22
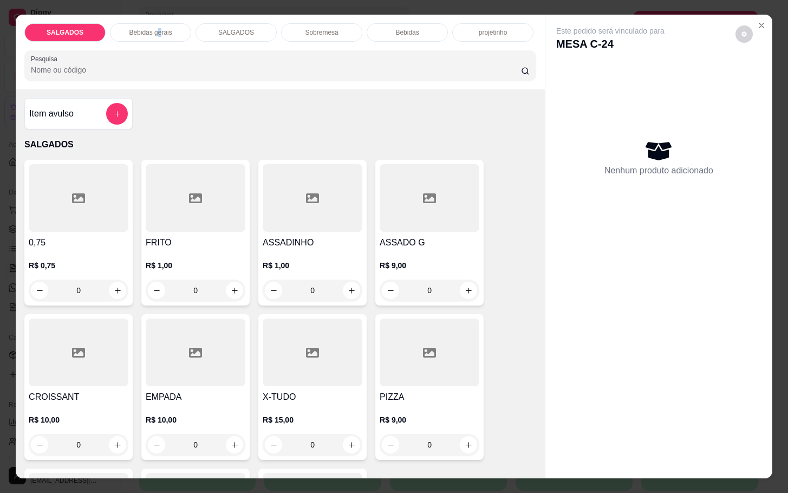
click at [154, 23] on div "Bebidas gerais" at bounding box center [150, 32] width 81 height 18
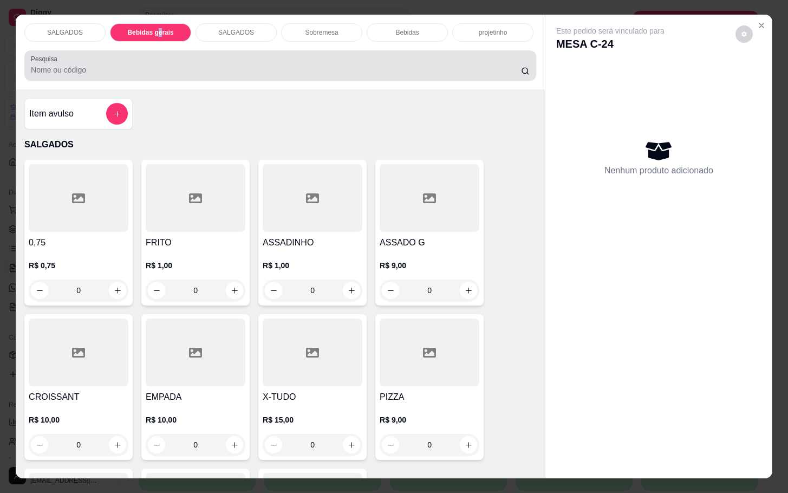
scroll to position [26, 0]
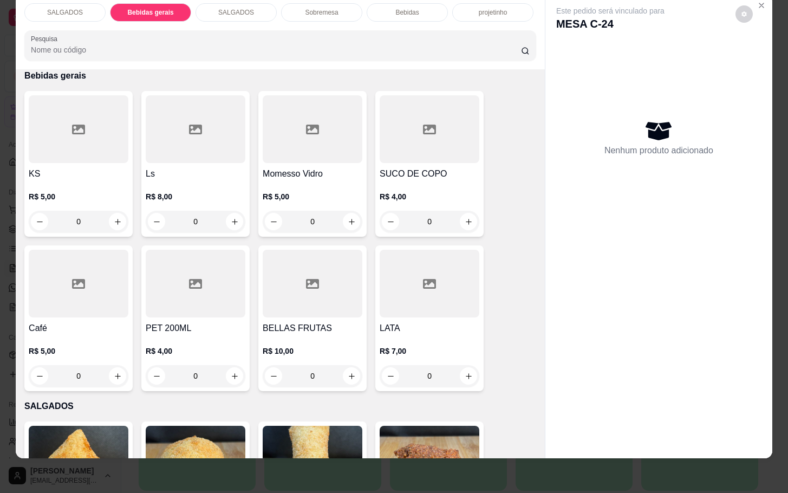
click at [384, 7] on div "Bebidas" at bounding box center [407, 12] width 81 height 18
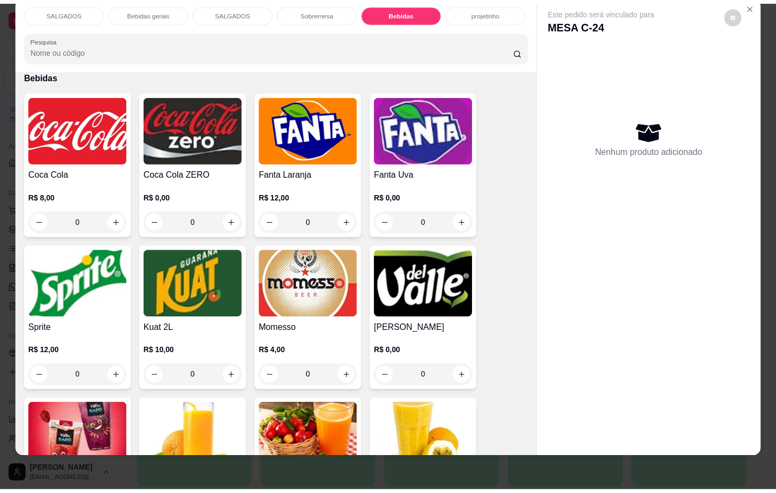
scroll to position [2266, 0]
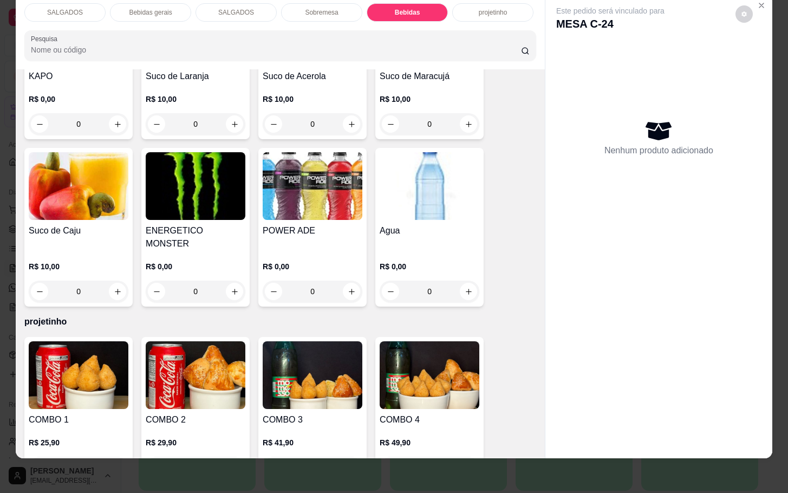
click at [289, 281] on div "0" at bounding box center [313, 292] width 100 height 22
click at [432, 211] on div "Agua R$ 0,00 0" at bounding box center [429, 227] width 108 height 159
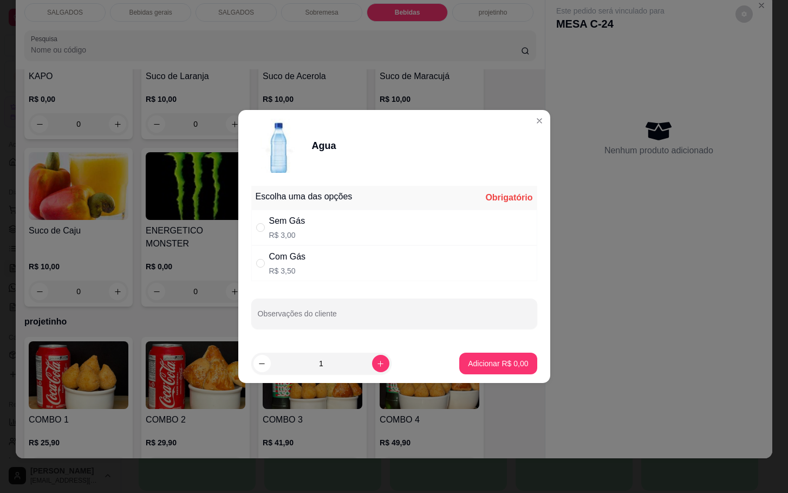
drag, startPoint x: 390, startPoint y: 211, endPoint x: 528, endPoint y: 309, distance: 169.4
click at [392, 213] on div "Sem Gás R$ 3,00" at bounding box center [394, 228] width 286 height 36
radio input "true"
drag, startPoint x: 522, startPoint y: 353, endPoint x: 517, endPoint y: 360, distance: 8.5
click at [522, 356] on div "Adicionar R$ 3,00" at bounding box center [497, 364] width 77 height 22
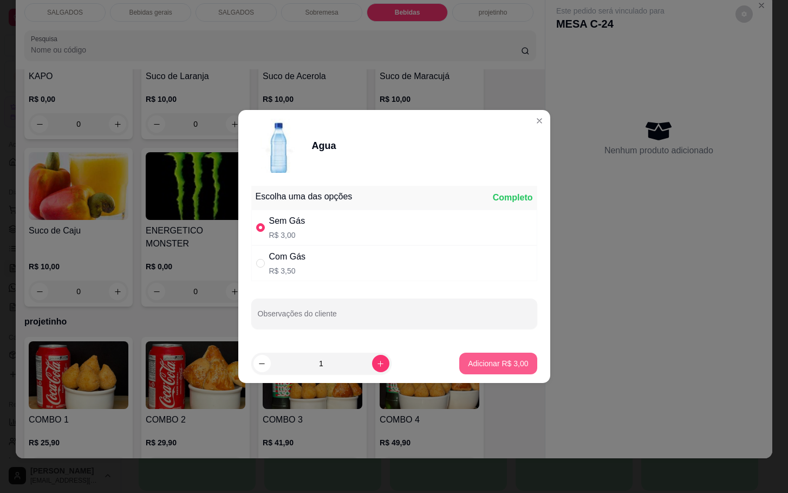
click at [509, 364] on p "Adicionar R$ 3,00" at bounding box center [498, 363] width 60 height 11
type input "1"
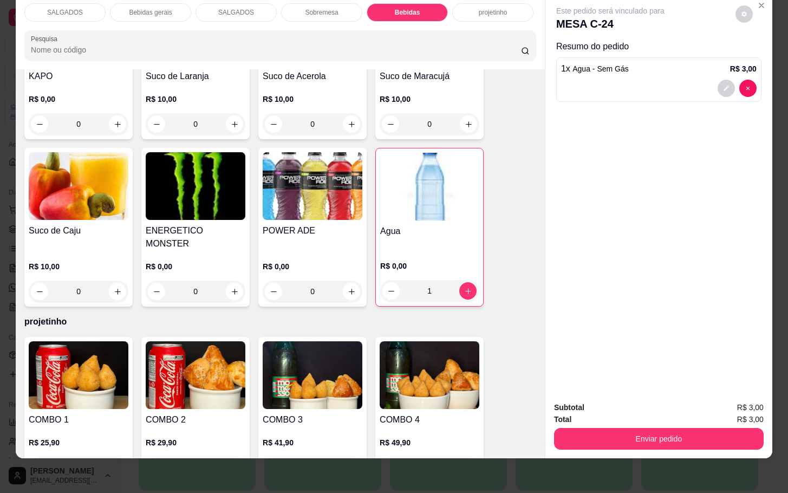
click at [712, 428] on button "Enviar pedido" at bounding box center [659, 439] width 210 height 22
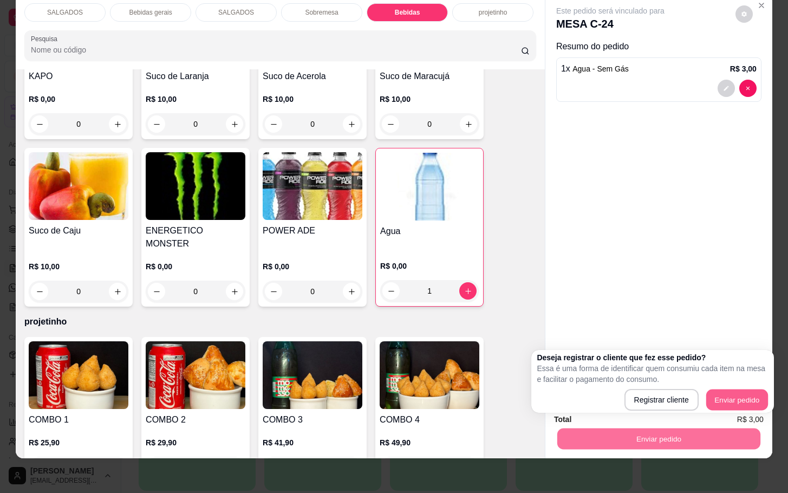
click at [743, 396] on button "Enviar pedido" at bounding box center [738, 400] width 62 height 21
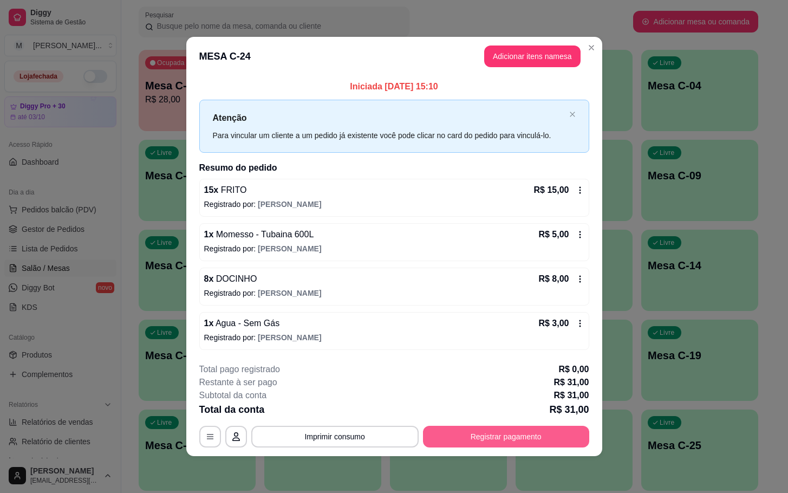
click at [516, 446] on button "Registrar pagamento" at bounding box center [506, 437] width 166 height 22
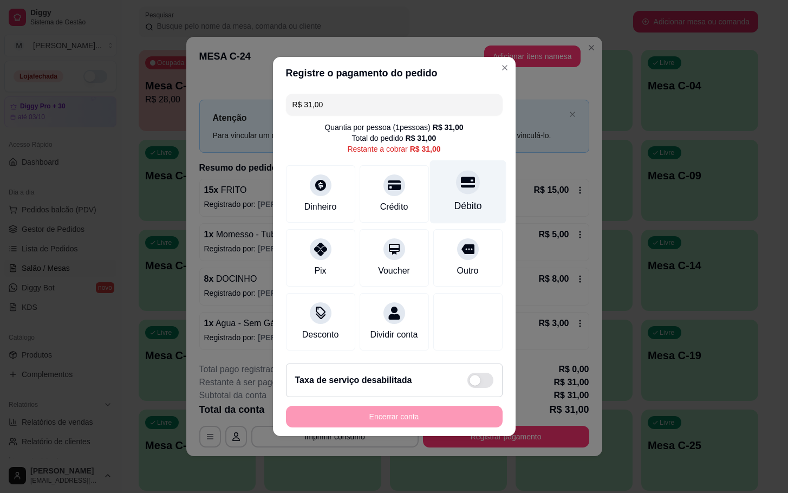
click at [462, 176] on icon at bounding box center [468, 182] width 14 height 14
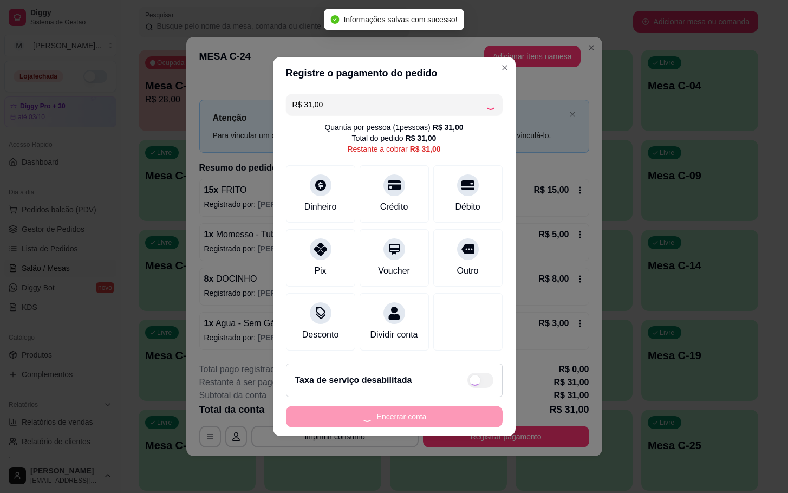
type input "R$ 0,00"
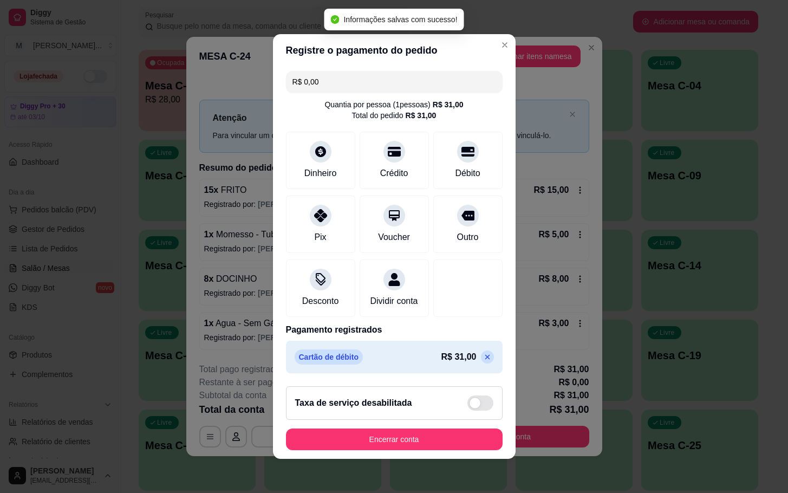
click at [413, 439] on button "Encerrar conta" at bounding box center [394, 440] width 217 height 22
